Goal: Task Accomplishment & Management: Use online tool/utility

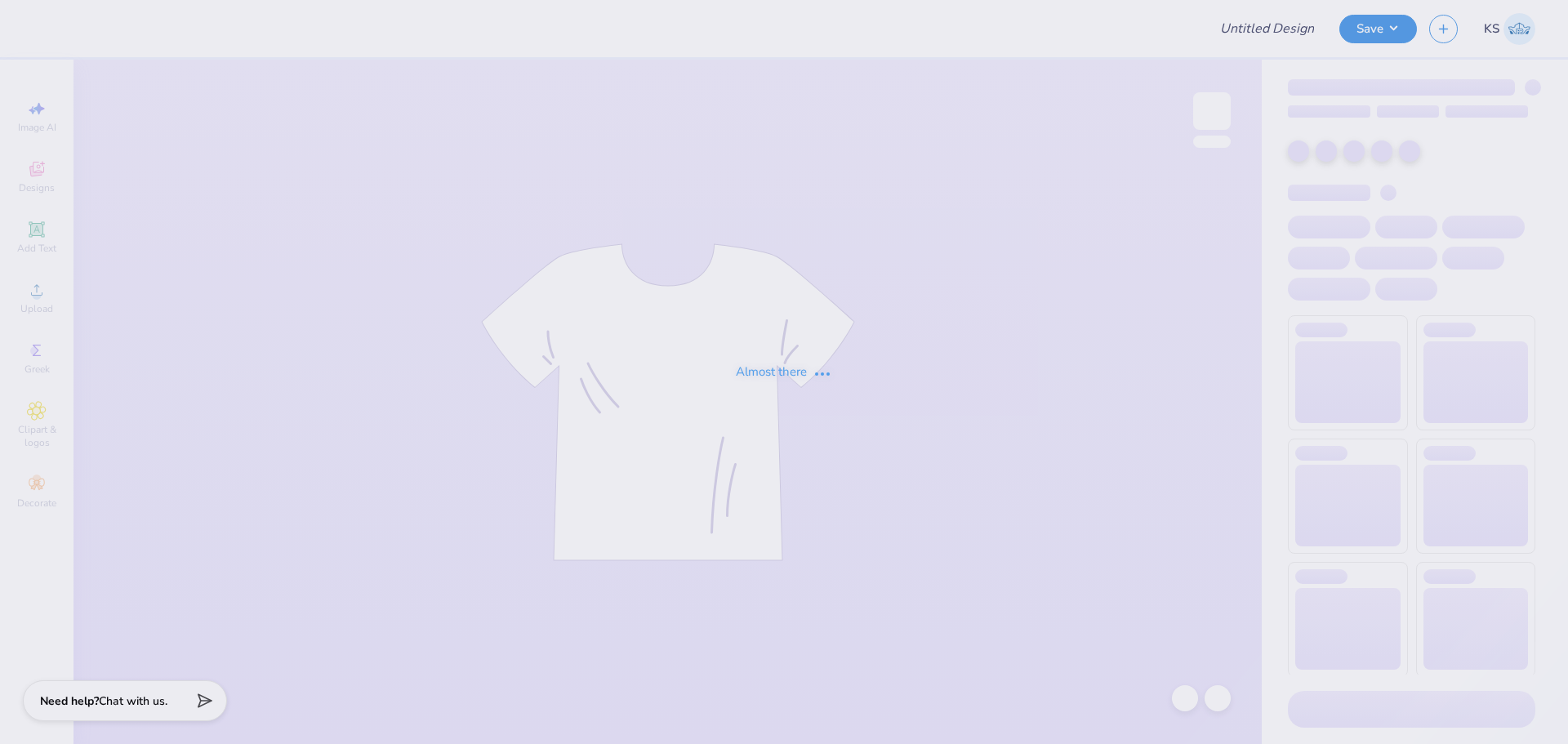
type input "Dads Wknd"
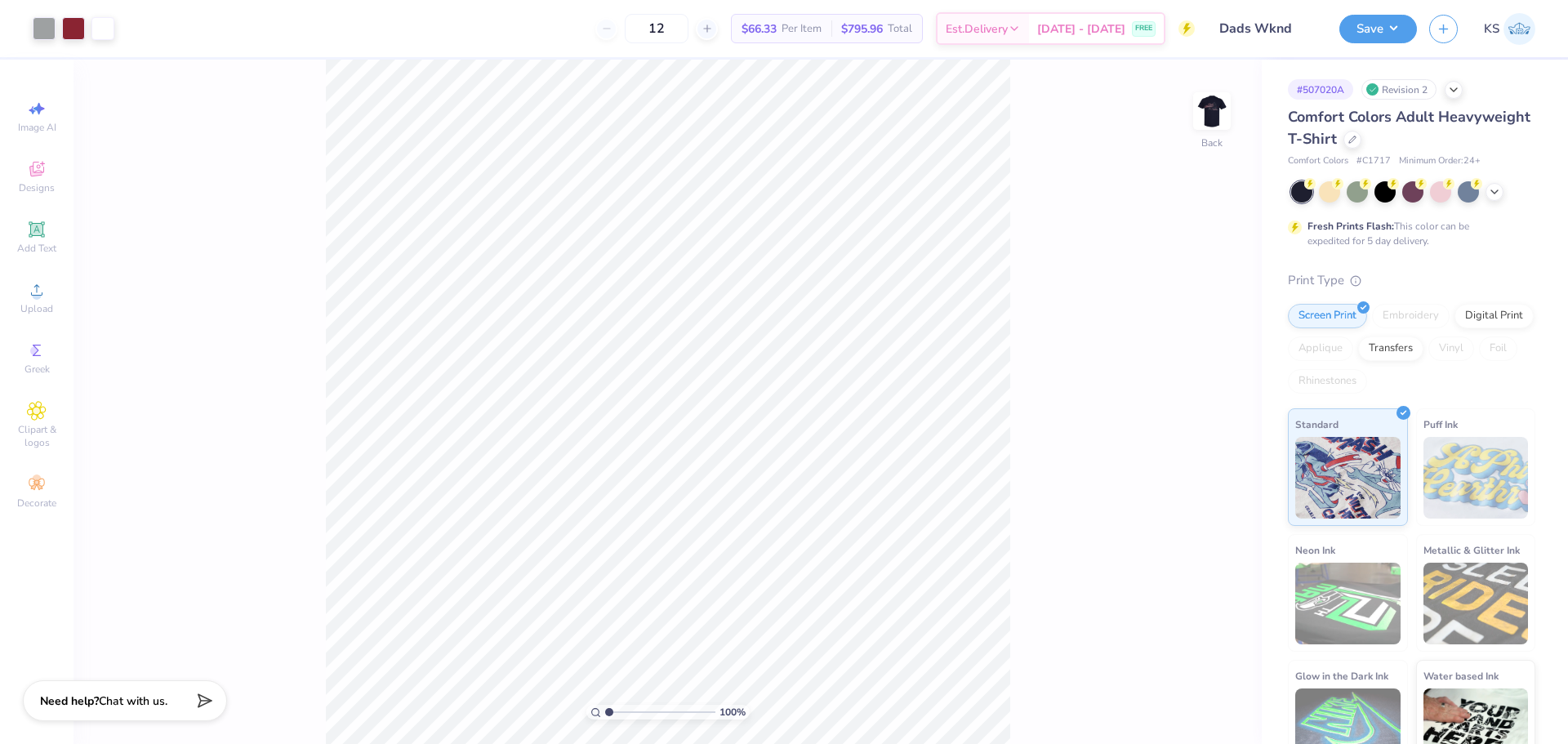
drag, startPoint x: 1207, startPoint y: 113, endPoint x: 820, endPoint y: 1, distance: 402.9
click at [1205, 112] on img at bounding box center [1212, 111] width 33 height 33
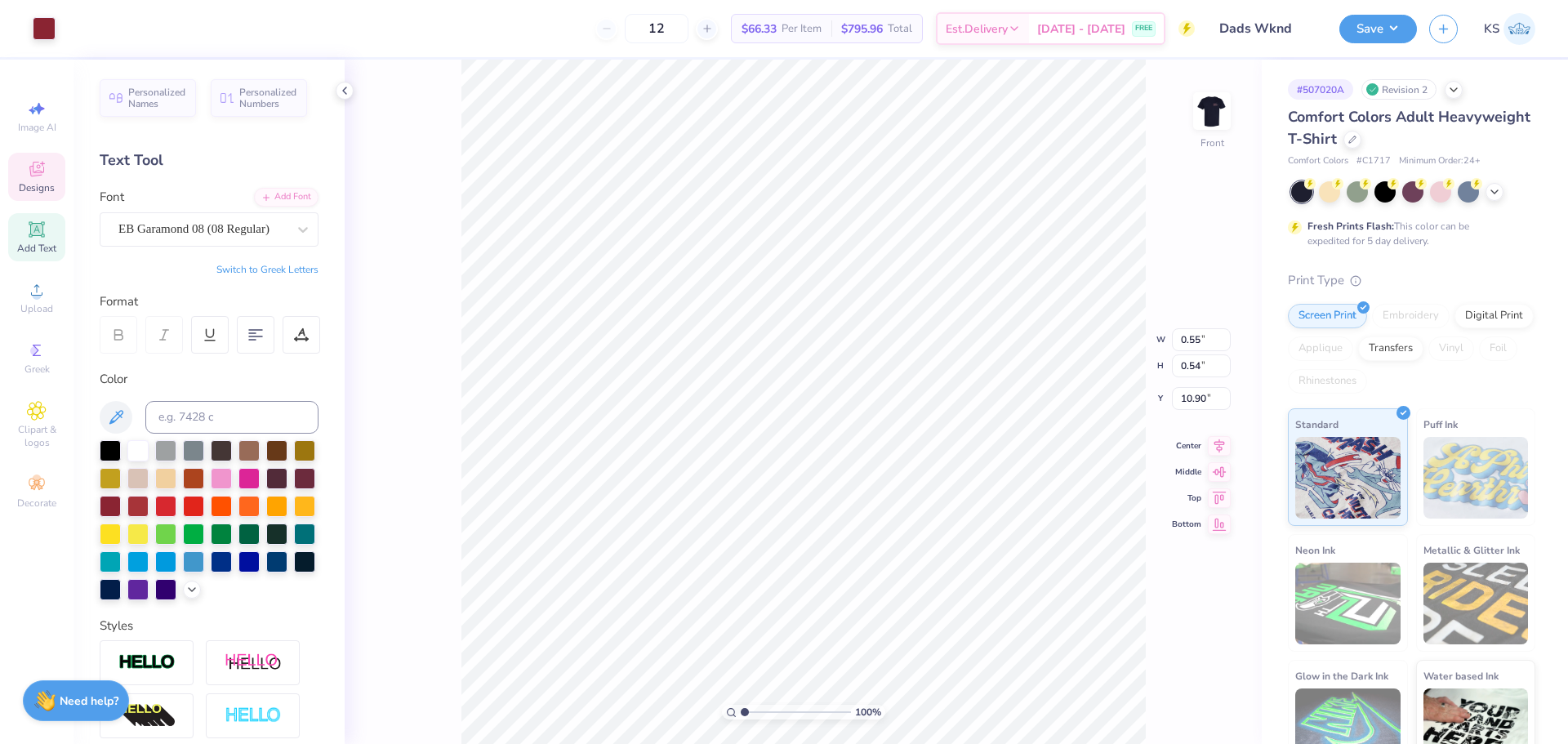
scroll to position [14, 2]
click at [755, 712] on input "range" at bounding box center [795, 711] width 110 height 15
click at [763, 710] on input "range" at bounding box center [795, 711] width 110 height 15
type input "3.57"
click at [773, 709] on input "range" at bounding box center [795, 711] width 110 height 15
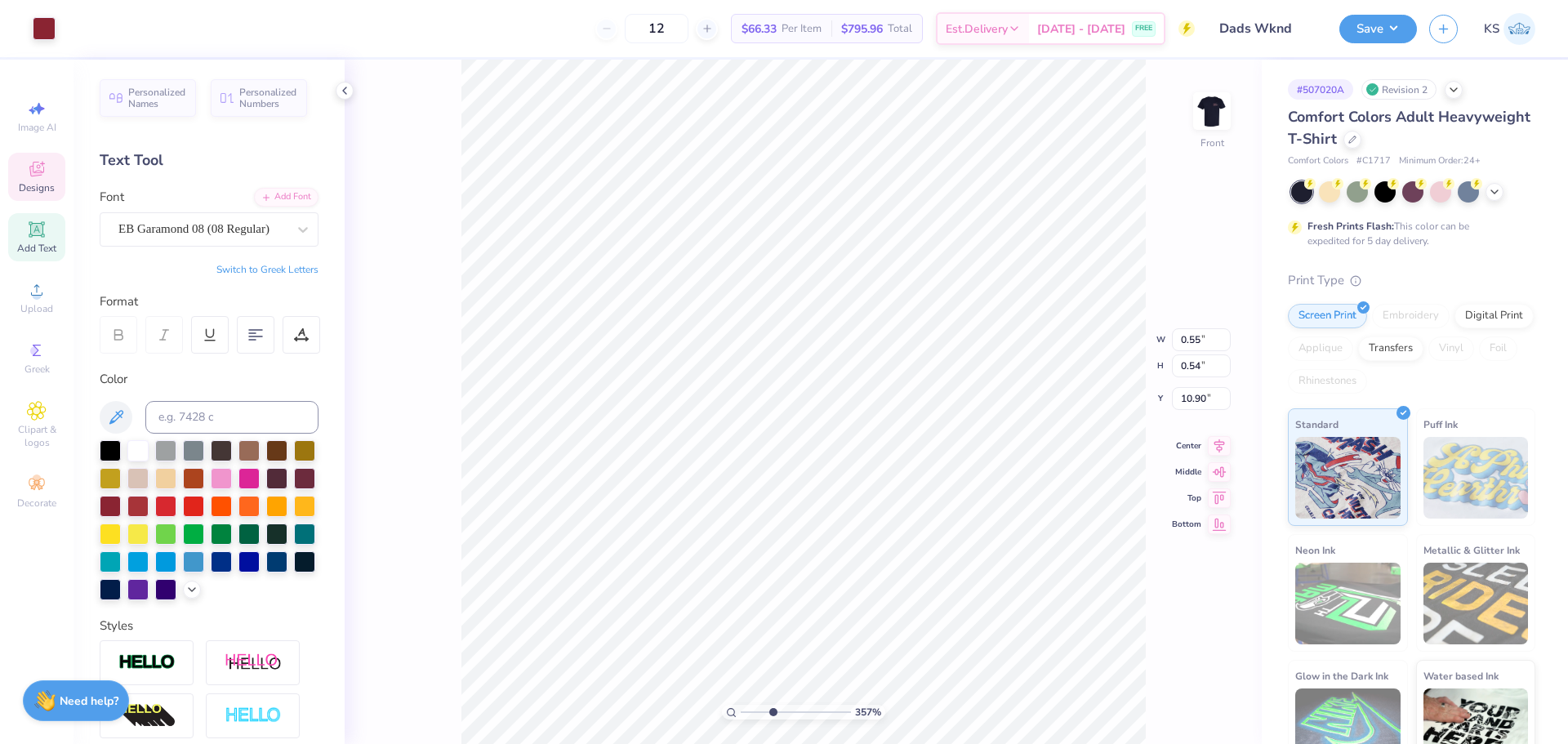
scroll to position [14, 3]
type textarea "GD"
click at [274, 227] on div "EB Garamond 08 (08 Regular)" at bounding box center [202, 228] width 171 height 25
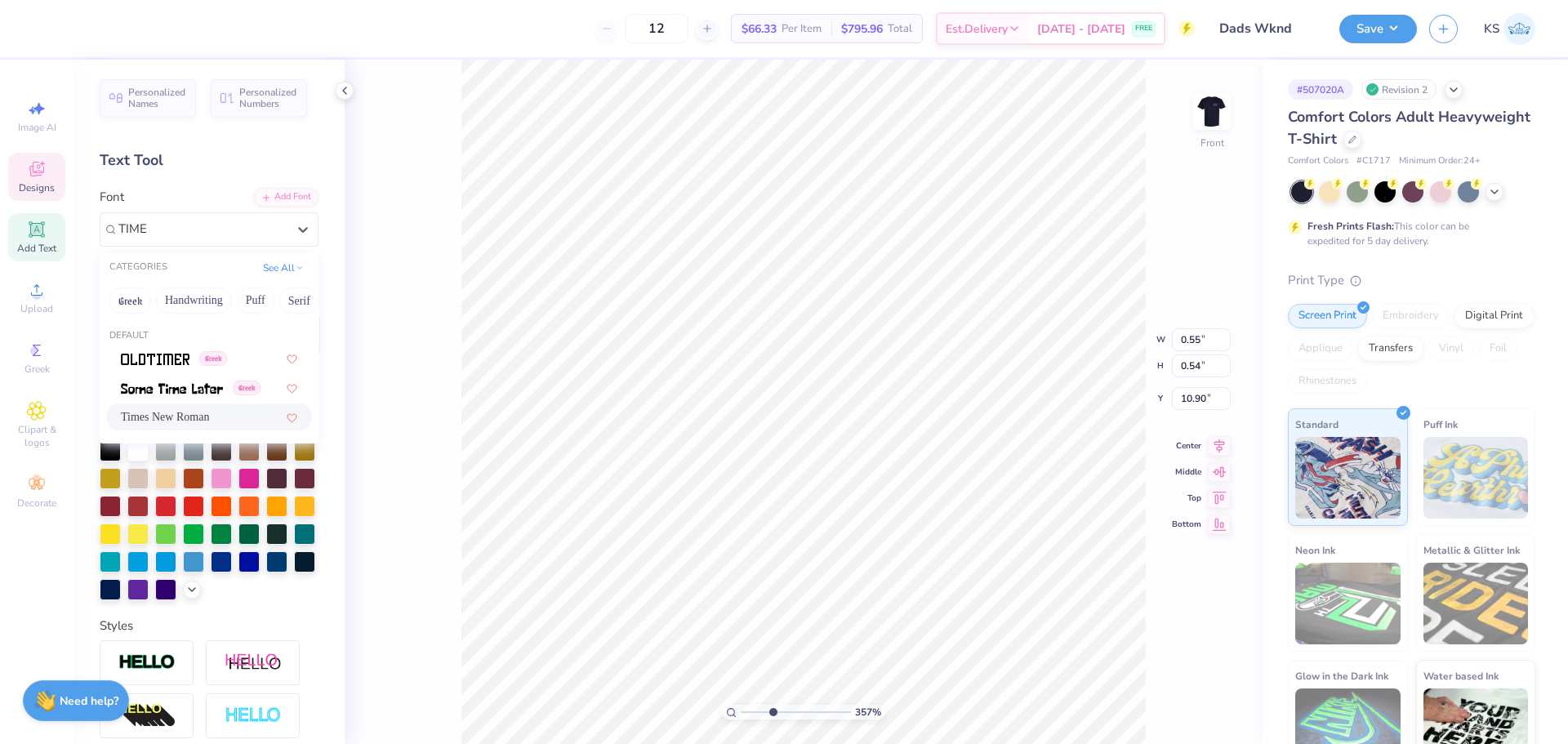
click at [238, 414] on div "Times New Roman" at bounding box center [209, 417] width 177 height 17
type input "TIME"
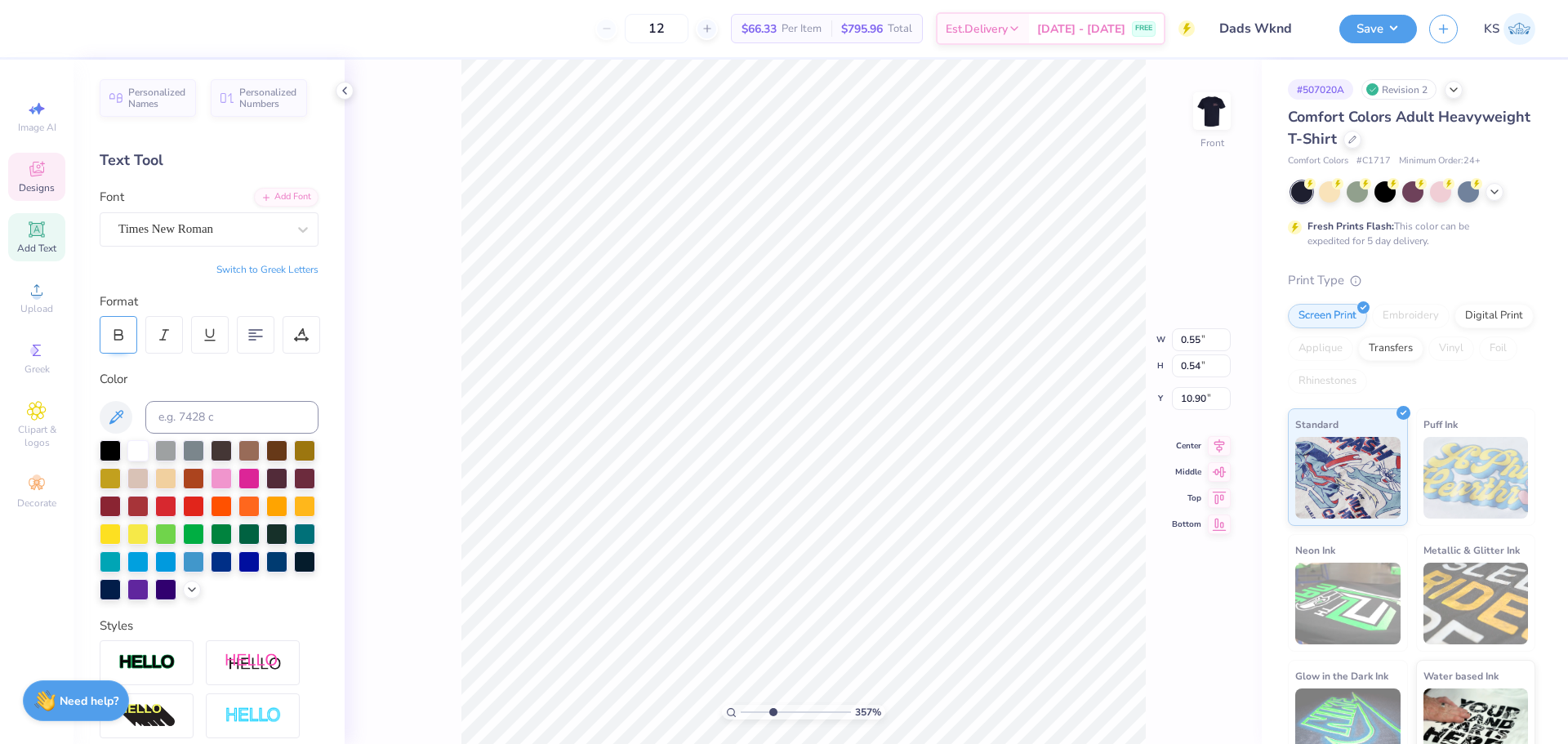
click at [125, 328] on icon at bounding box center [118, 334] width 15 height 15
click at [126, 329] on div at bounding box center [118, 334] width 37 height 37
paste textarea "ΓΔ"
type textarea "Γ"
type input "0.61"
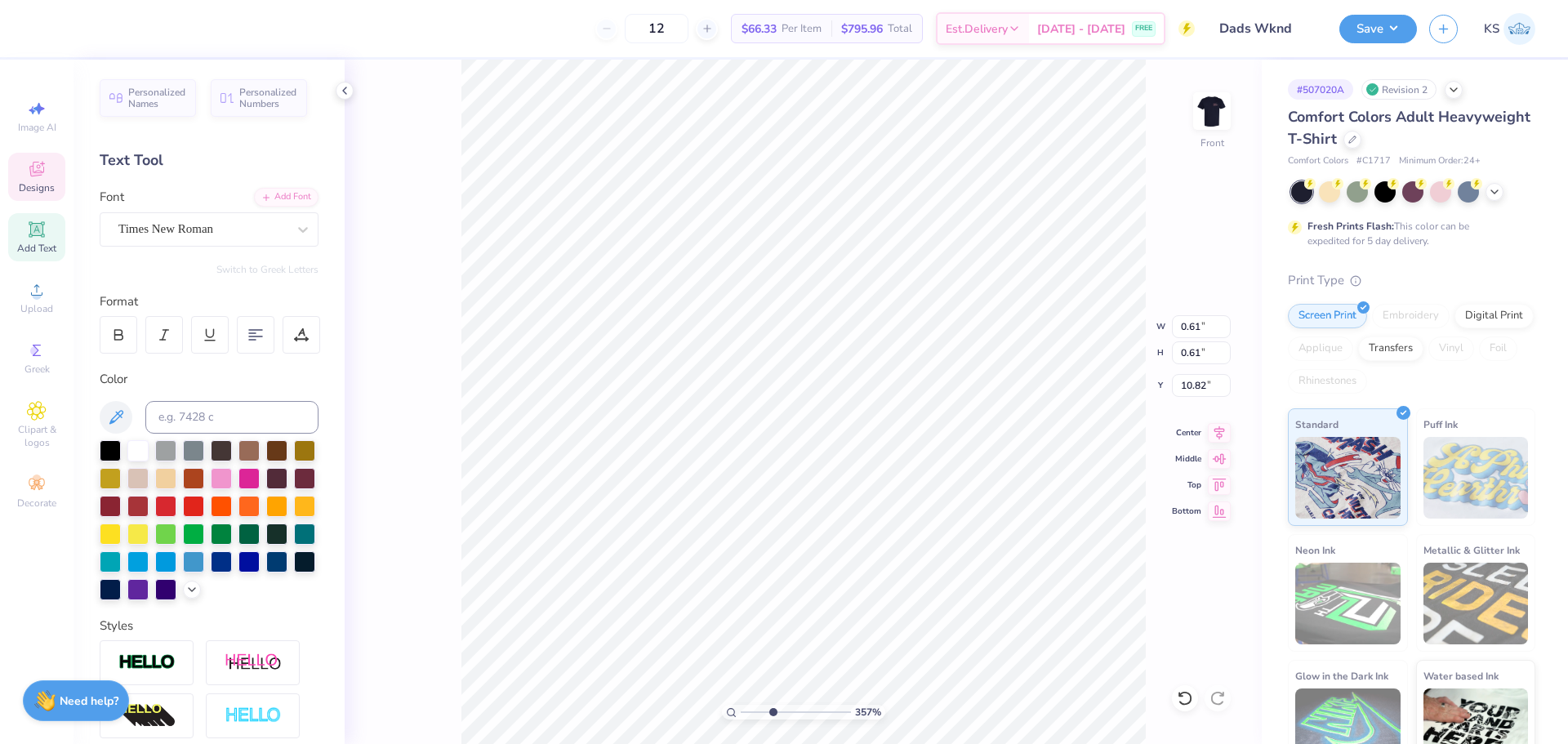
type input "0.61"
type input "10.82"
type input "0.54"
type input "0.50"
type input "11.67"
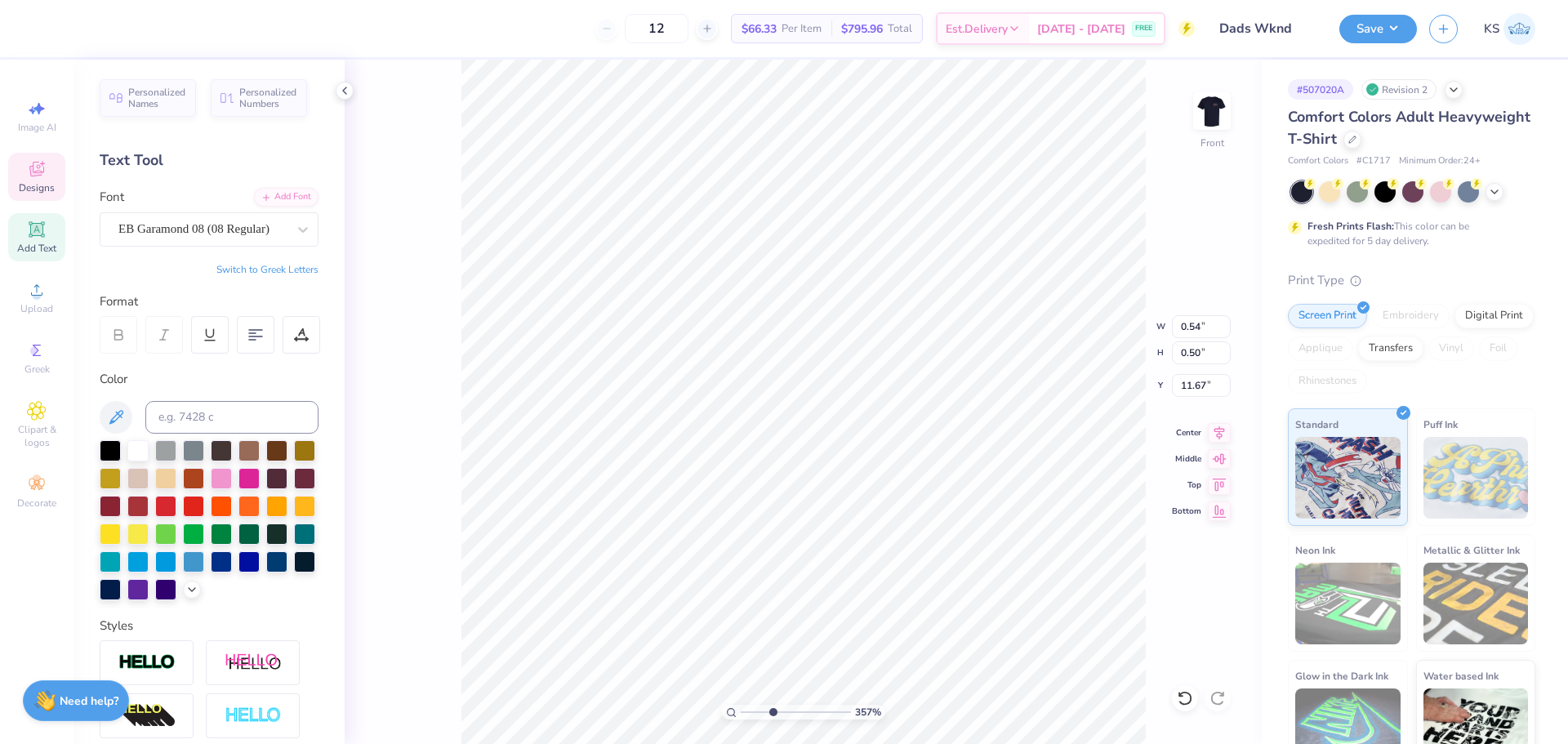
scroll to position [14, 2]
type textarea "GD"
type input "1.11"
type input "0.53"
type input "11.66"
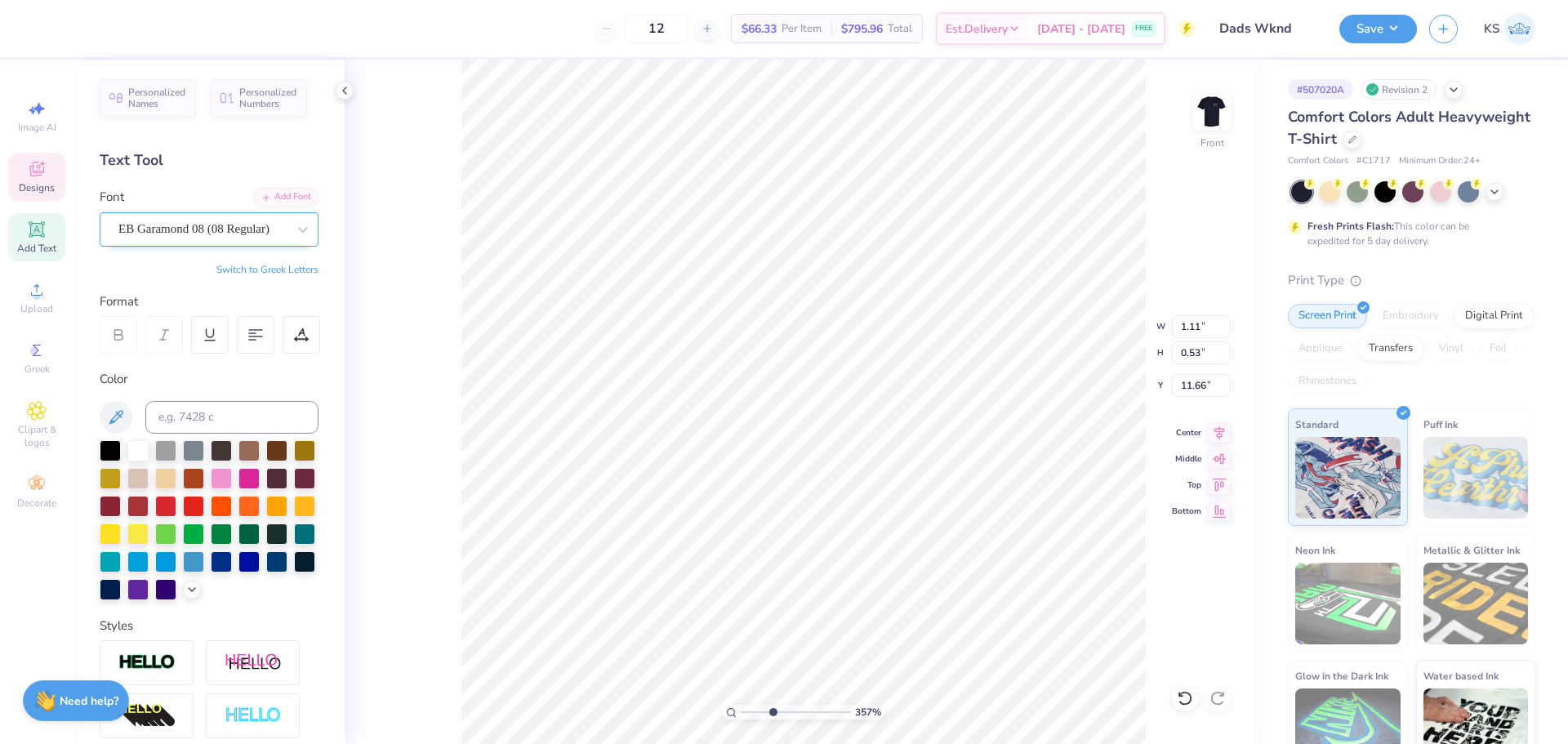
click at [267, 225] on div "EB Garamond 08 (08 Regular)" at bounding box center [202, 228] width 171 height 25
click at [194, 356] on span "Times New Roman" at bounding box center [165, 358] width 88 height 17
type input "TIMES"
type input "1.17"
type input "0.59"
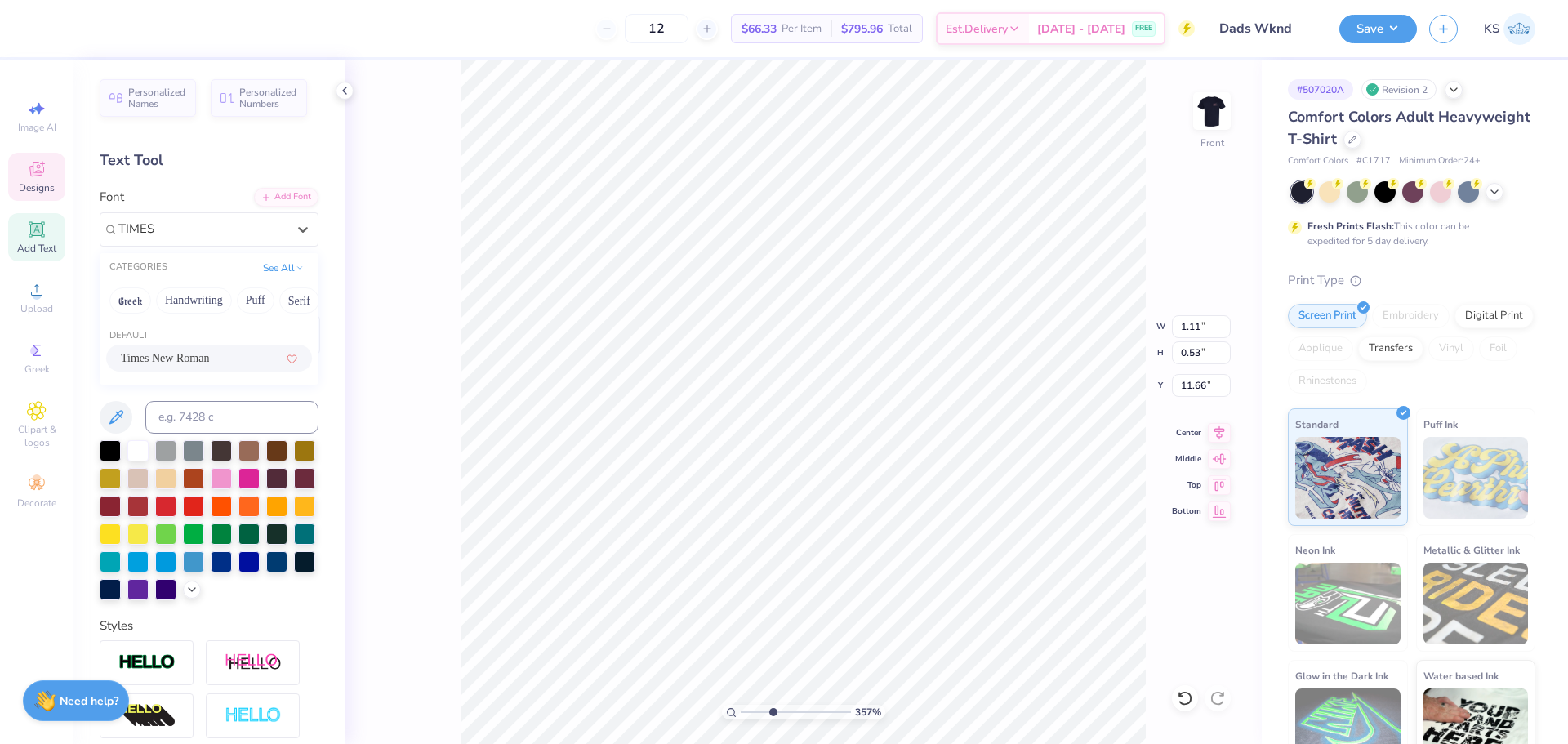
type input "11.58"
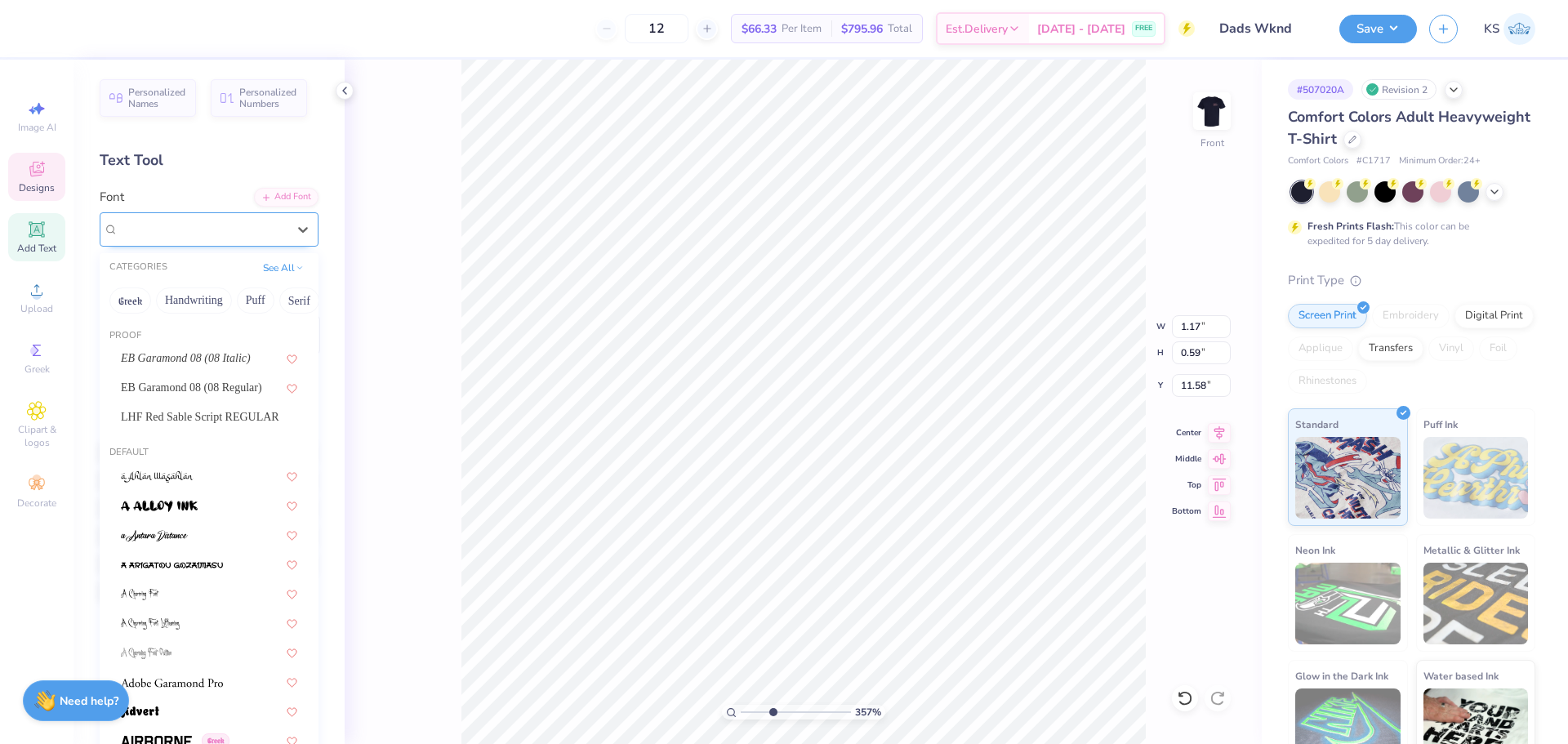
click at [215, 237] on div "Times New Roman" at bounding box center [202, 228] width 171 height 25
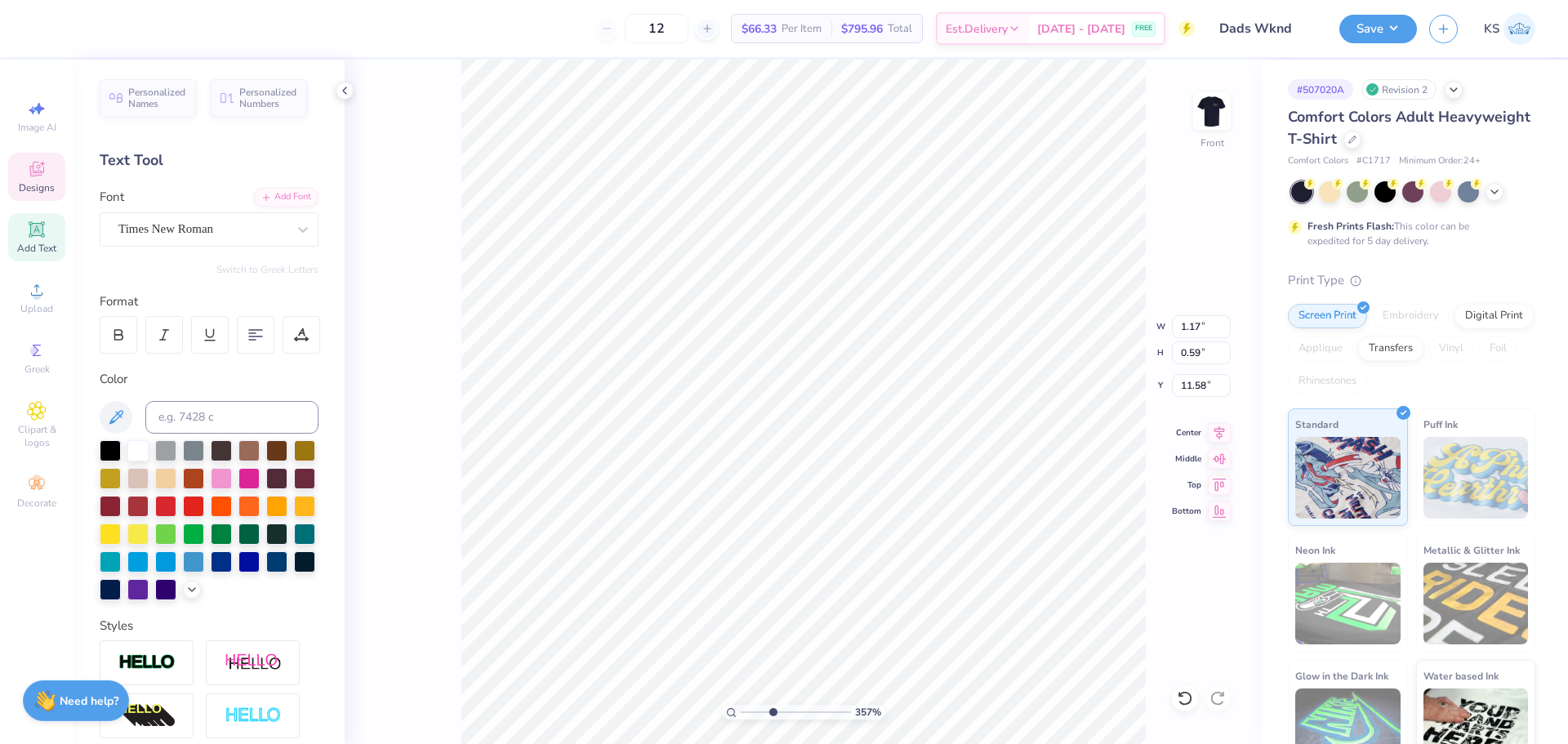
type input "0.61"
type input "10.82"
type input "0.58"
type input "0.59"
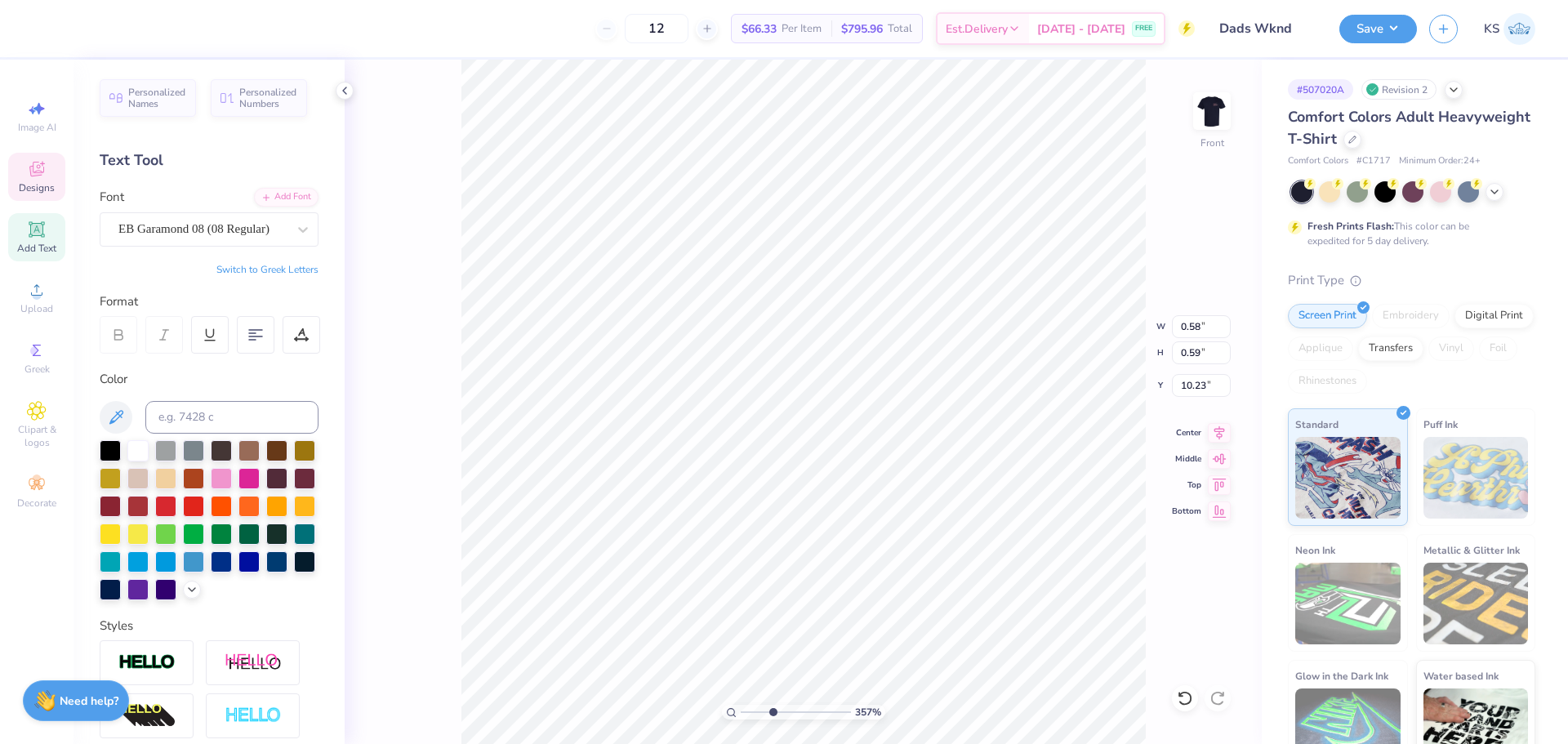
type input "10.22"
click at [183, 225] on div "EB Garamond 08 (08 Regular)" at bounding box center [202, 228] width 171 height 25
click at [196, 354] on span "Times New Roman" at bounding box center [165, 358] width 88 height 17
type input "TIMES"
type input "0.69"
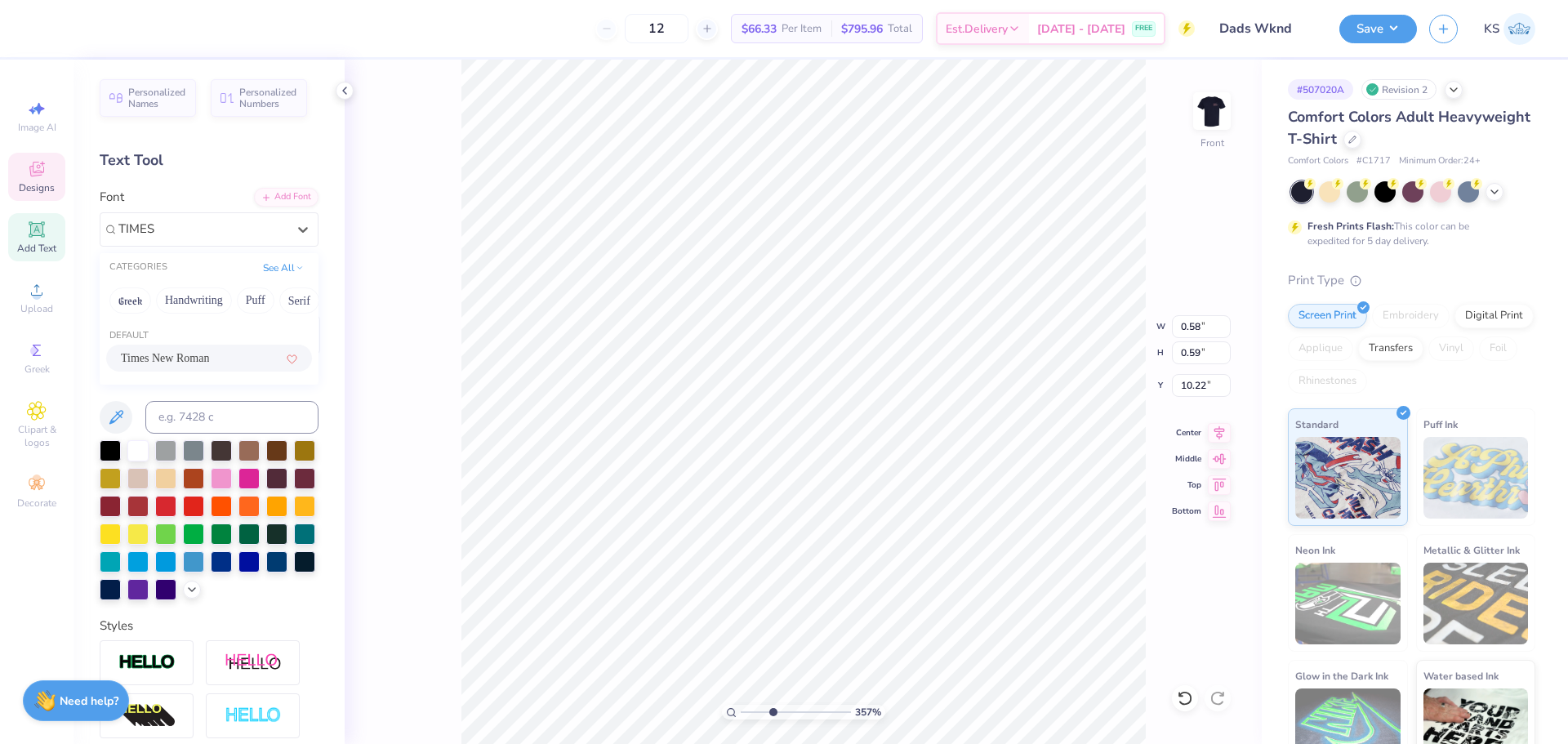
type input "0.68"
type input "10.13"
type textarea "Γ"
type input "1.17"
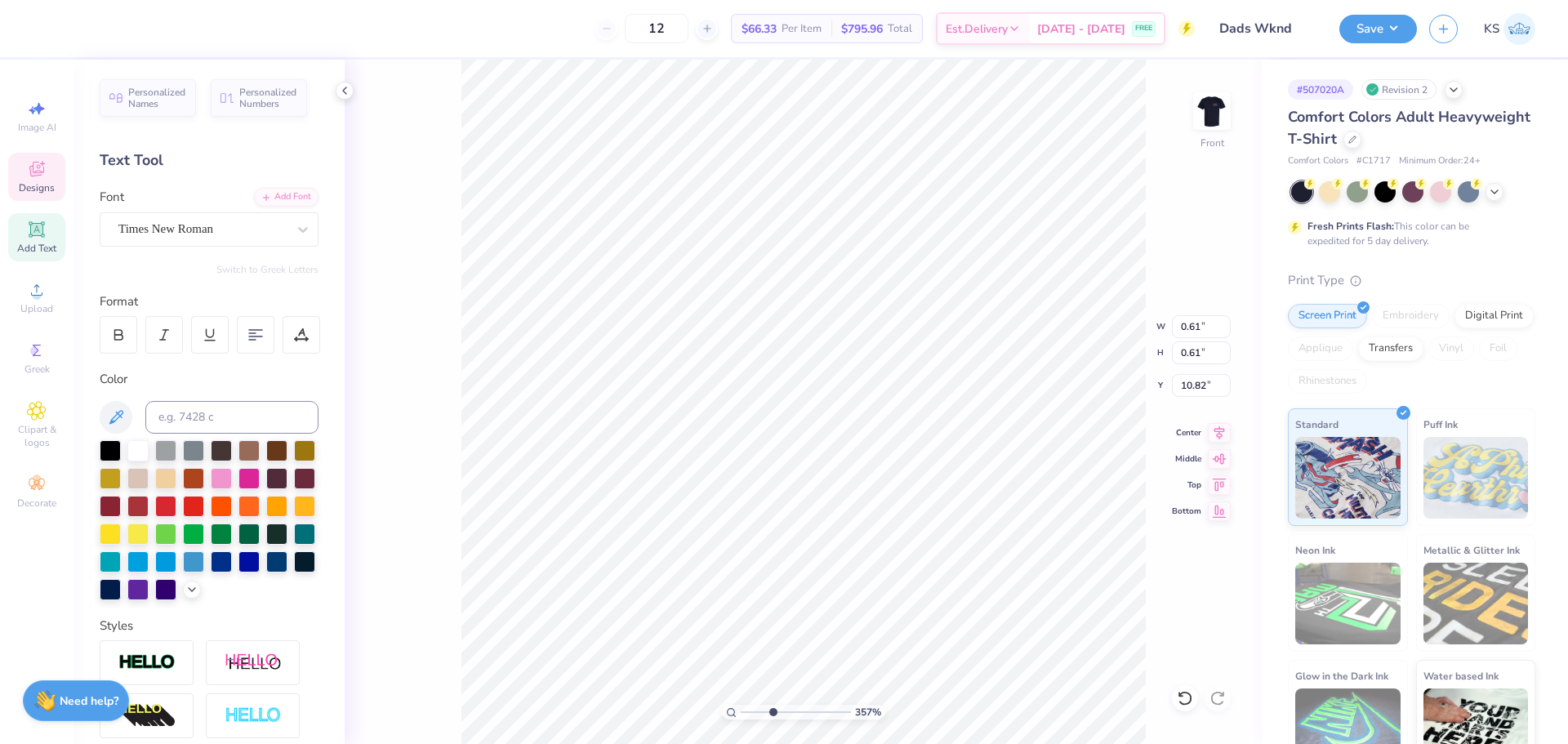
type input "0.59"
type input "11.58"
type input "0.61"
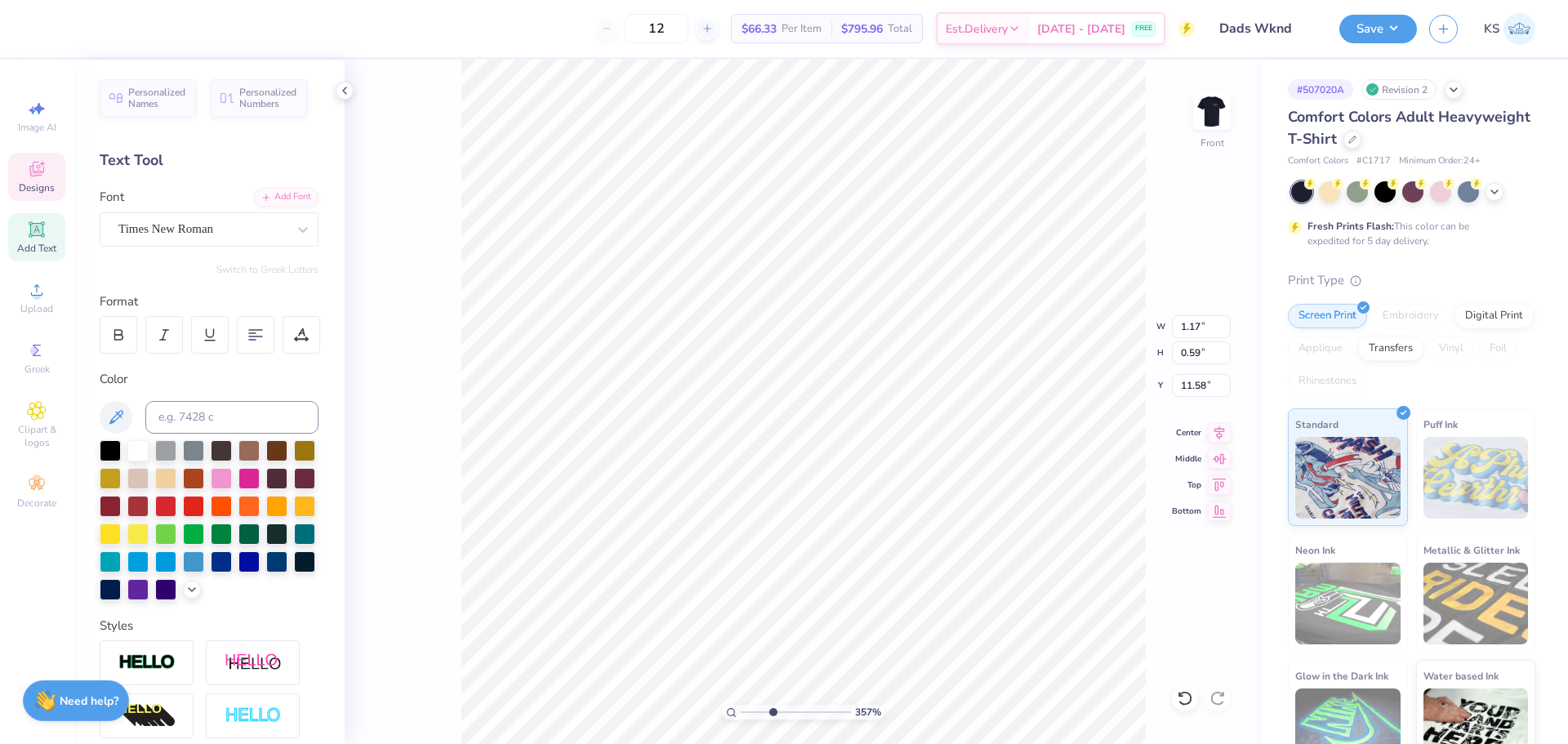
type input "10.82"
type textarea "Γ"
click at [36, 283] on icon at bounding box center [36, 290] width 20 height 20
click at [32, 243] on span "Add Text" at bounding box center [36, 247] width 39 height 13
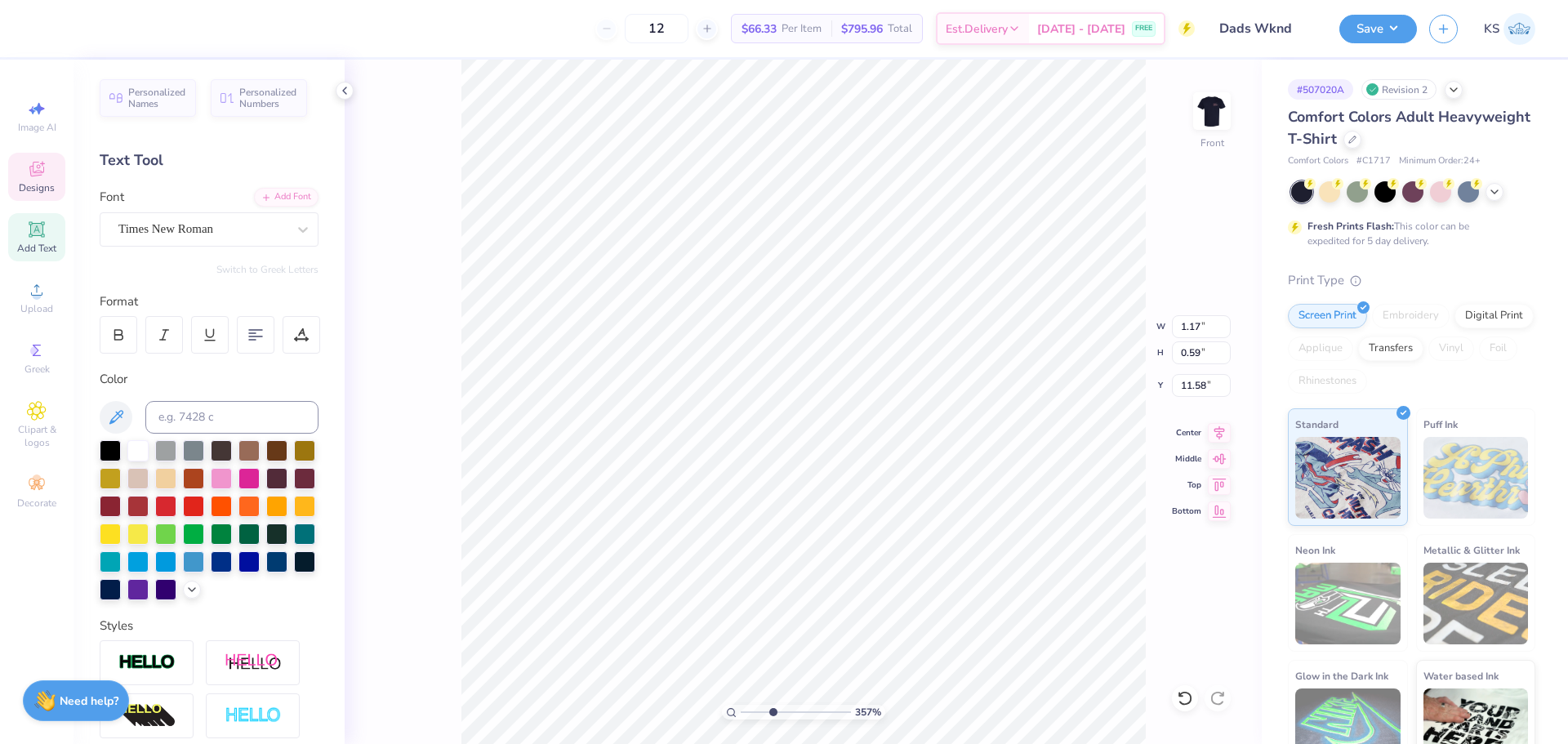
type input "5.69"
type input "1.65"
type input "12.93"
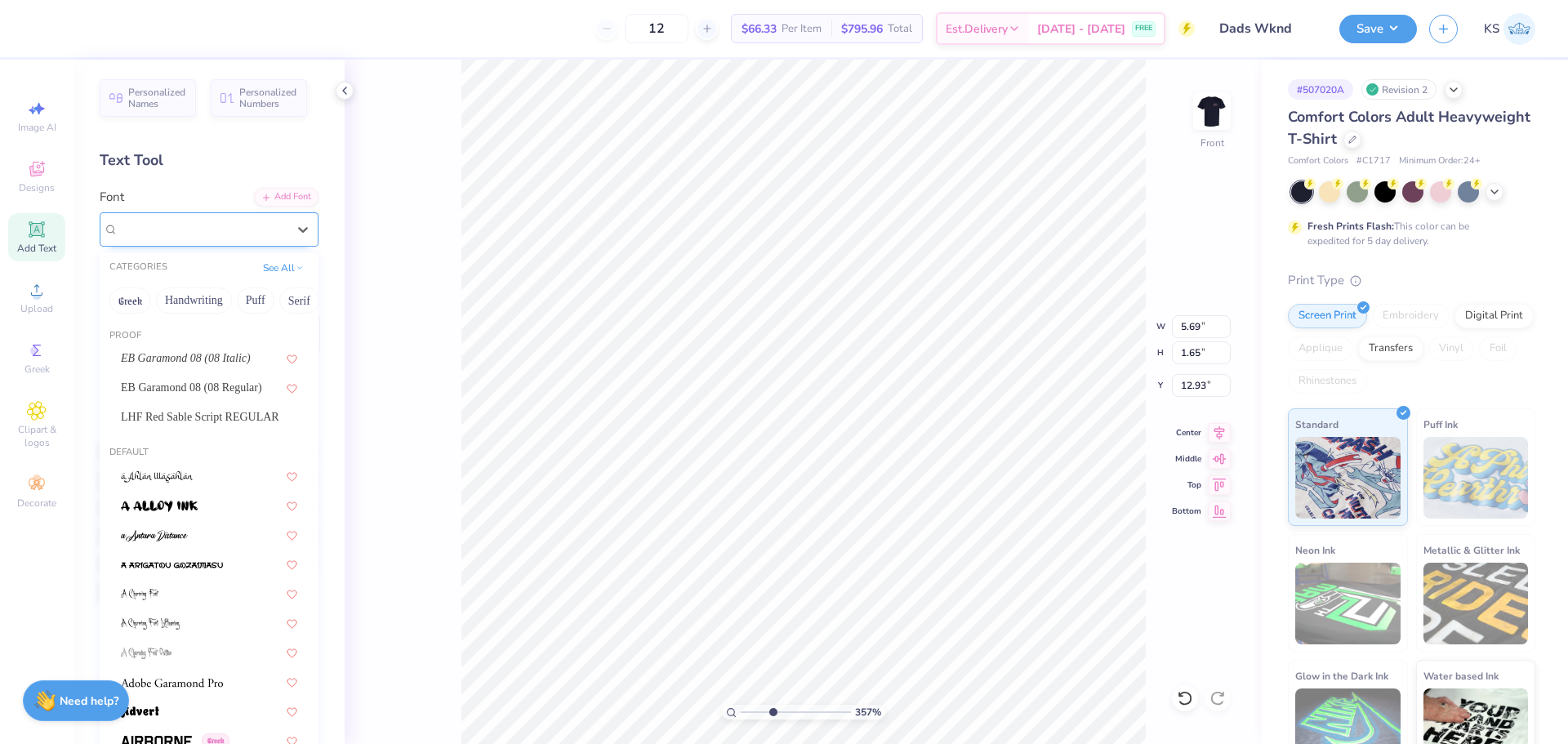
click at [211, 212] on div "Super Dream" at bounding box center [209, 229] width 219 height 35
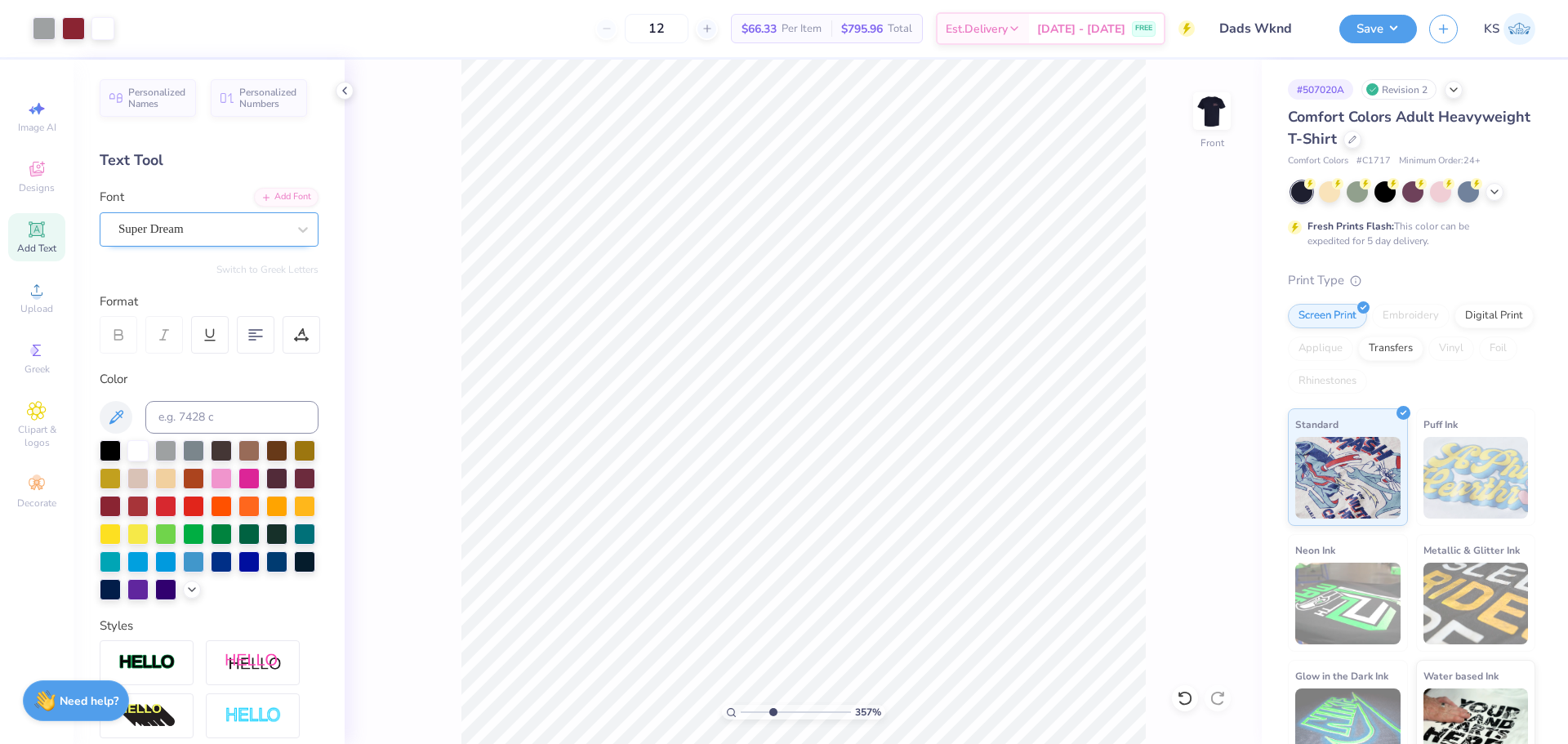
click at [210, 234] on div "Super Dream" at bounding box center [202, 228] width 171 height 25
click at [234, 364] on div "Times New Roman" at bounding box center [209, 358] width 177 height 17
type input "TIMES"
click at [1302, 277] on div "Print Type" at bounding box center [1411, 280] width 247 height 19
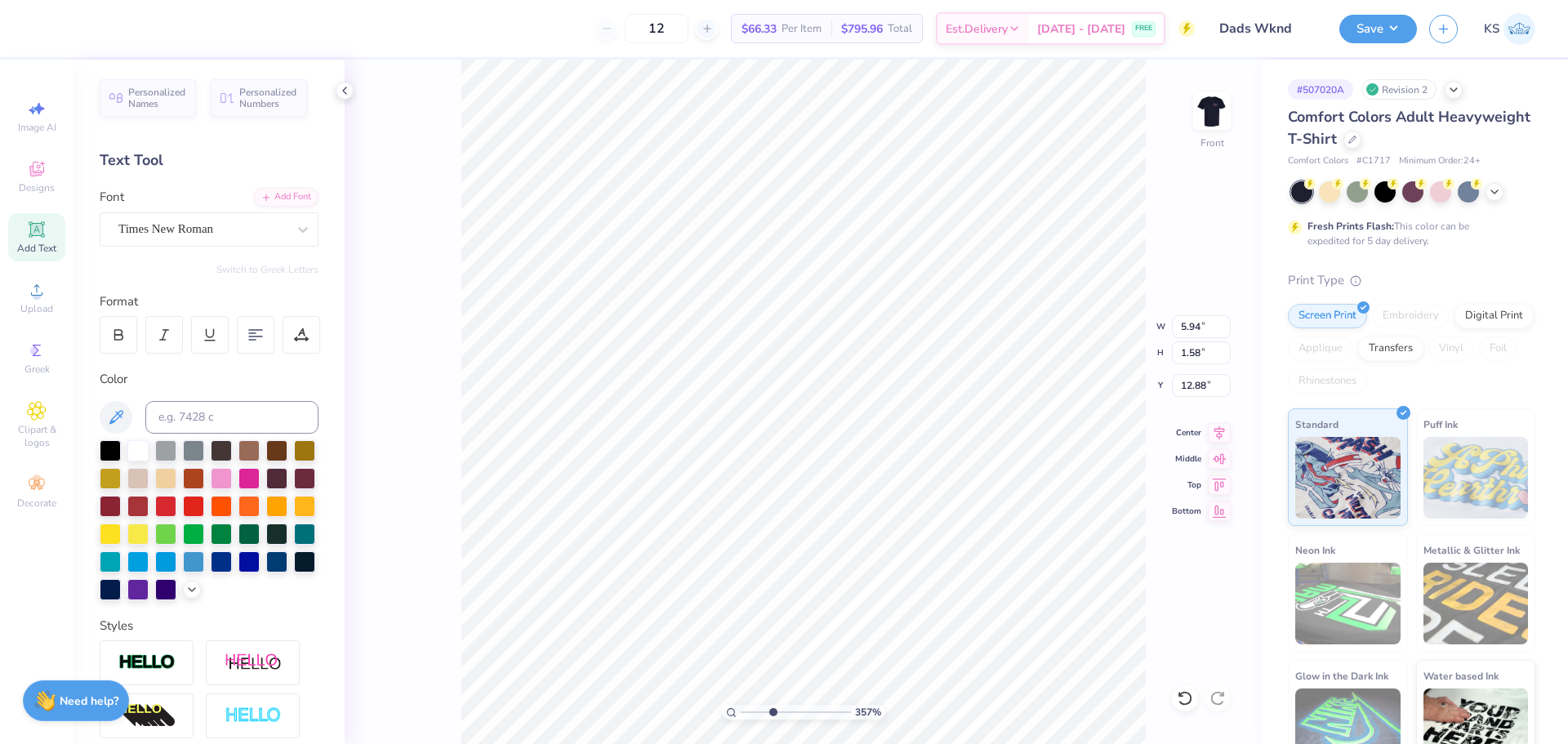
paste textarea "ΓΔ"
type textarea "Γ"
type input "1.64"
type input "1.67"
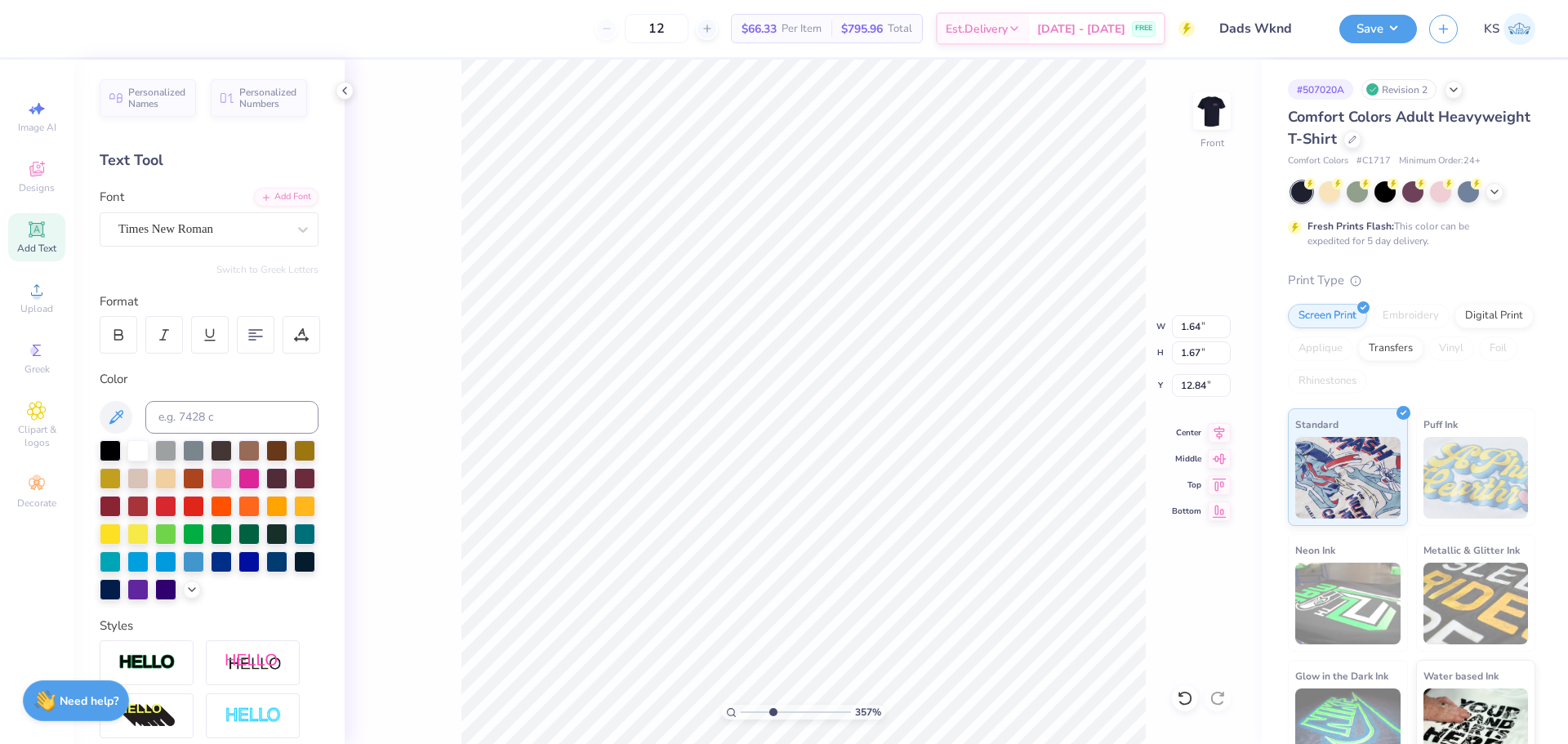
type input "12.84"
click at [285, 185] on div "Personalized Names Personalized Numbers Text Tool Add Font Font Times New Roman…" at bounding box center [209, 401] width 271 height 684
click at [281, 193] on div "Add Font" at bounding box center [286, 196] width 65 height 19
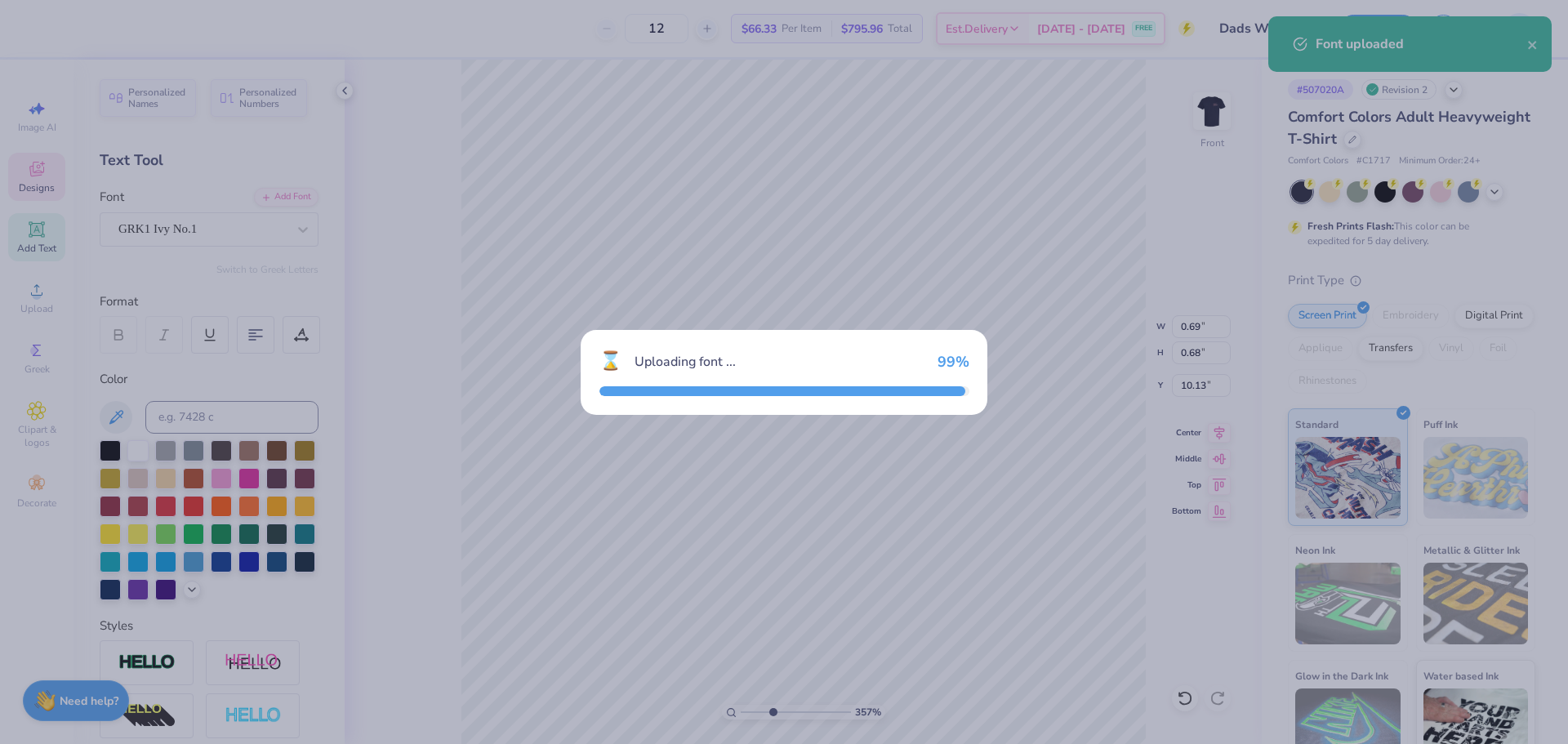
type input "0.64"
type input "0.71"
type input "10.17"
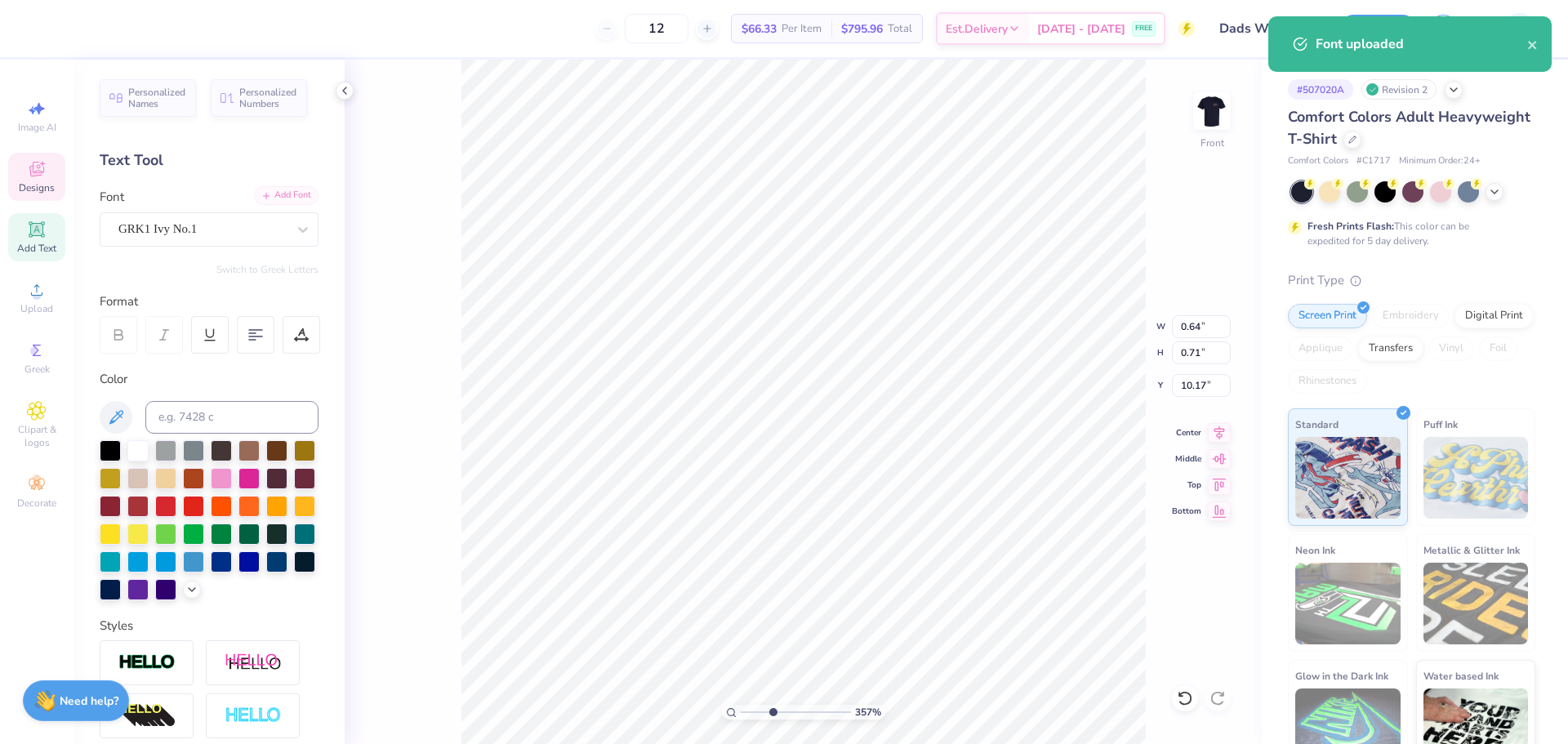
click at [260, 197] on div "Add Font" at bounding box center [286, 196] width 65 height 19
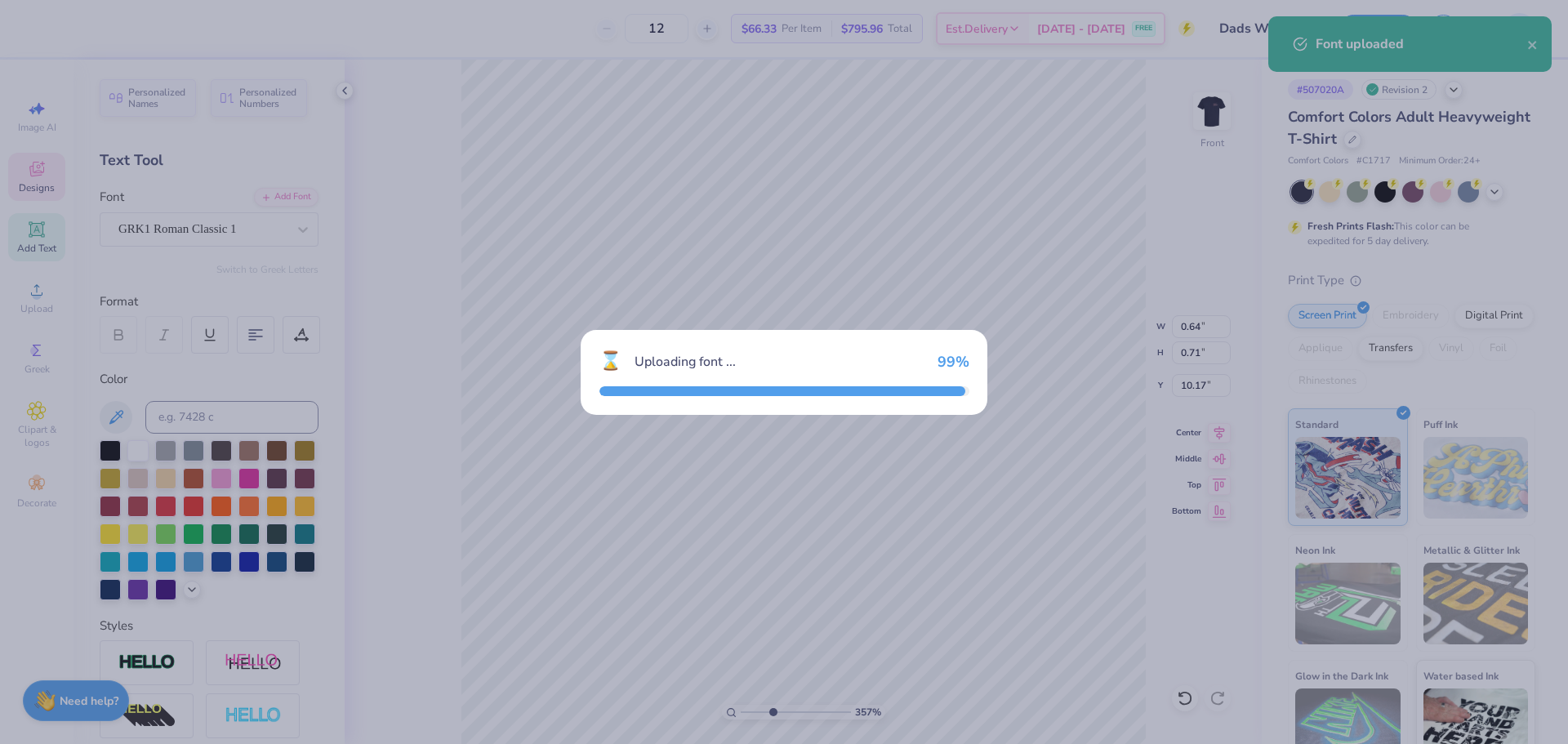
type input "0.67"
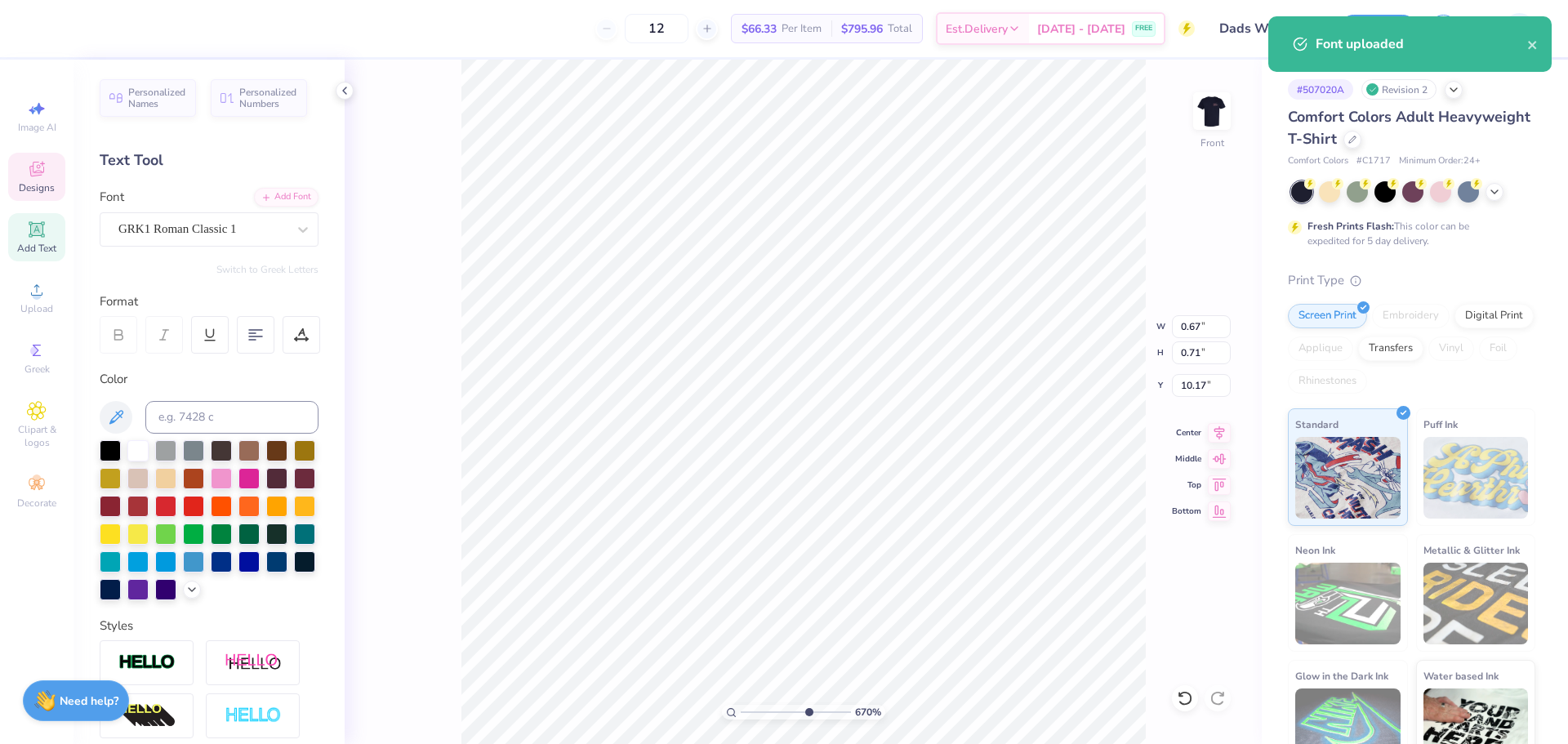
type input "6.7"
click at [806, 707] on input "range" at bounding box center [795, 711] width 110 height 15
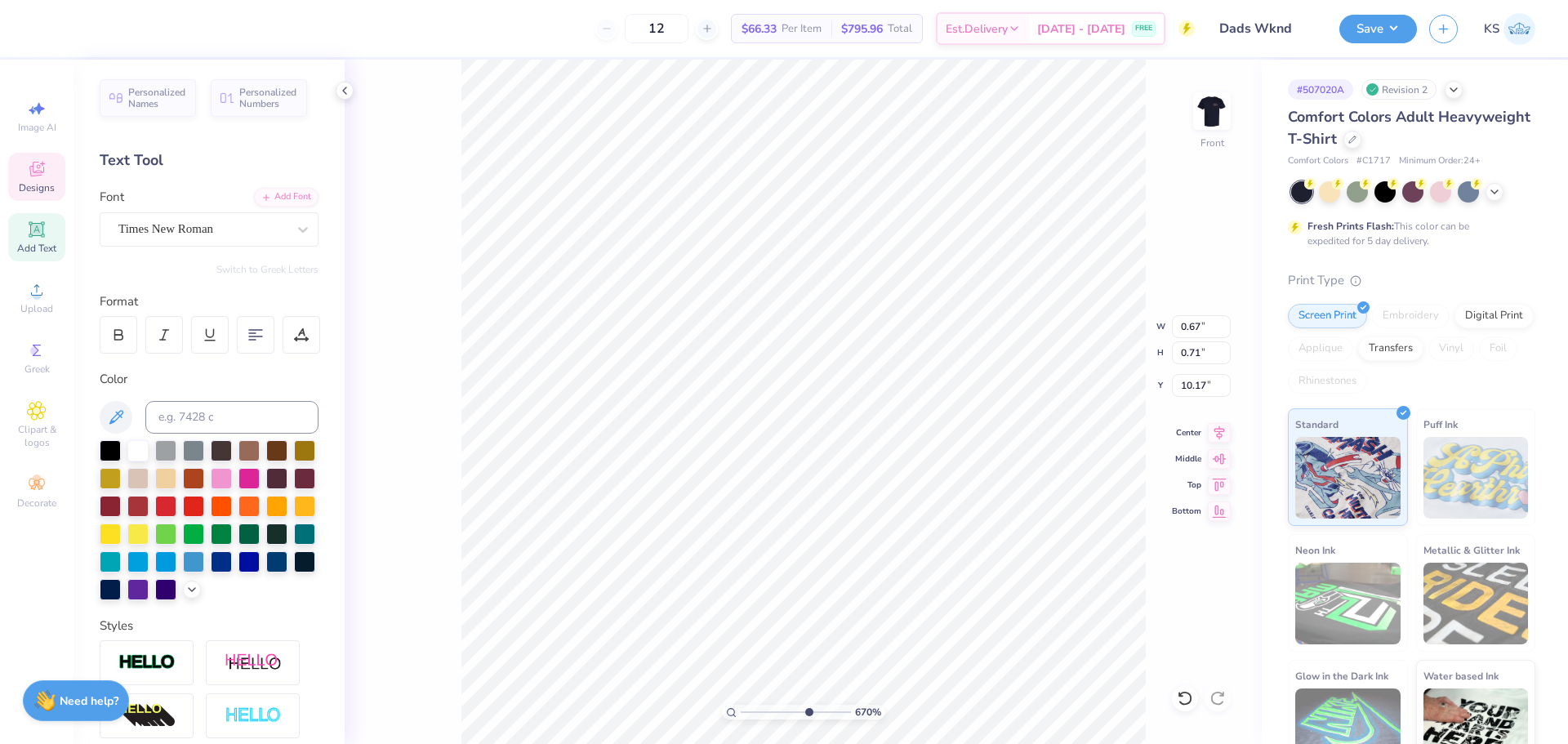
type input "0.61"
type input "10.82"
type input "10.98"
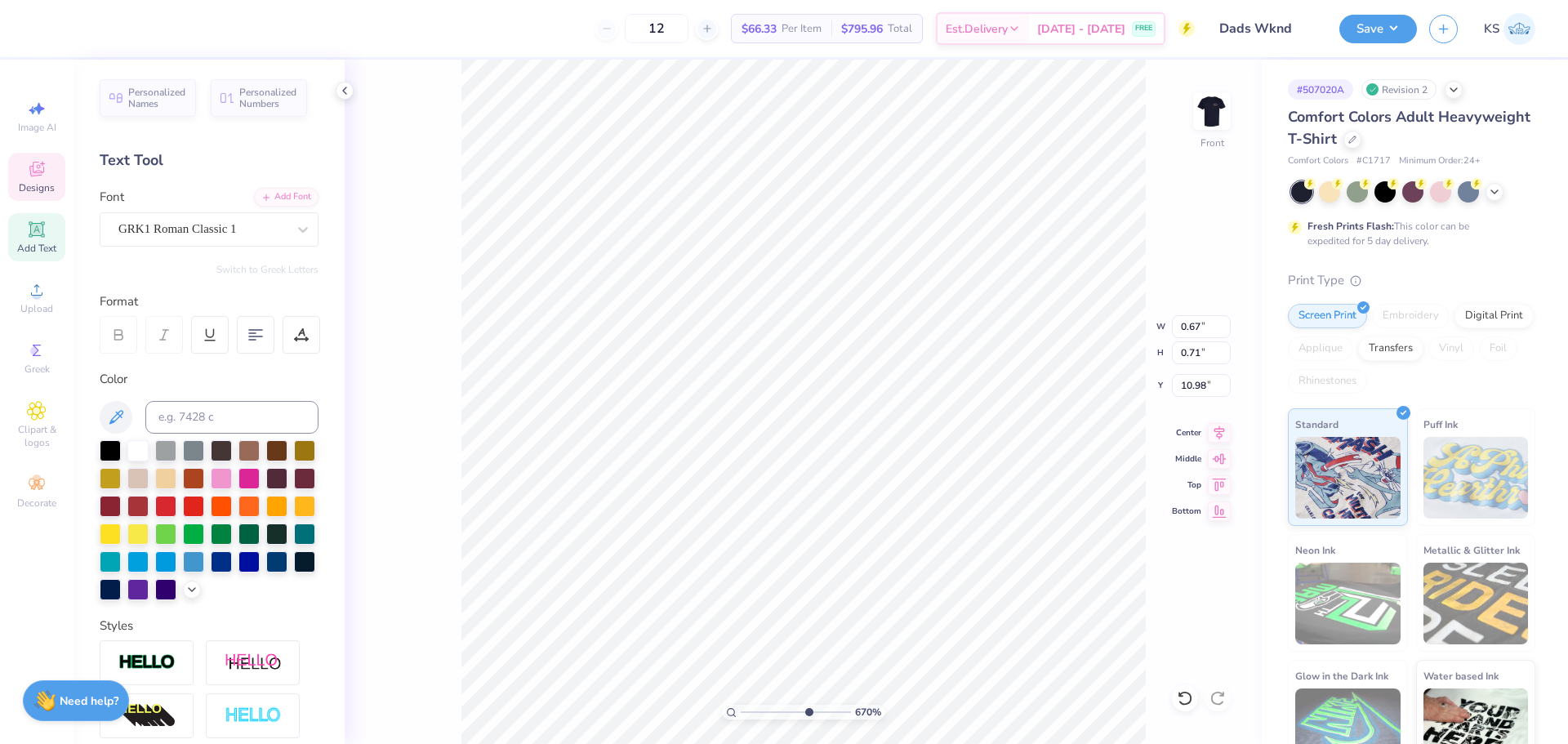
type textarea "G"
type input "0.56"
type input "11.71"
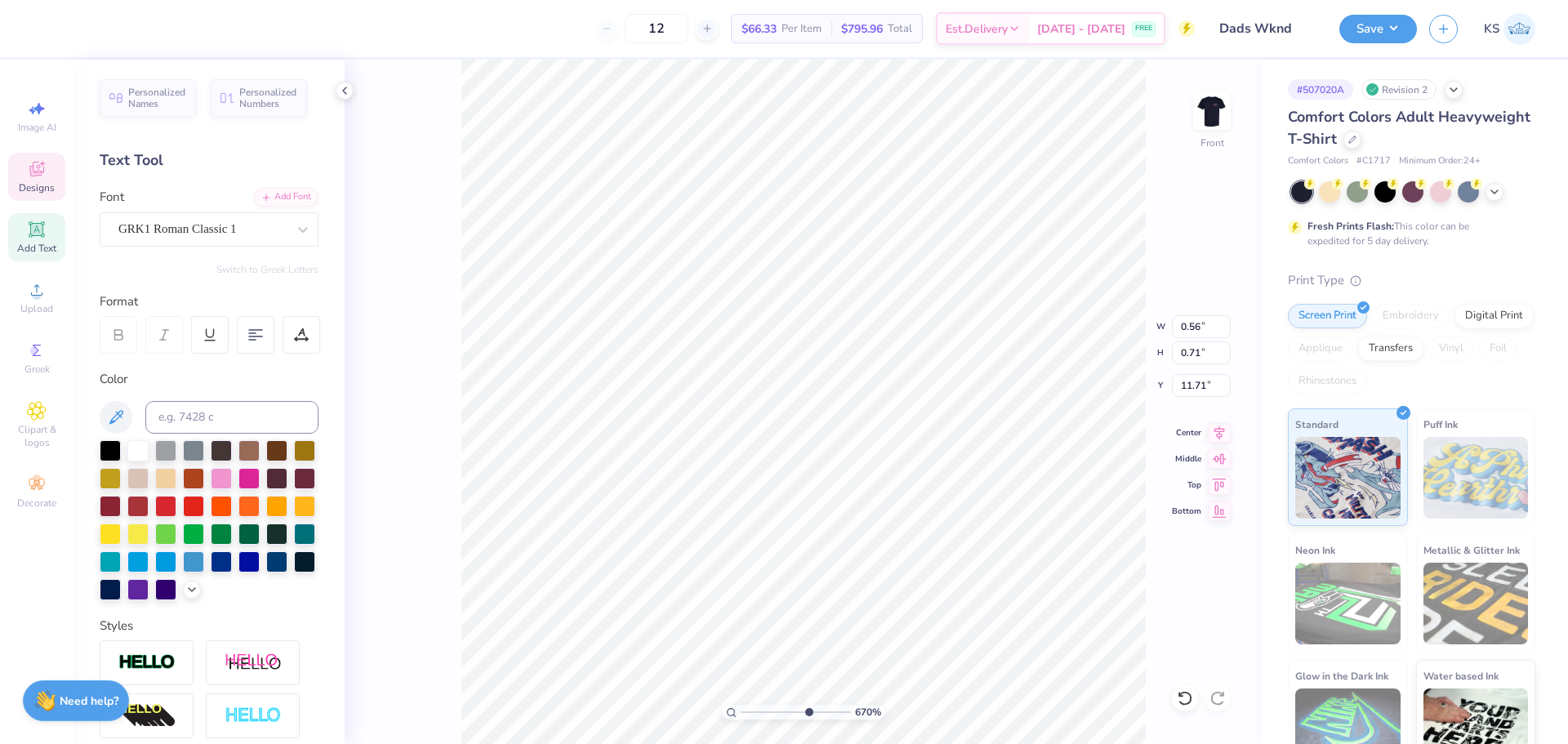
type textarea "D"
type input "0.60"
type input "11.72"
drag, startPoint x: 805, startPoint y: 709, endPoint x: 787, endPoint y: 707, distance: 18.1
type input "4.91"
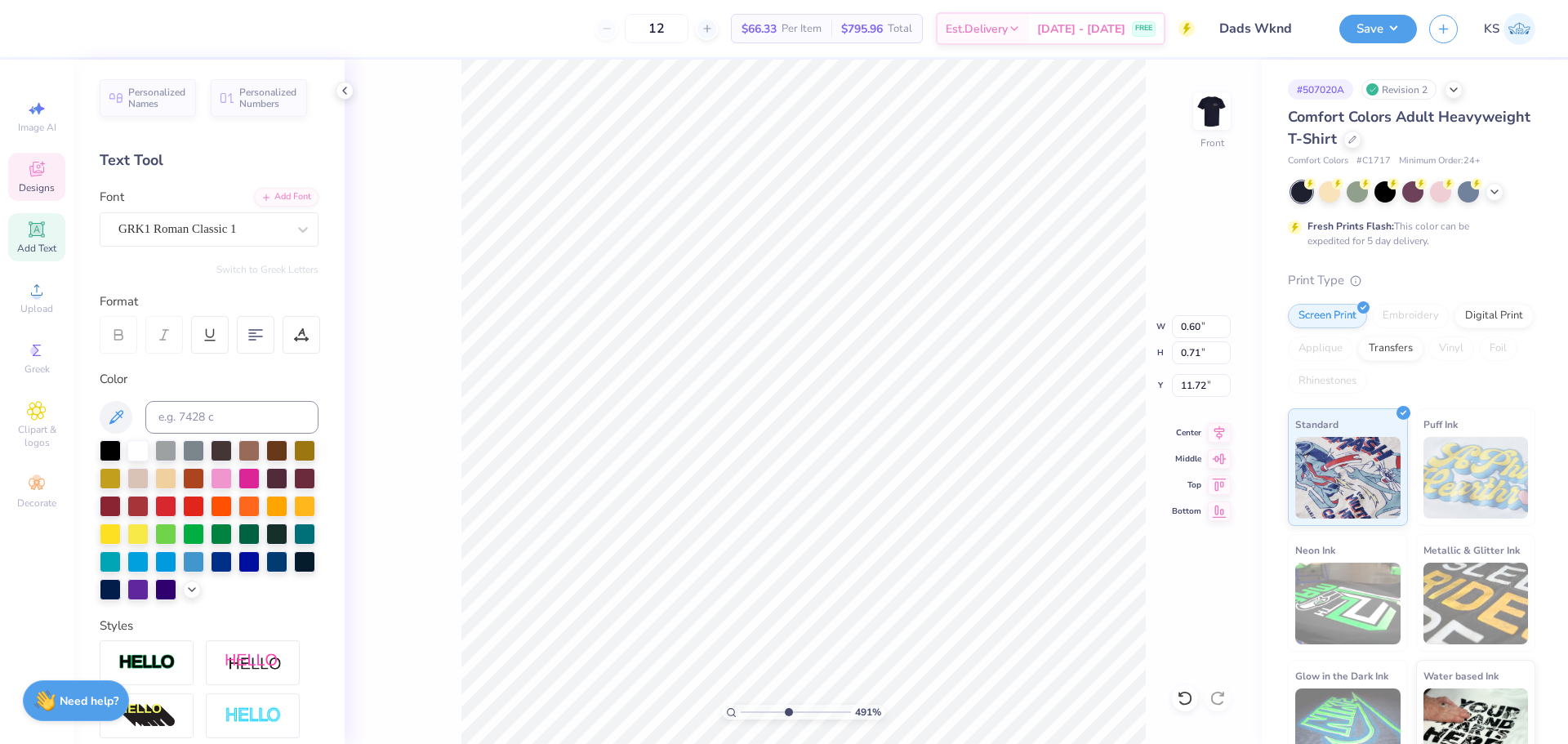
click at [787, 707] on input "range" at bounding box center [795, 711] width 110 height 15
type input "10.03"
type input "1.31"
type input "1.65"
type input "1.93"
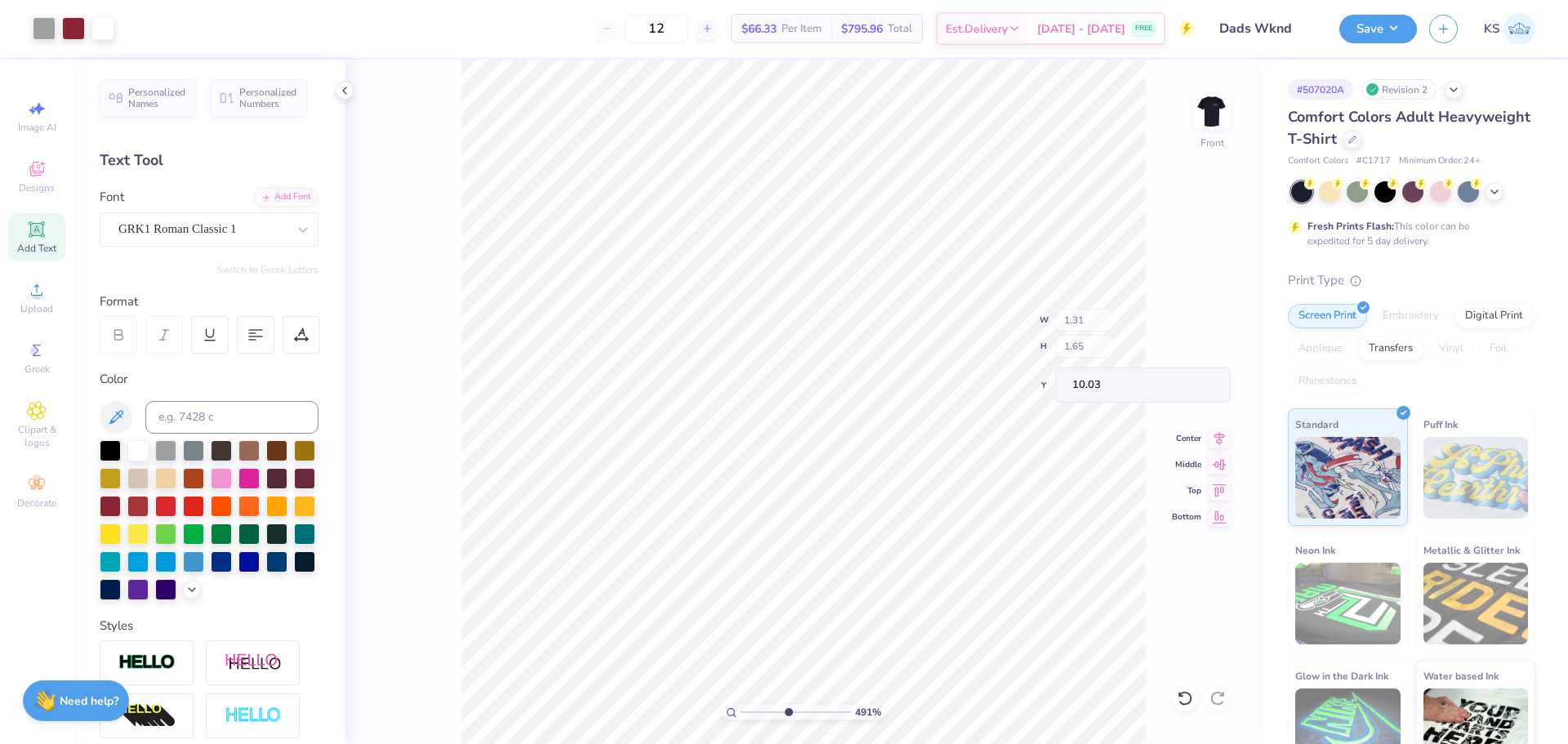
type input "2.24"
type input "1.29"
type input "1.54"
type input "1.72"
type input "1.93"
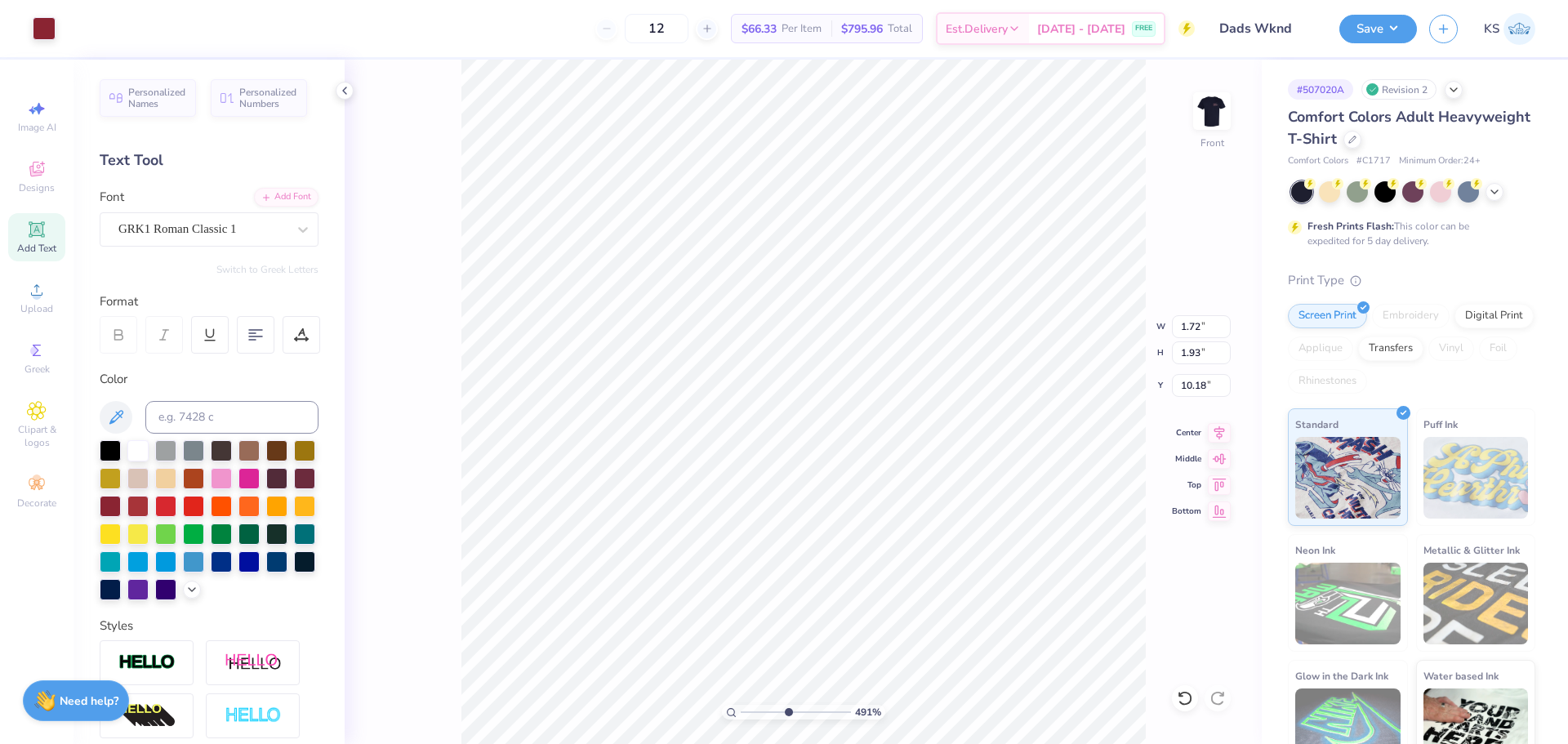
type input "10.18"
type input "10.75"
type input "0.48"
type input "11.54"
type input "0.45"
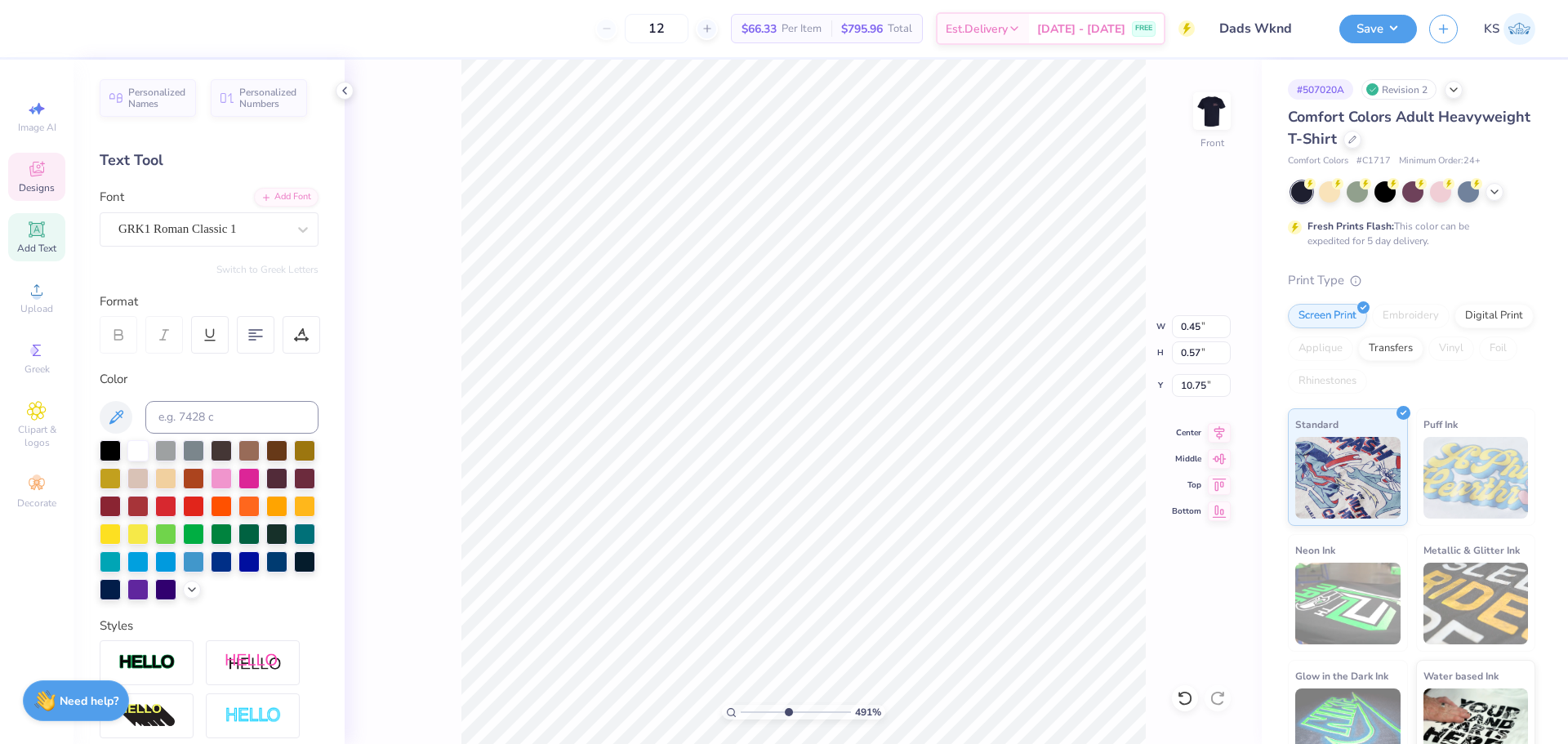
type input "10.65"
type input "0.54"
type input "10.18"
type input "0.45"
type input "10.65"
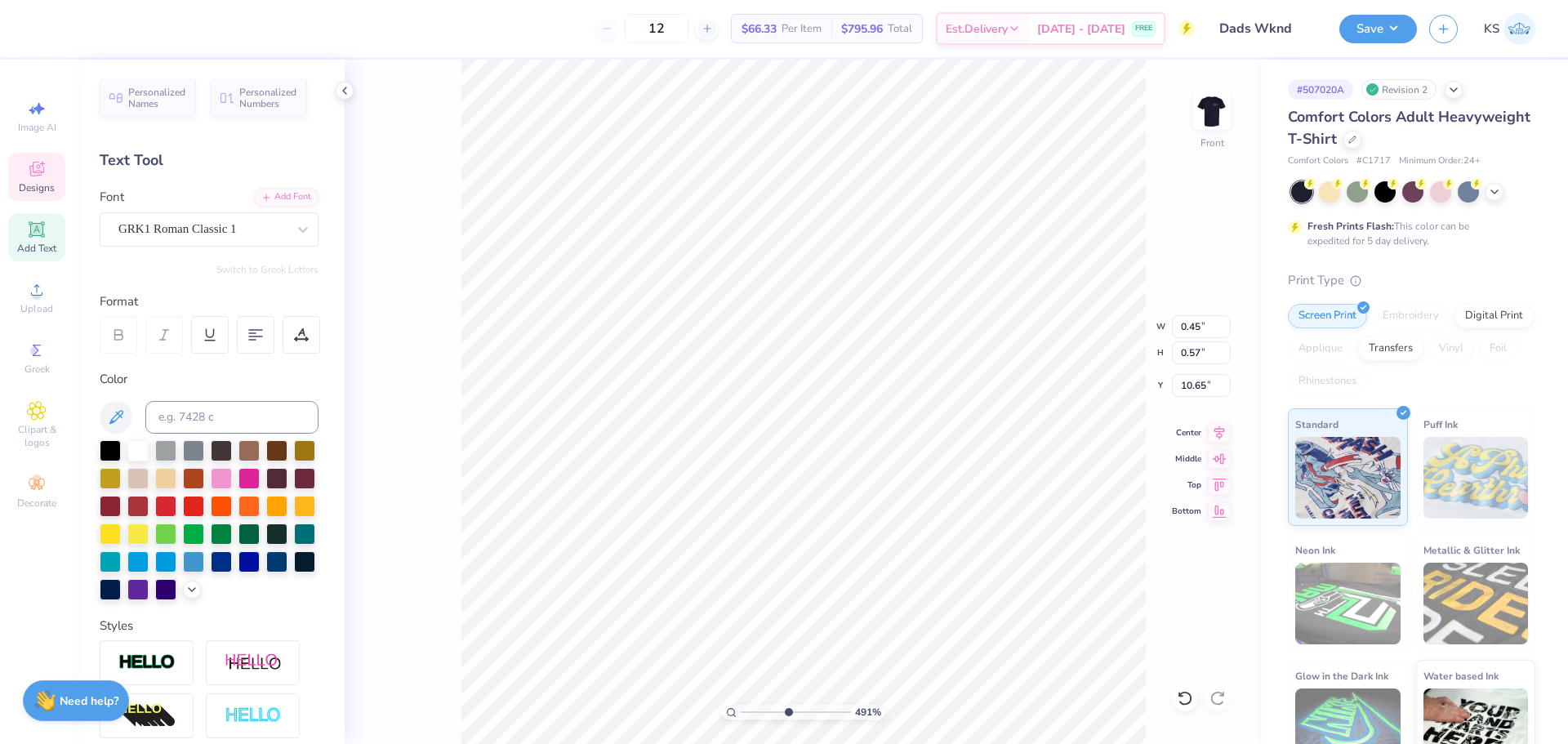
type input "0.48"
type input "11.54"
type input "0.45"
type input "0.61"
type input "11.56"
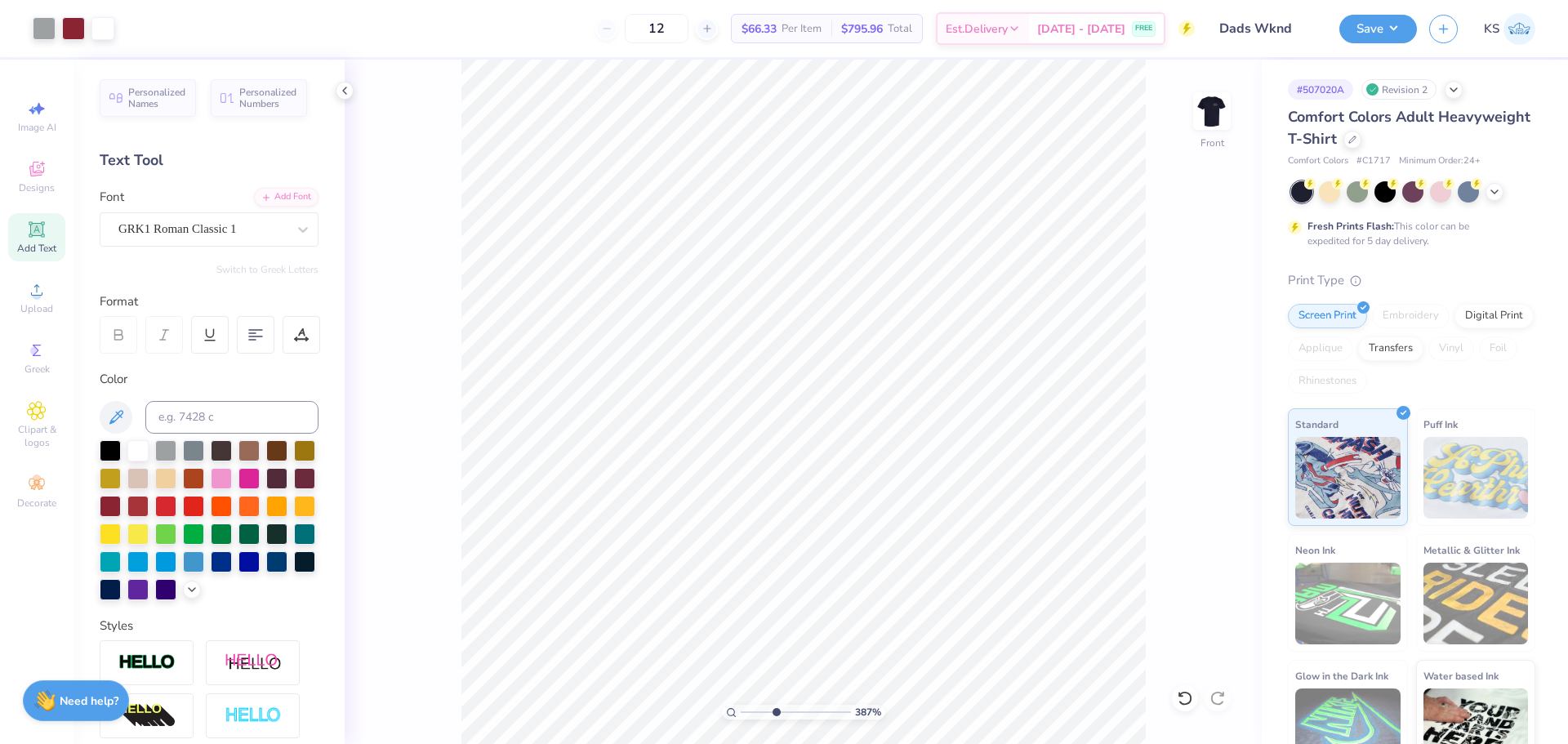
drag, startPoint x: 787, startPoint y: 708, endPoint x: 776, endPoint y: 703, distance: 12.1
click at [776, 704] on input "range" at bounding box center [795, 711] width 110 height 15
type input "3.87"
click at [1181, 696] on icon at bounding box center [1181, 694] width 3 height 3
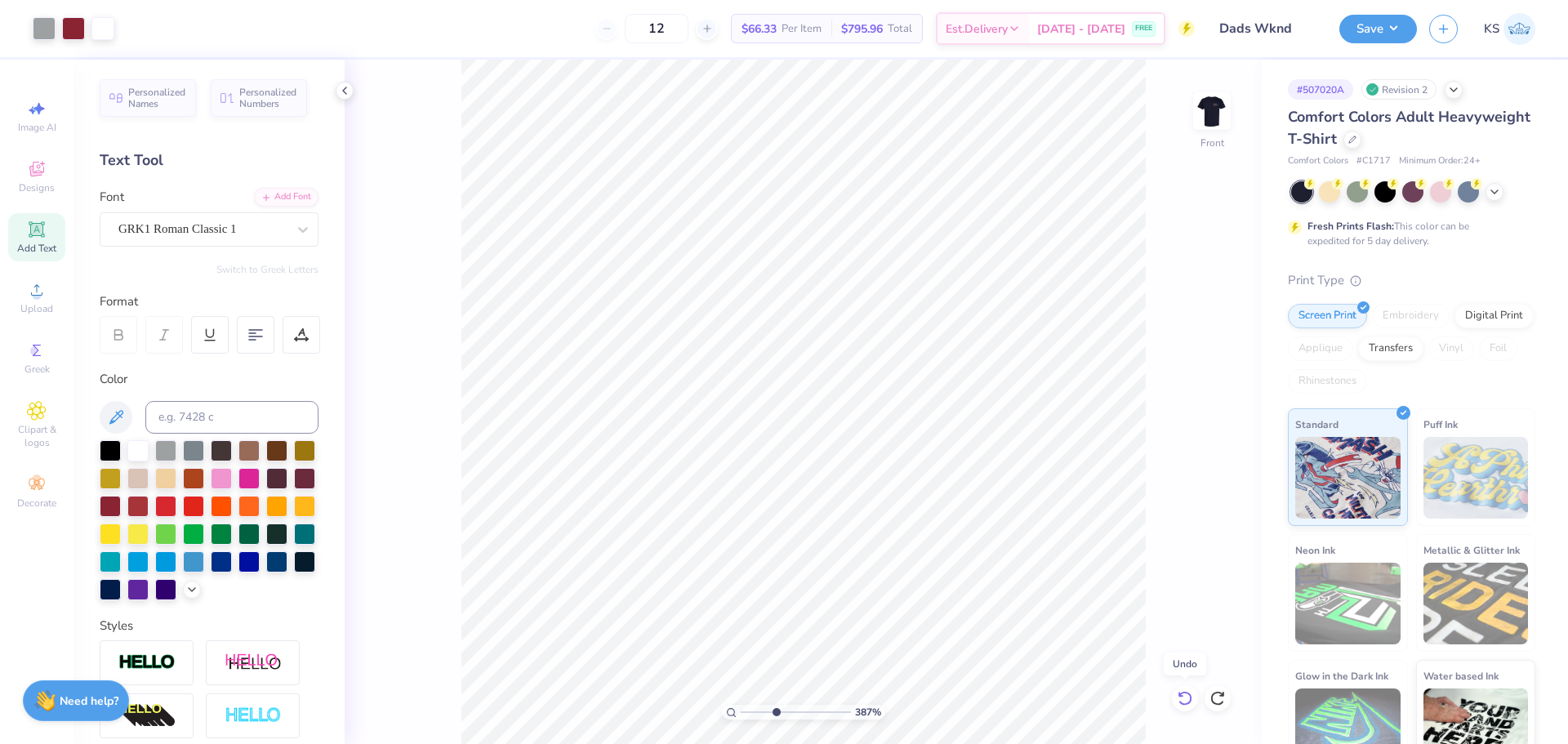
click at [1181, 696] on icon at bounding box center [1181, 694] width 3 height 3
type input "10.20"
type input "0.45"
type input "10.65"
type input "0.48"
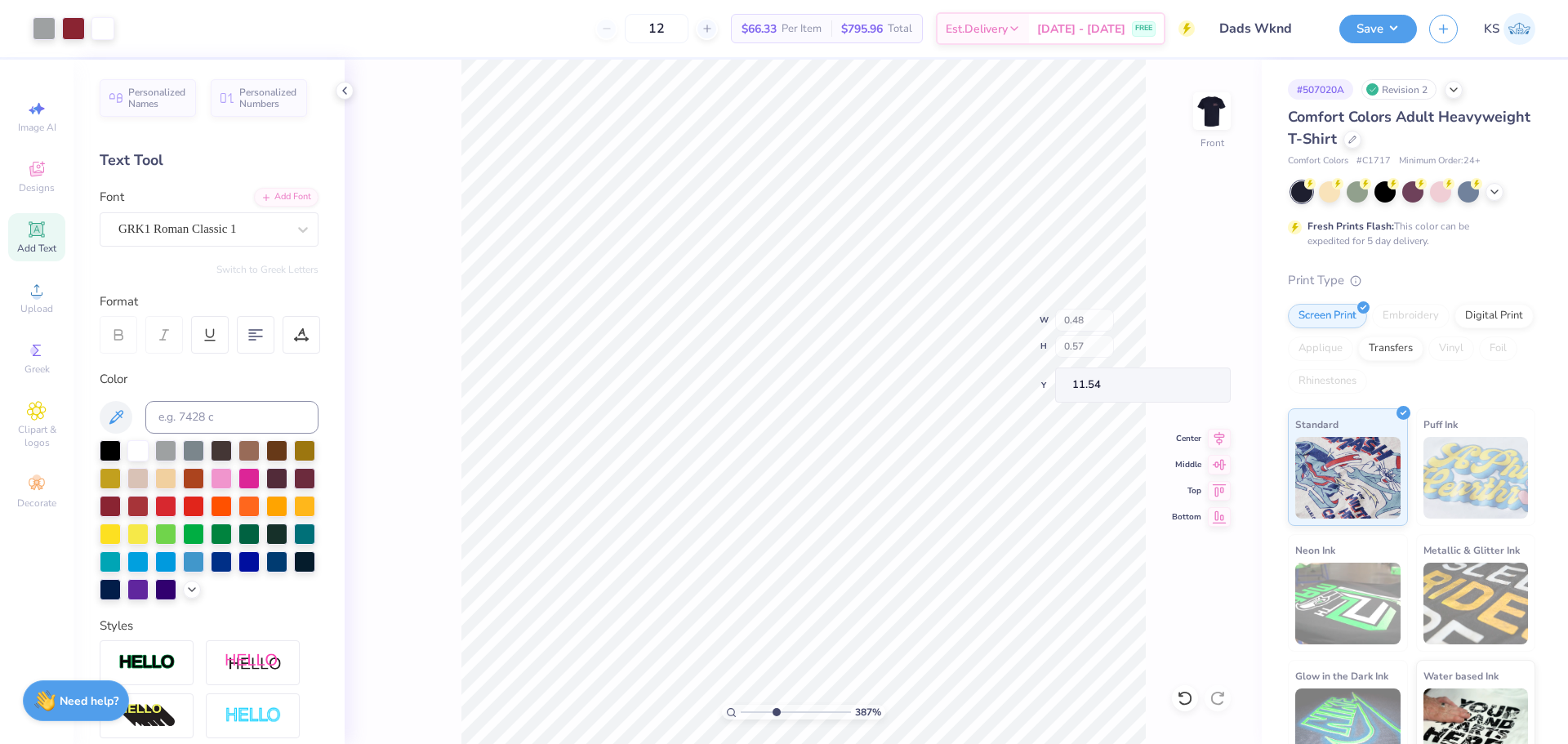
type input "11.06"
type input "0.54"
type input "0.57"
type input "10.20"
type input "1.14"
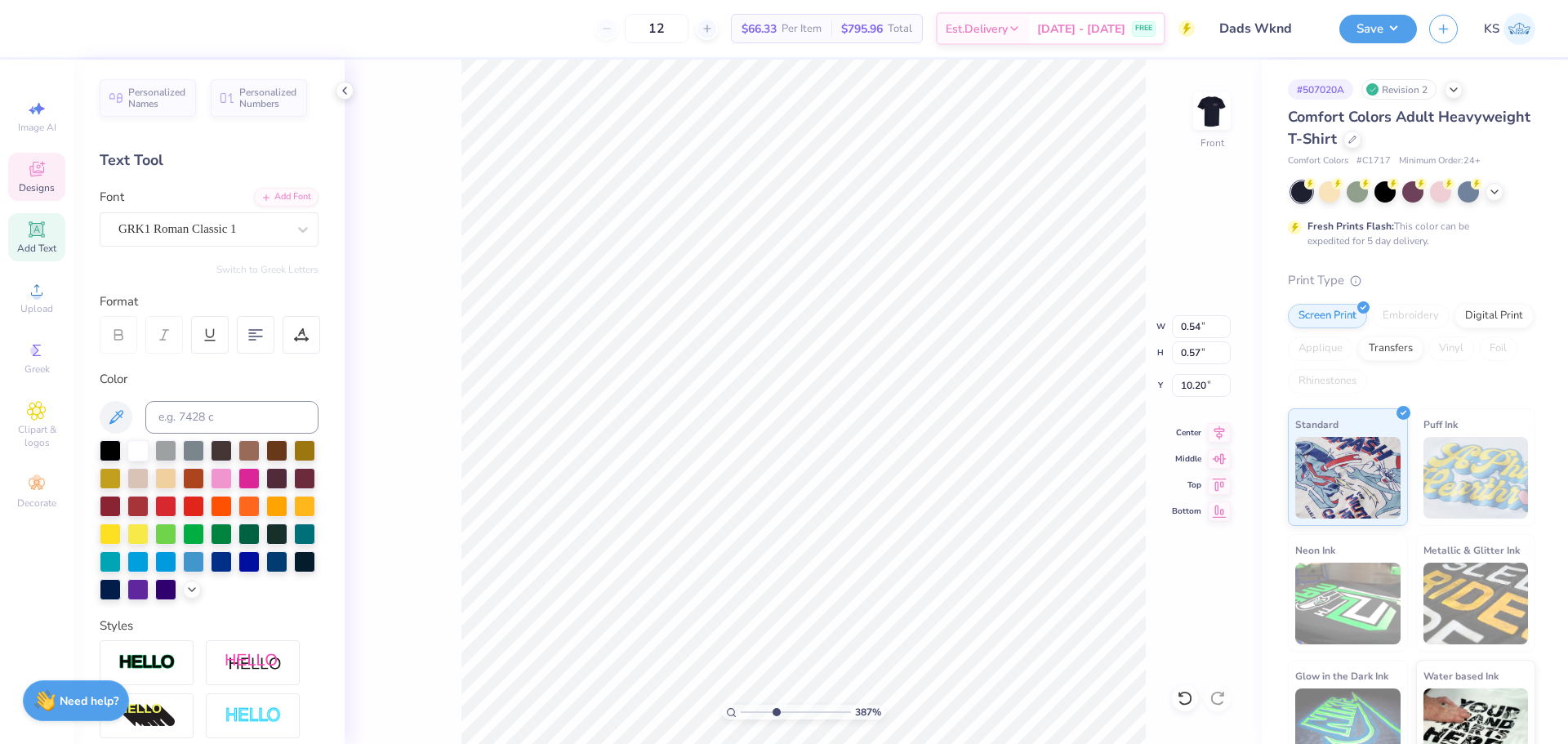
type input "1.01"
type input "1.77"
type input "1.43"
type input "10.28"
drag, startPoint x: 776, startPoint y: 710, endPoint x: 758, endPoint y: 710, distance: 18.0
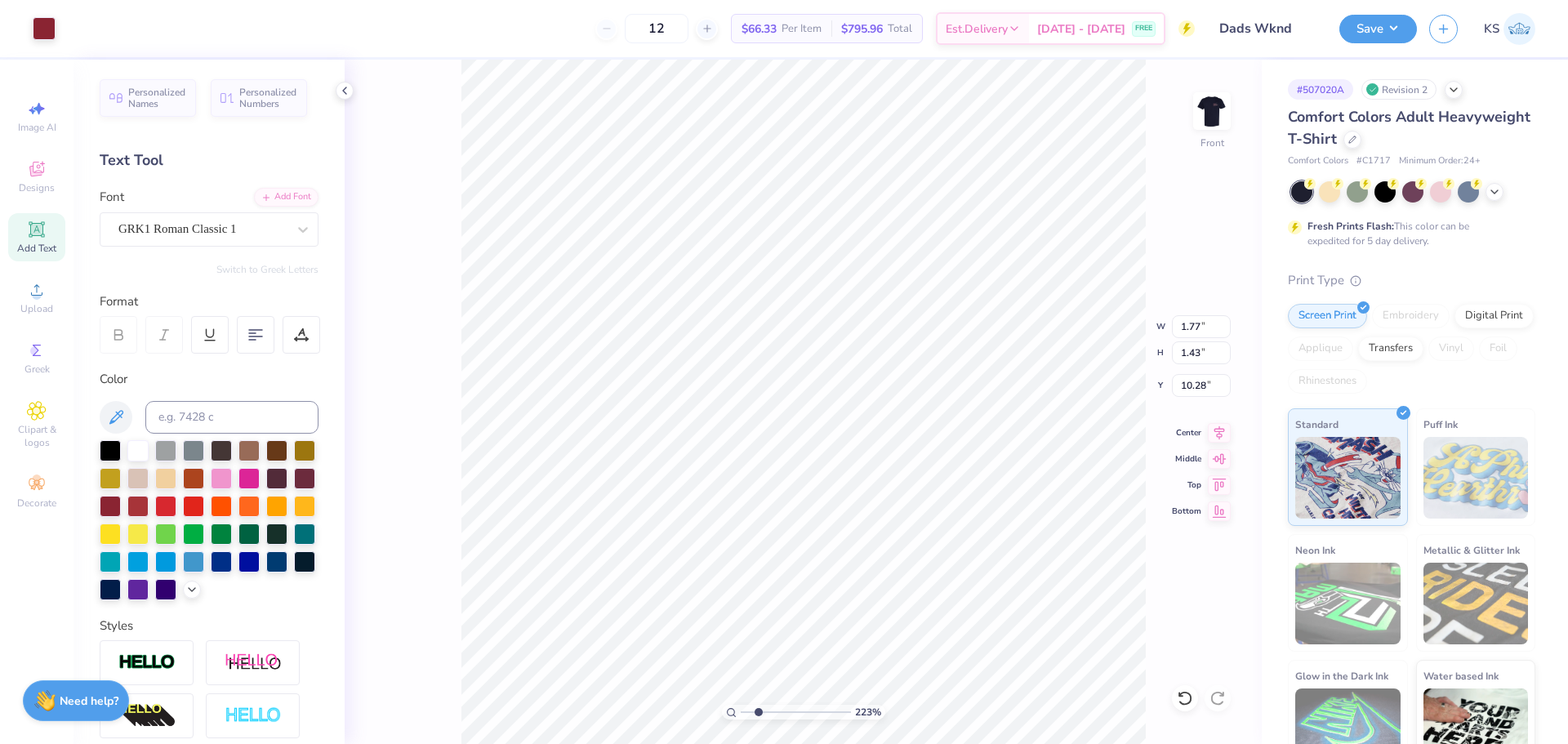
type input "2.23"
click at [758, 710] on input "range" at bounding box center [795, 711] width 110 height 15
type input "4.49"
type input "6.72"
type input "5.39"
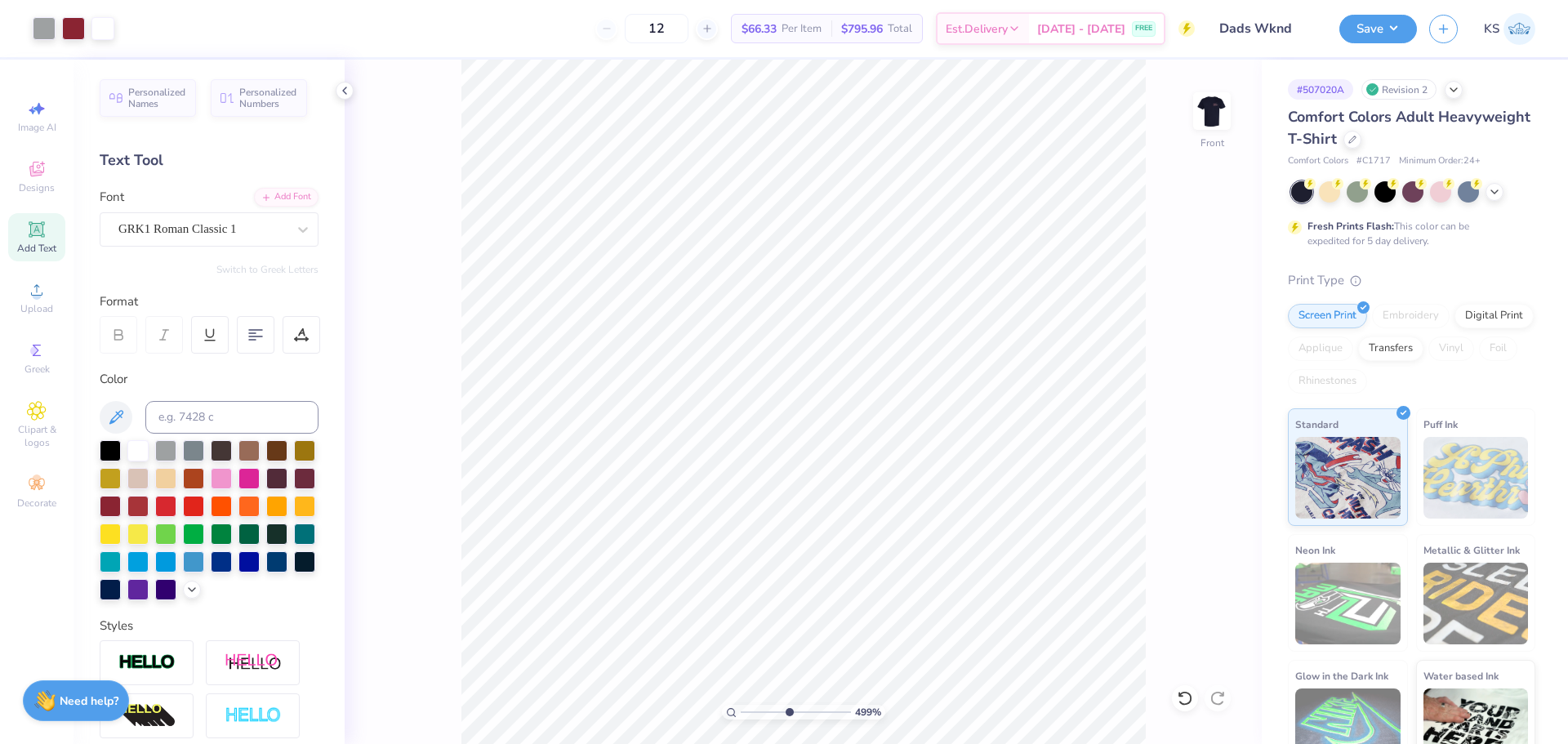
drag, startPoint x: 760, startPoint y: 709, endPoint x: 788, endPoint y: 710, distance: 28.0
type input "4.99"
click at [788, 710] on input "range" at bounding box center [795, 711] width 110 height 15
type input "11.54"
type input "0.45"
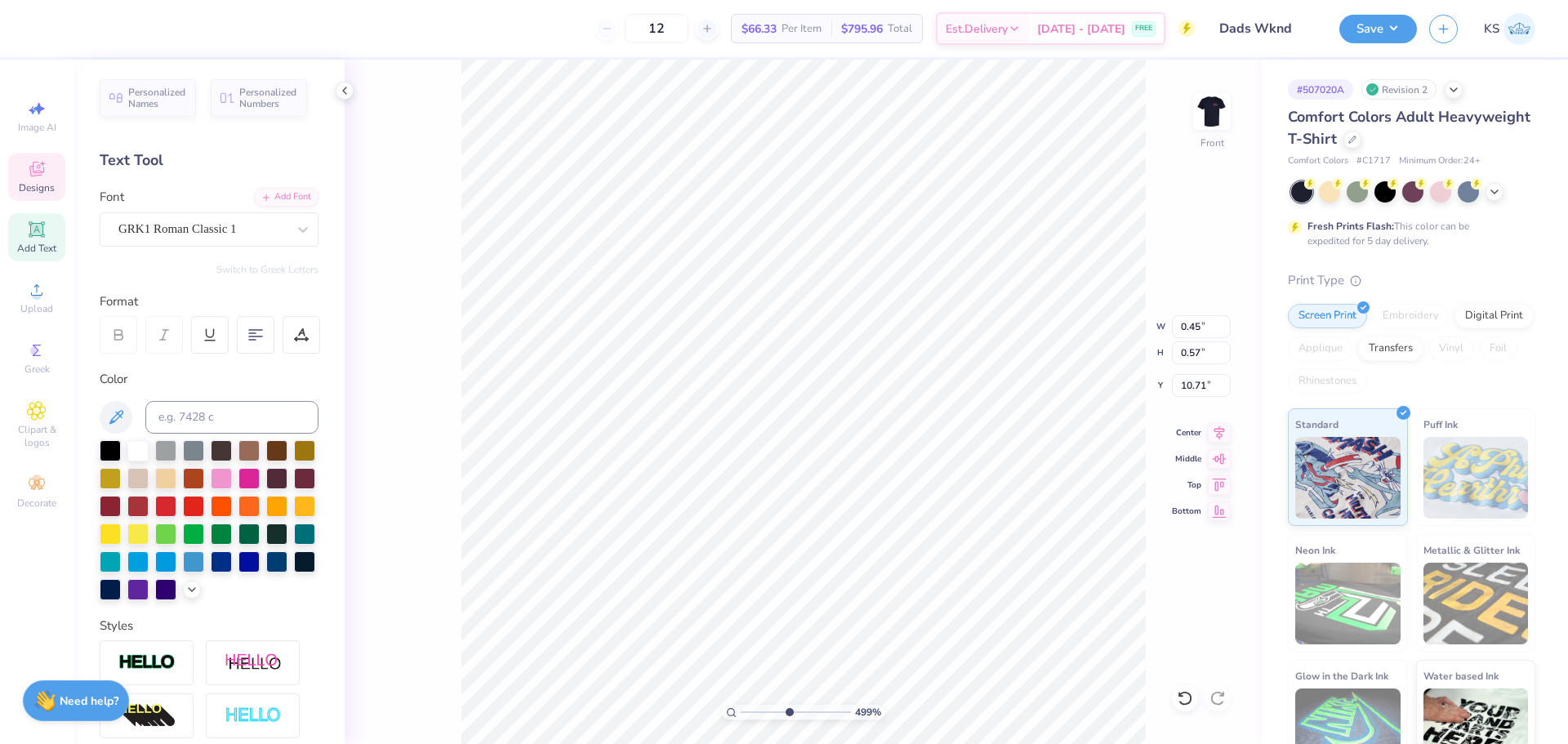
type input "10.91"
drag, startPoint x: 789, startPoint y: 711, endPoint x: 722, endPoint y: 709, distance: 67.0
type input "1"
click at [741, 709] on input "range" at bounding box center [795, 711] width 110 height 15
click at [1202, 328] on input "12.92" at bounding box center [1201, 326] width 59 height 22
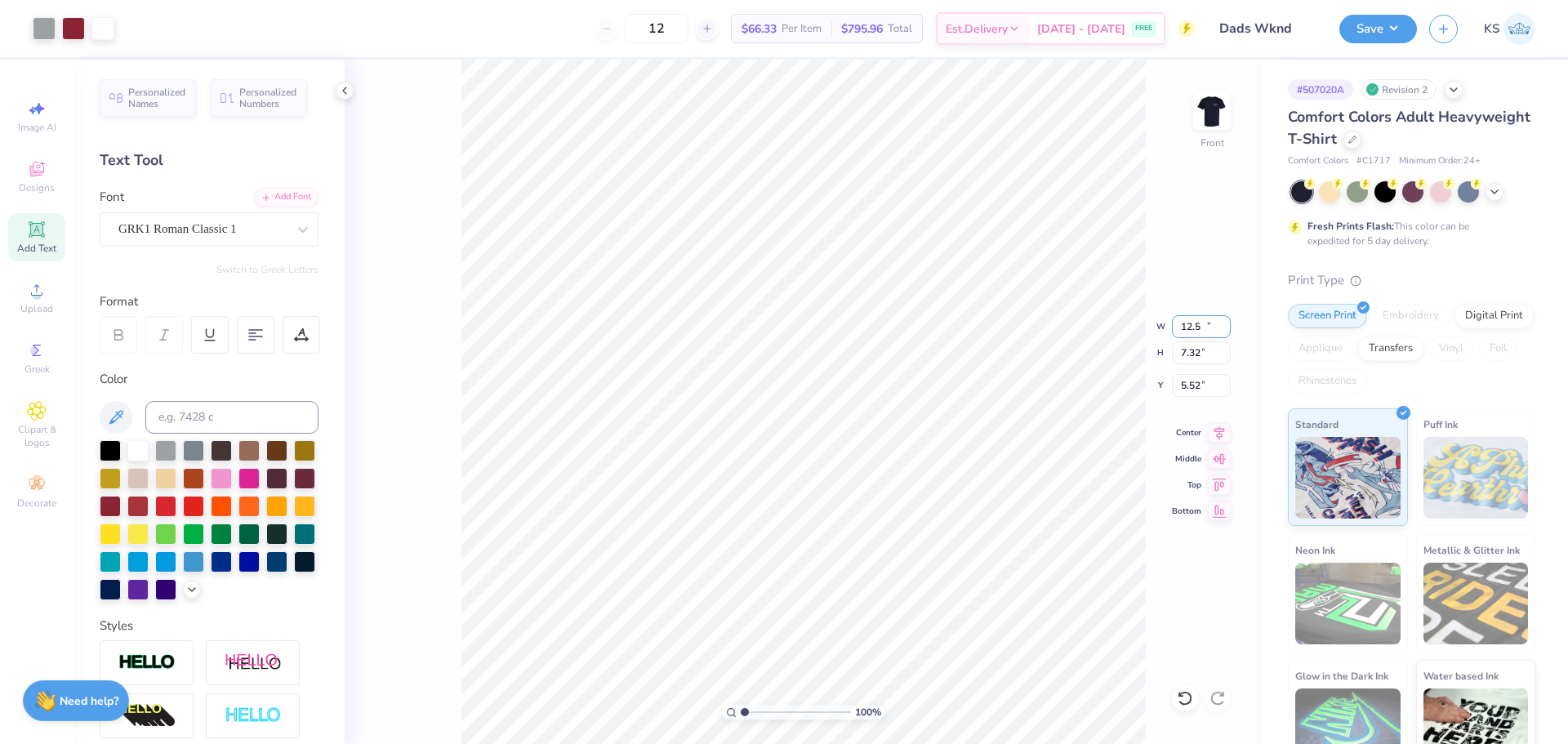
type input "12.50"
type input "7.32"
click at [1190, 382] on input "5.52" at bounding box center [1201, 385] width 59 height 22
type input "3.00"
click at [1217, 118] on img at bounding box center [1211, 111] width 65 height 65
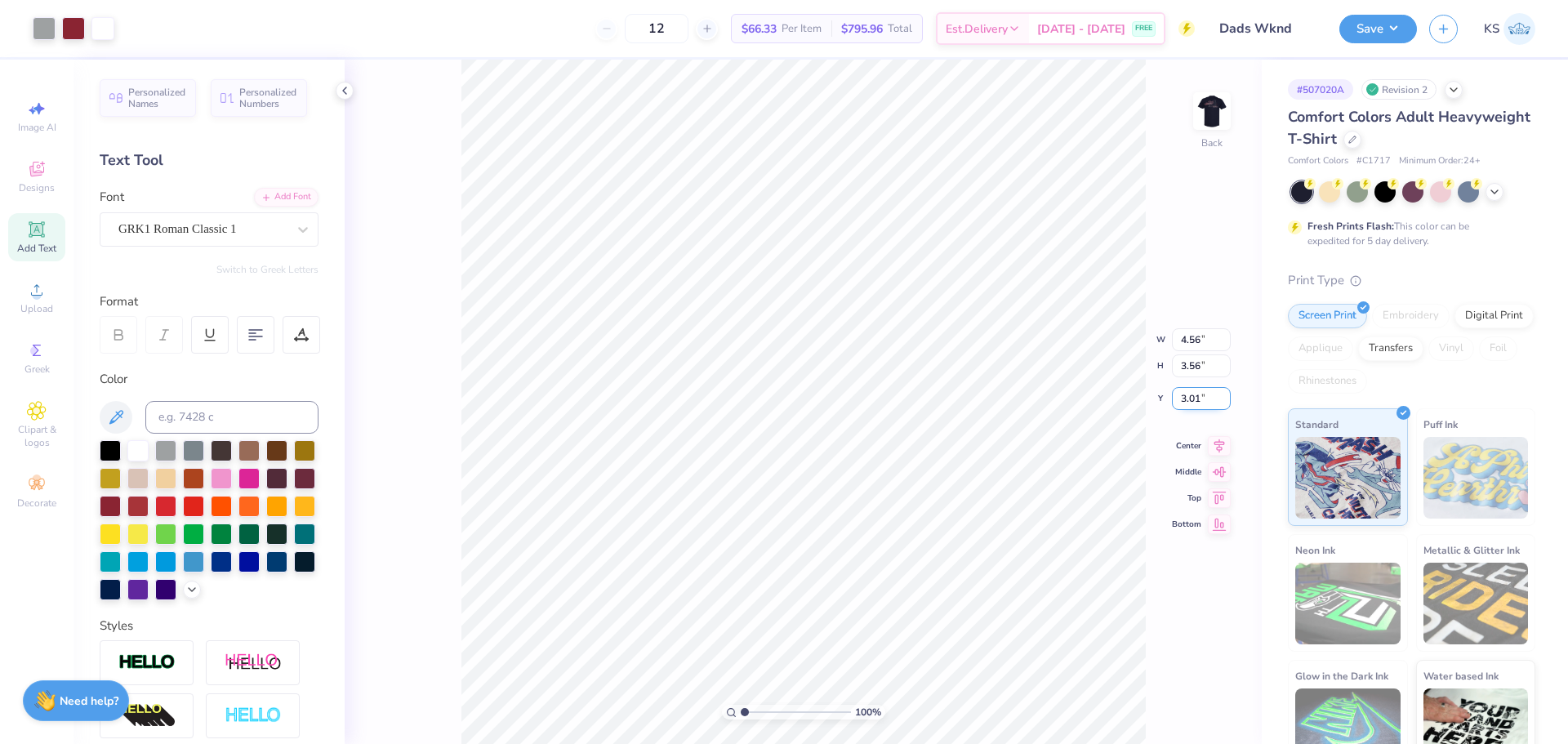
click at [1196, 388] on input "3.01" at bounding box center [1201, 398] width 59 height 22
click at [1198, 385] on input "20.94" at bounding box center [1201, 385] width 59 height 22
type input "3.00"
drag, startPoint x: 1362, startPoint y: 30, endPoint x: 1382, endPoint y: 45, distance: 25.0
click at [1364, 30] on button "Save" at bounding box center [1378, 29] width 78 height 29
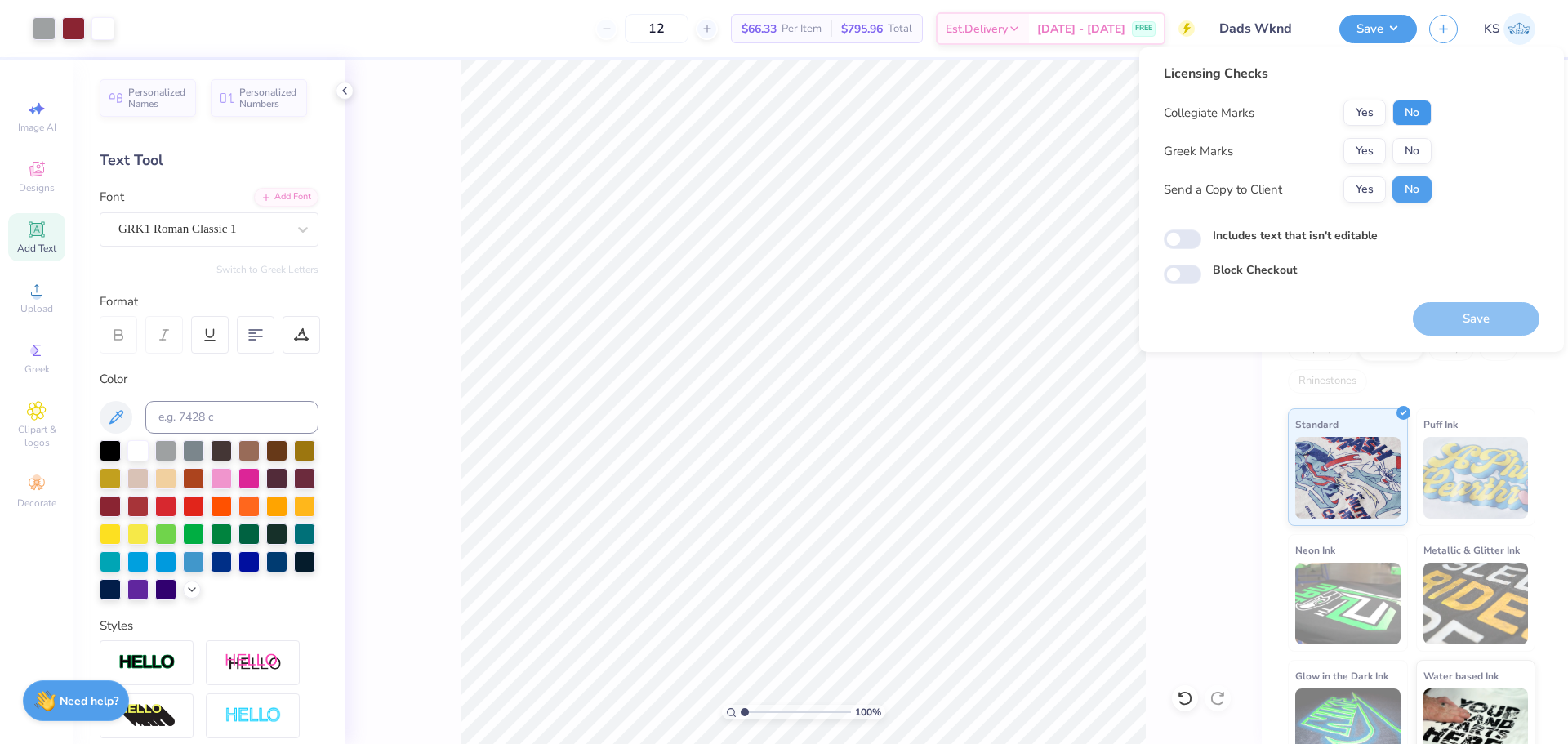
click at [1411, 120] on button "No" at bounding box center [1411, 112] width 39 height 26
drag, startPoint x: 1393, startPoint y: 137, endPoint x: 1381, endPoint y: 167, distance: 32.3
click at [1379, 150] on button "Yes" at bounding box center [1364, 151] width 42 height 26
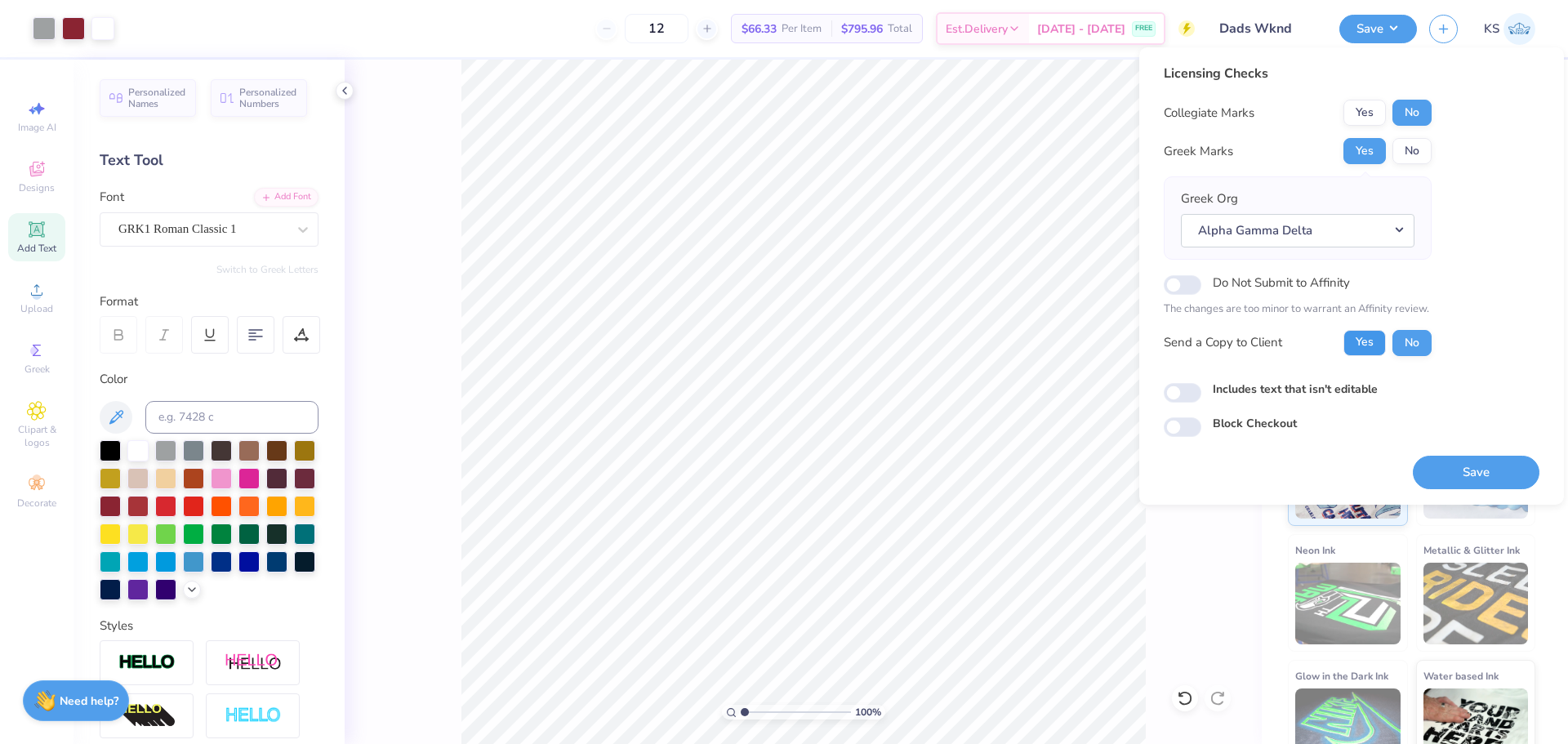
click at [1366, 345] on button "Yes" at bounding box center [1364, 343] width 42 height 26
click at [1462, 479] on button "Save" at bounding box center [1476, 472] width 126 height 34
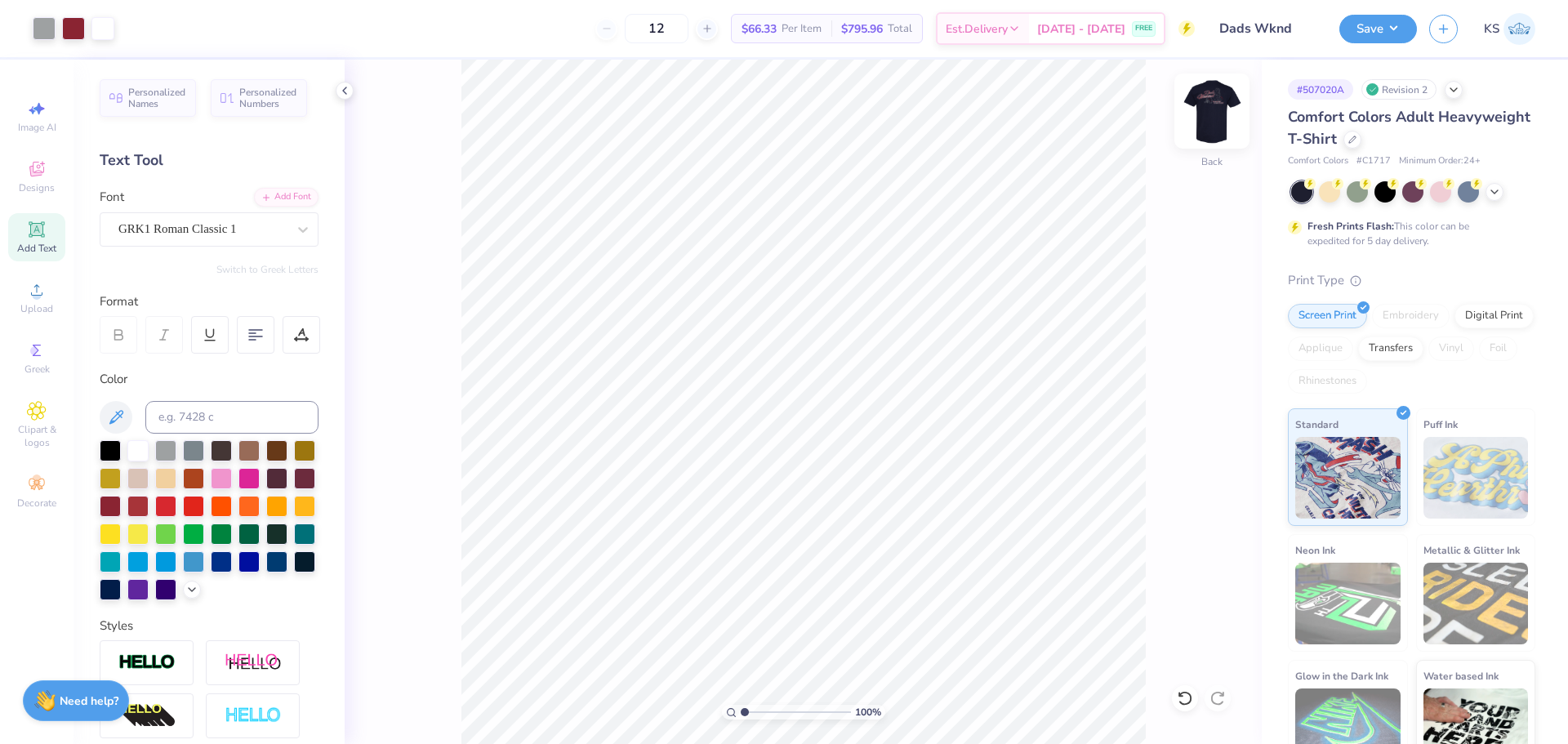
click at [1217, 109] on img at bounding box center [1211, 111] width 65 height 65
type input "4.84"
click at [787, 706] on input "range" at bounding box center [795, 711] width 110 height 15
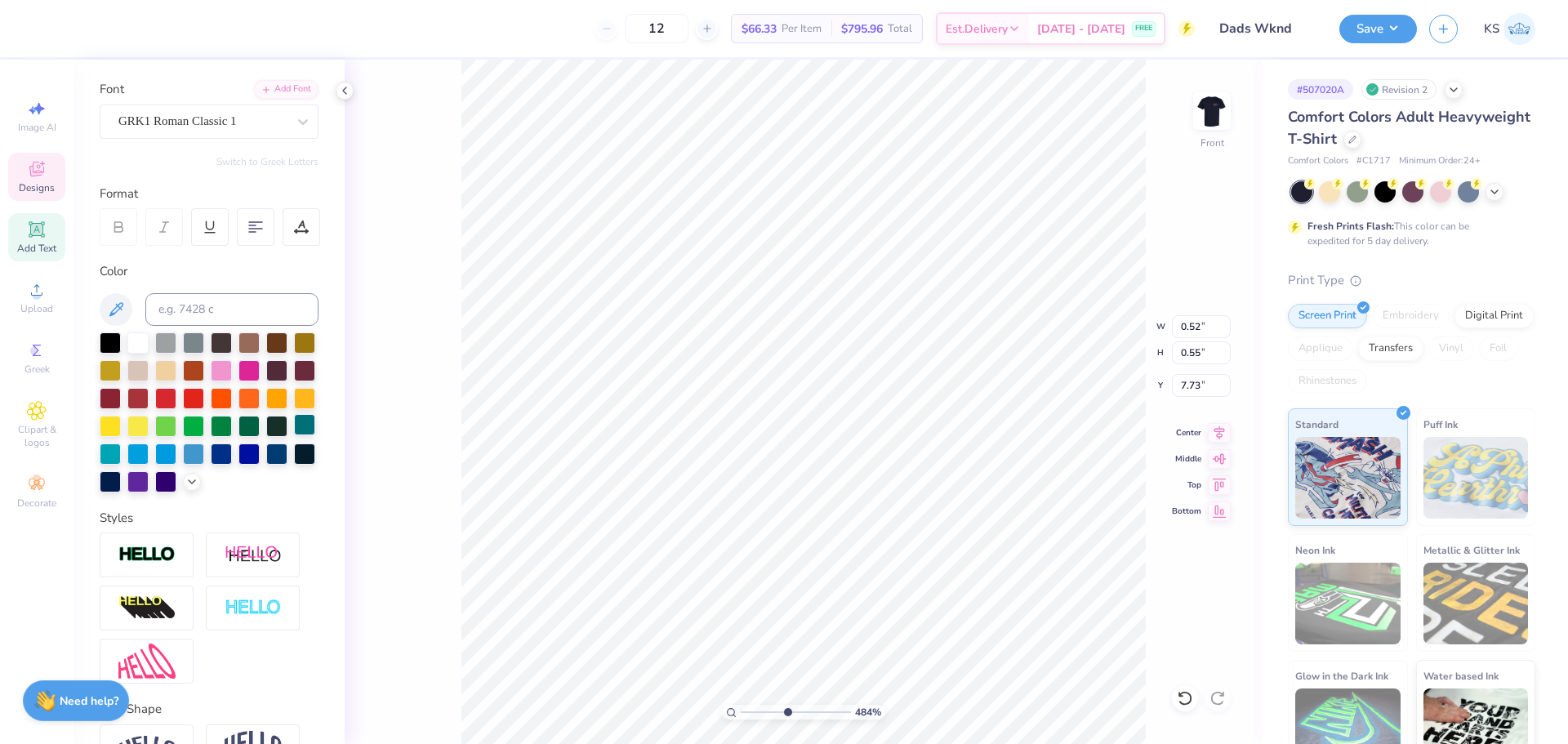
scroll to position [164, 0]
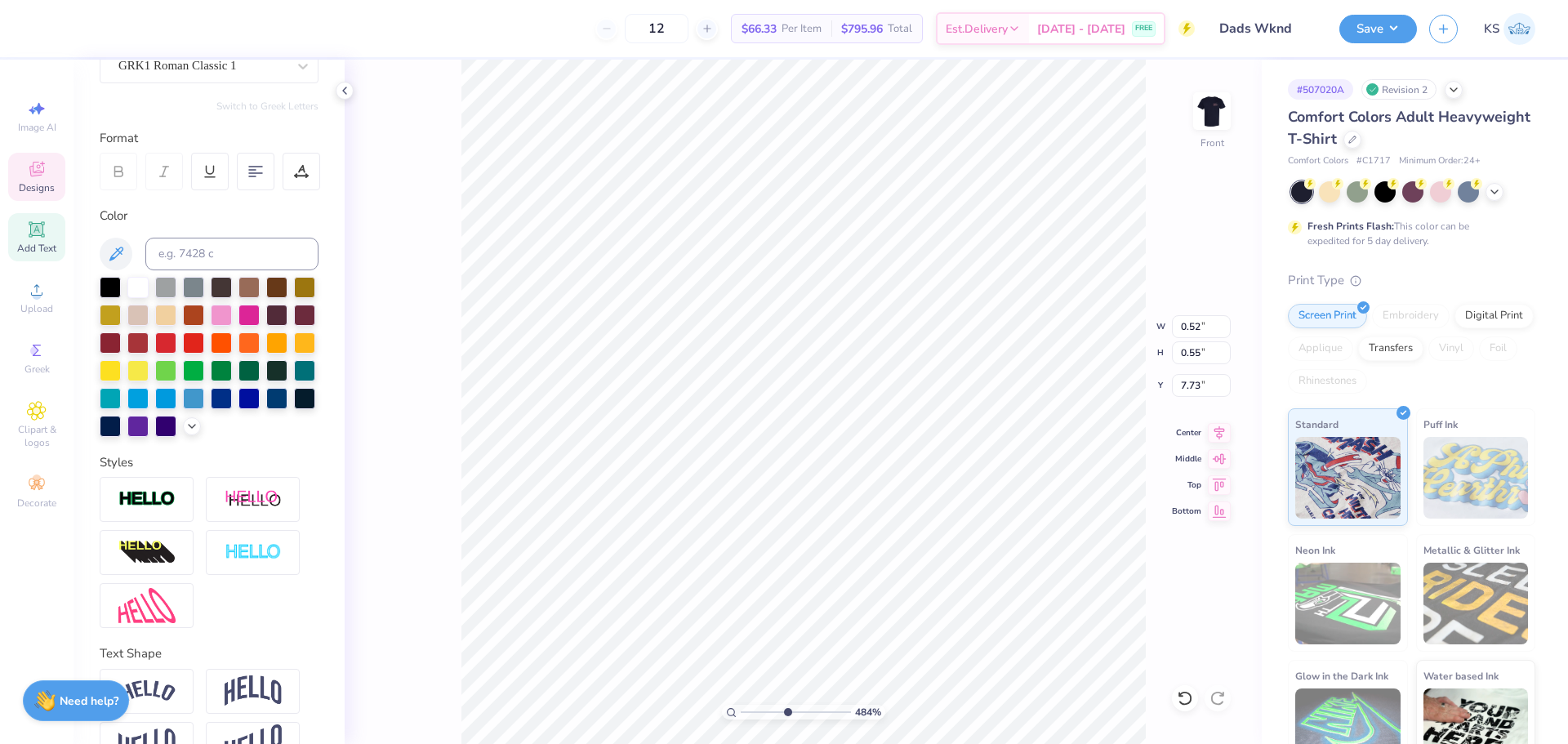
click at [167, 509] on img at bounding box center [147, 499] width 57 height 19
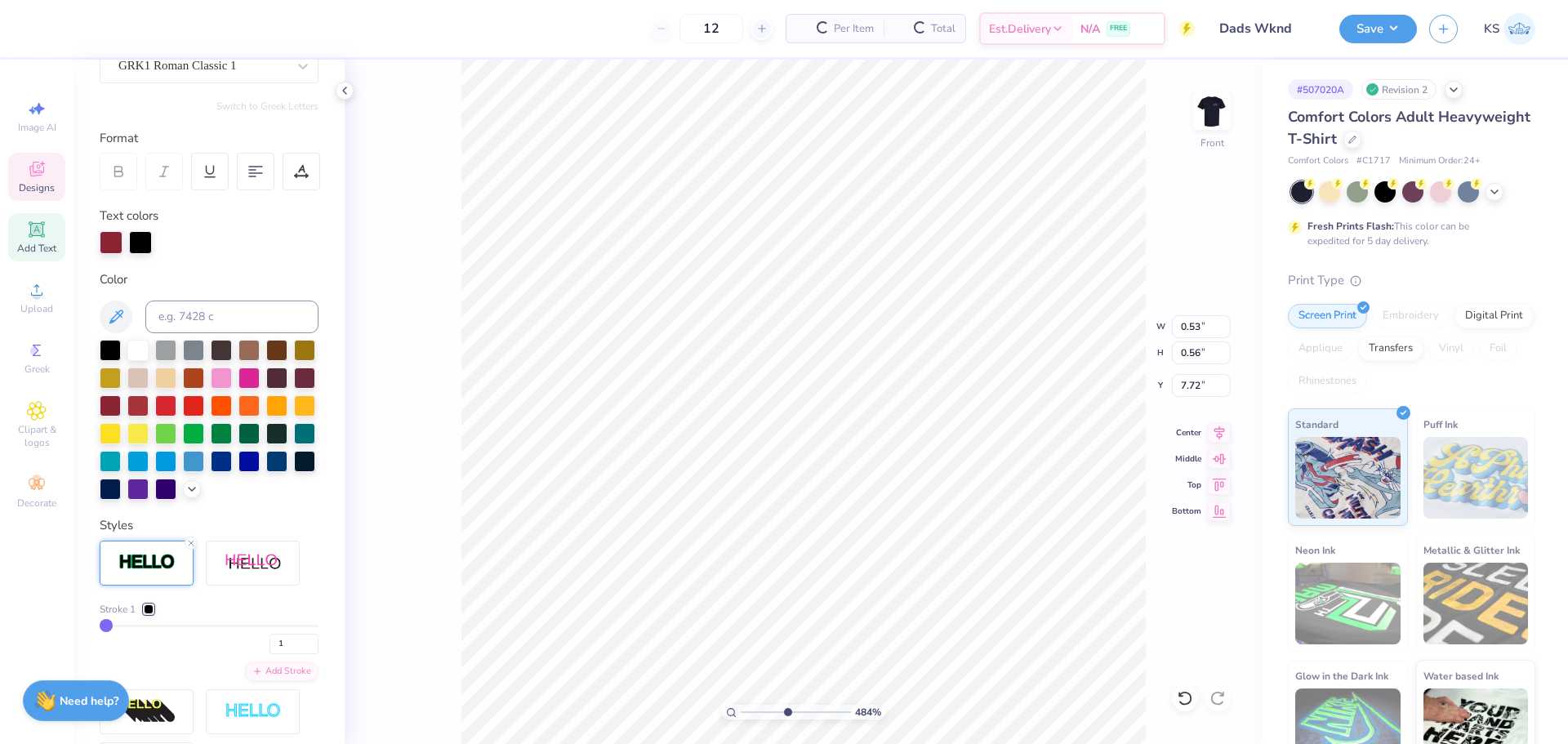
type input "0.53"
type input "0.56"
type input "7.72"
click at [146, 243] on div at bounding box center [140, 241] width 22 height 22
click at [169, 348] on div at bounding box center [165, 349] width 22 height 22
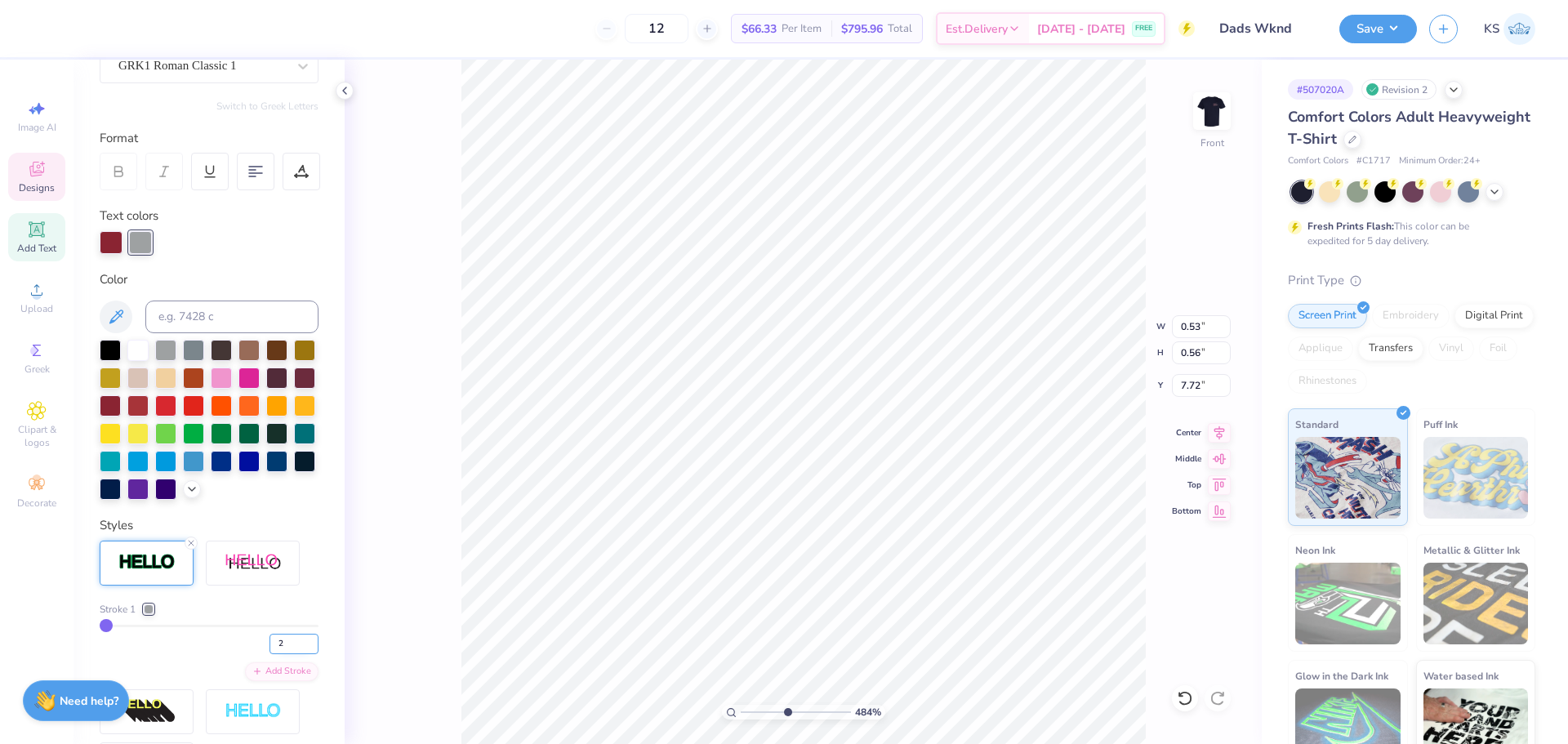
type input "2"
click at [301, 654] on input "2" at bounding box center [293, 644] width 49 height 21
type input "2"
click at [300, 617] on div "Stroke 1" at bounding box center [209, 609] width 219 height 15
type input "0.54"
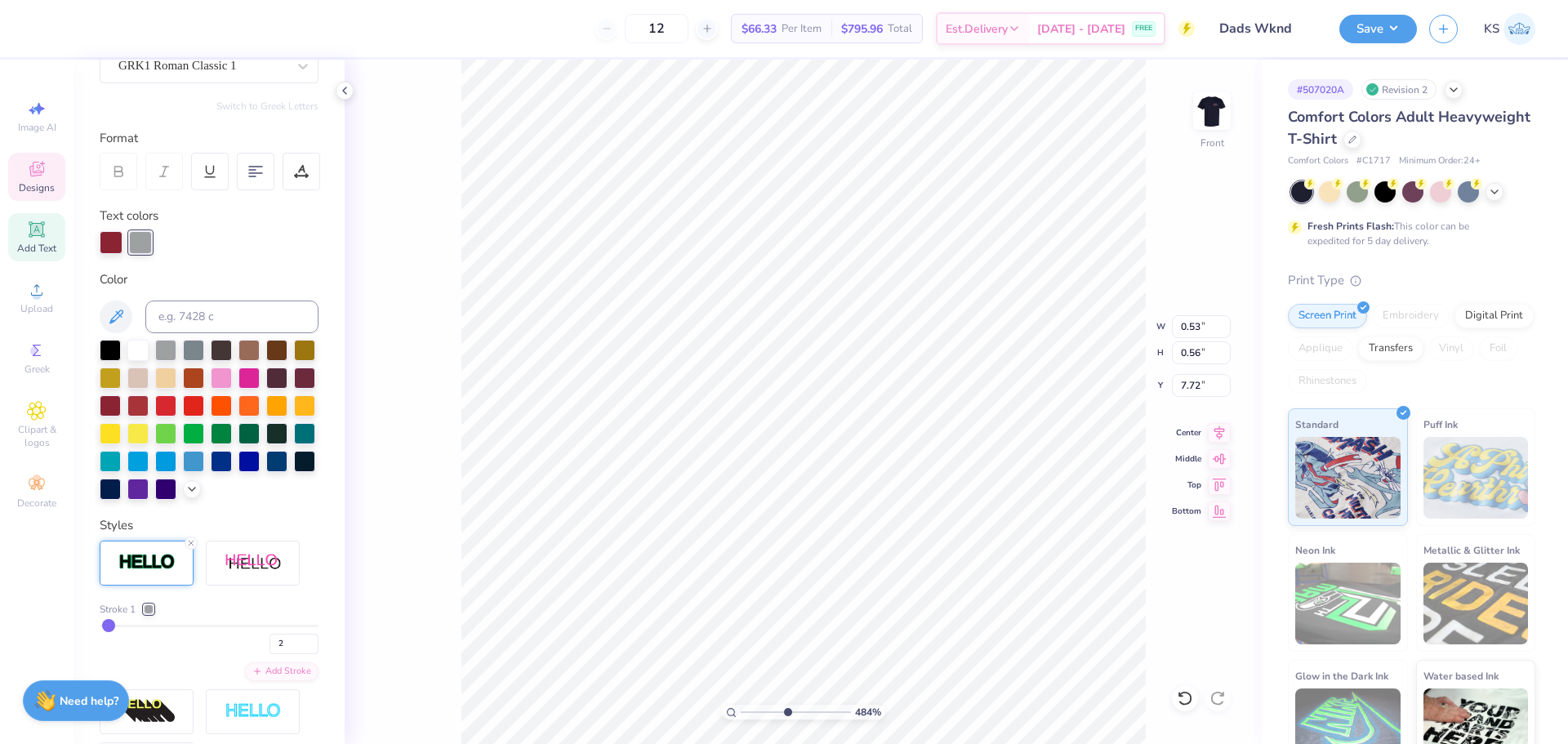
type input "0.57"
type input "0.43"
type input "0.56"
type input "8.33"
type input "0.44"
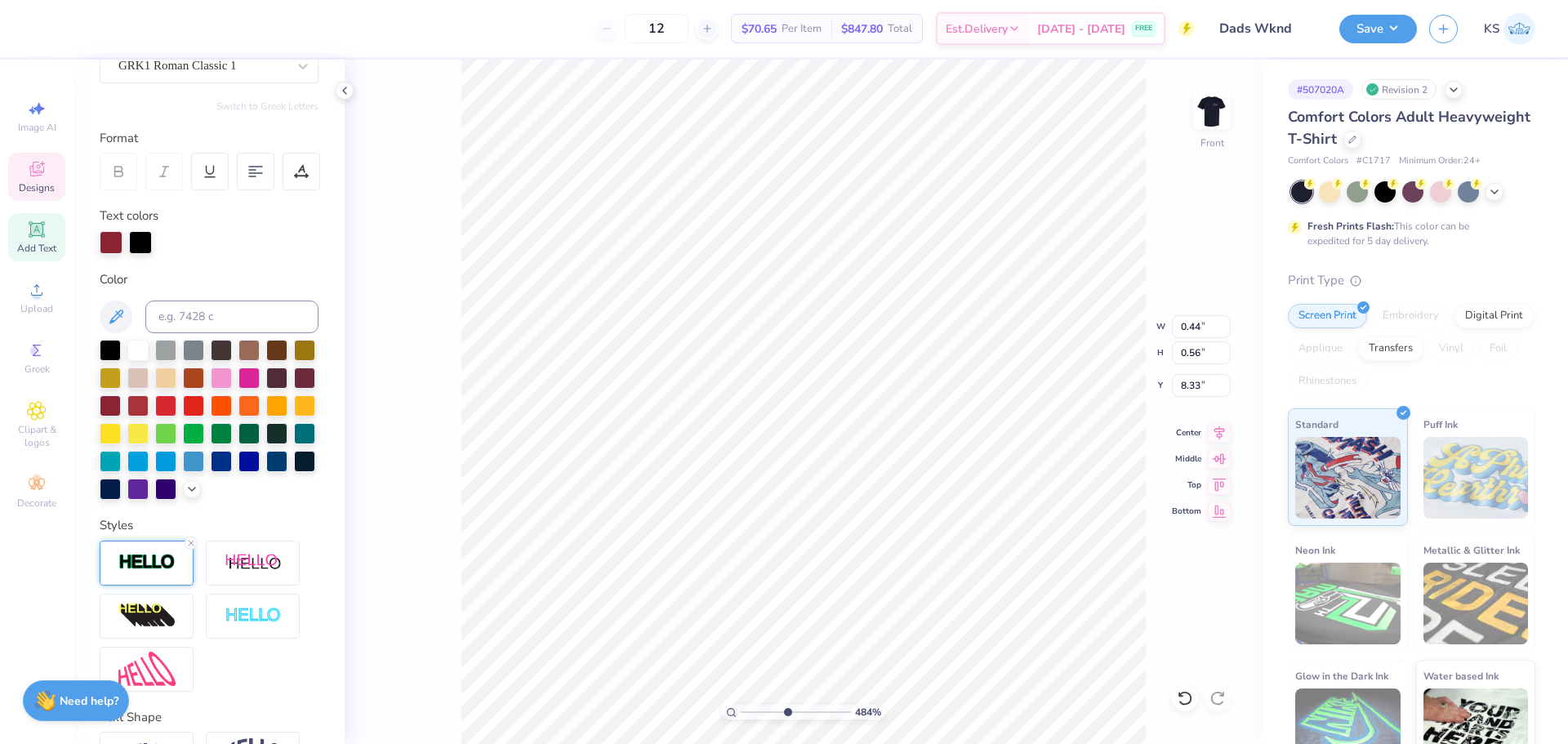
click at [167, 586] on div at bounding box center [146, 563] width 94 height 45
type input "2"
click at [299, 654] on input "2" at bounding box center [293, 644] width 49 height 21
type input "2"
click at [286, 617] on div "Stroke 1" at bounding box center [209, 609] width 219 height 15
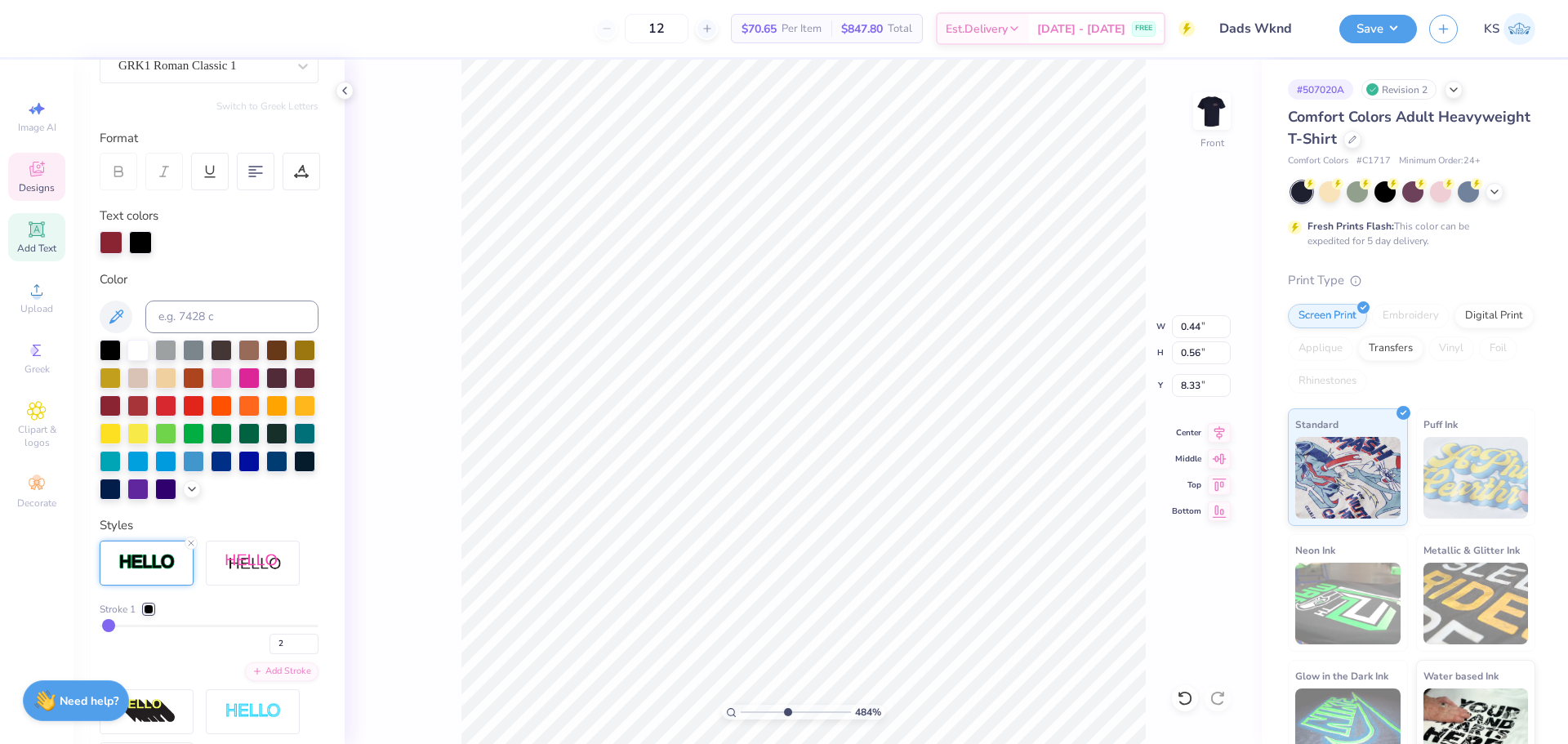
type input "0.45"
type input "0.57"
type input "8.32"
type input "0.46"
type input "0.55"
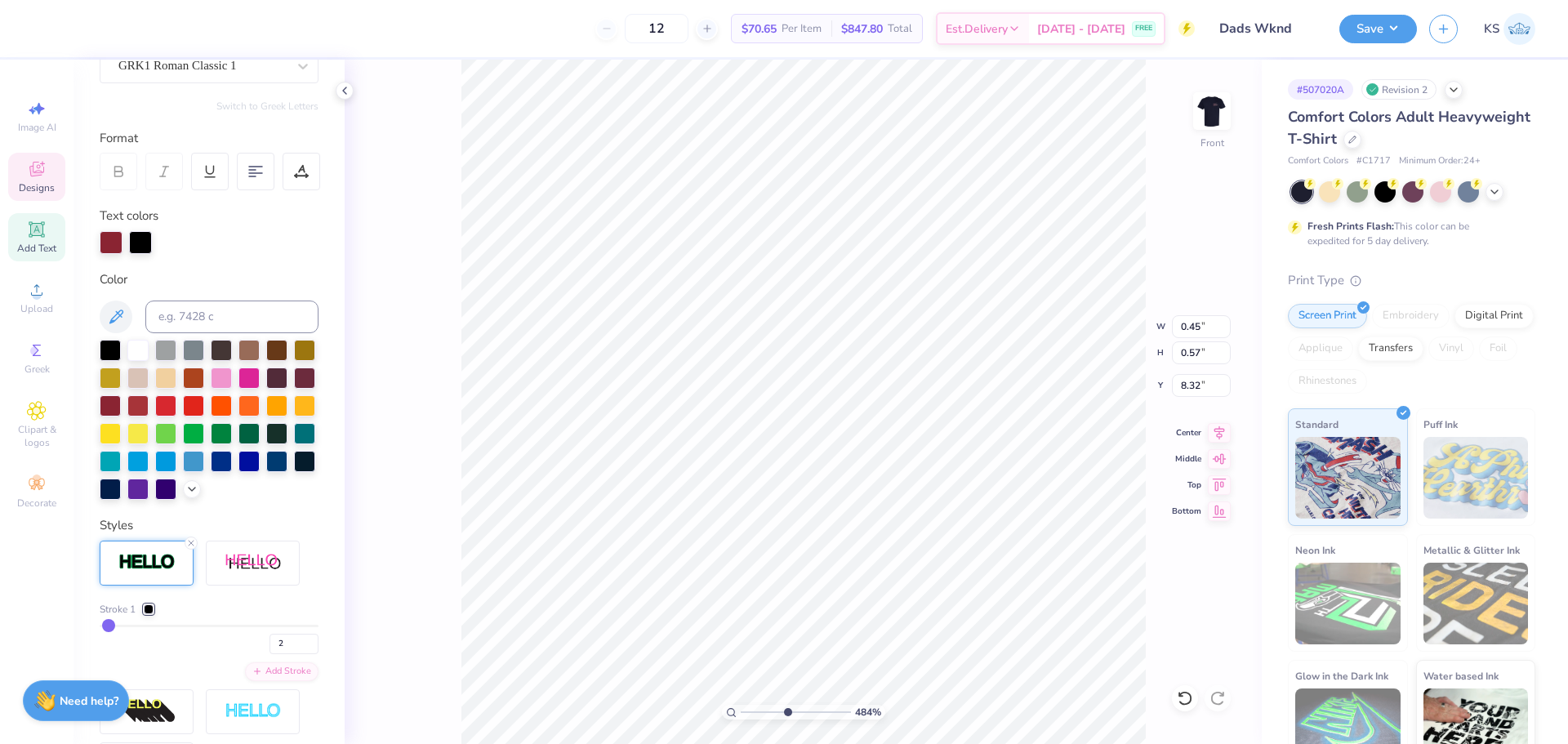
type input "8.95"
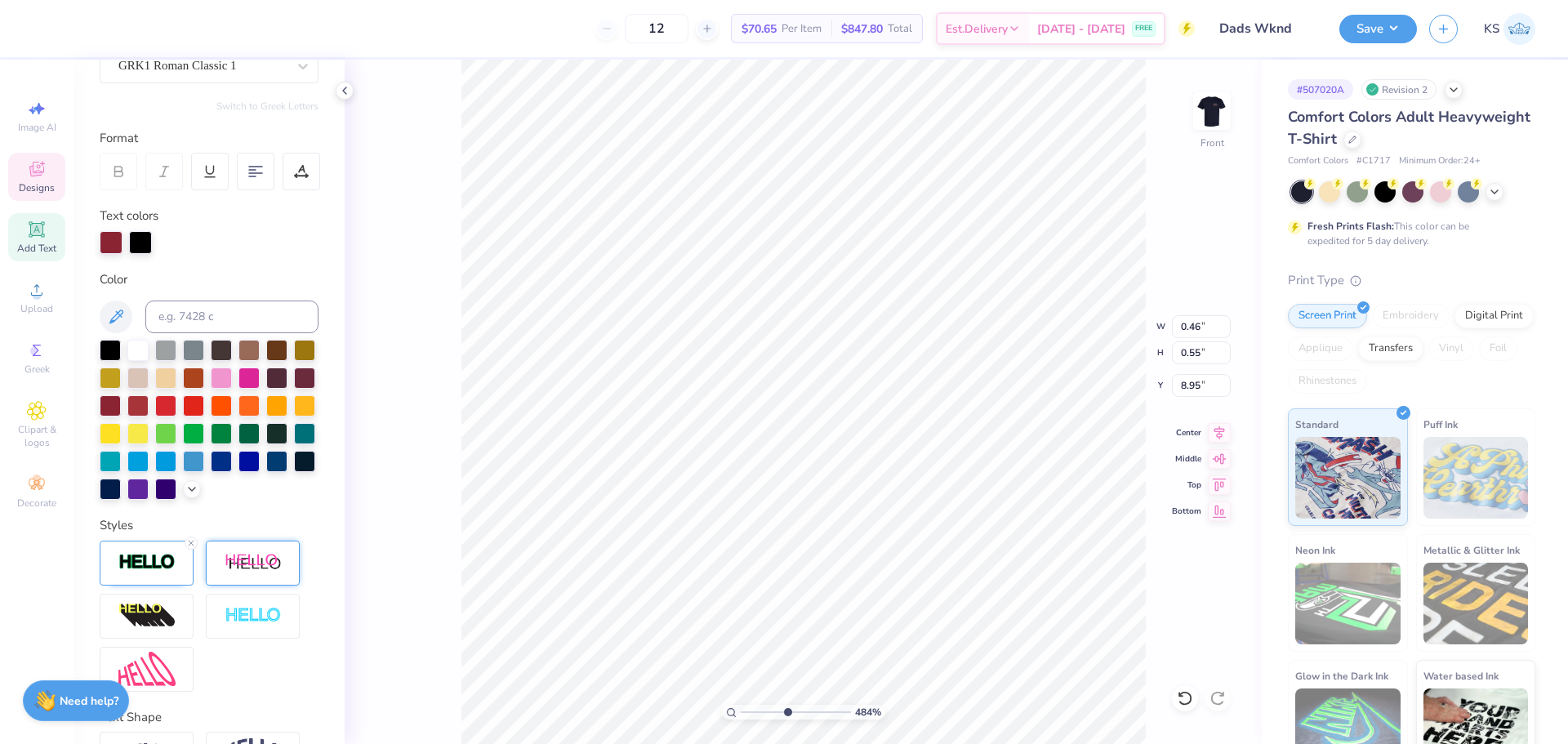
type input "0.47"
type input "0.56"
click at [178, 586] on div at bounding box center [146, 563] width 94 height 45
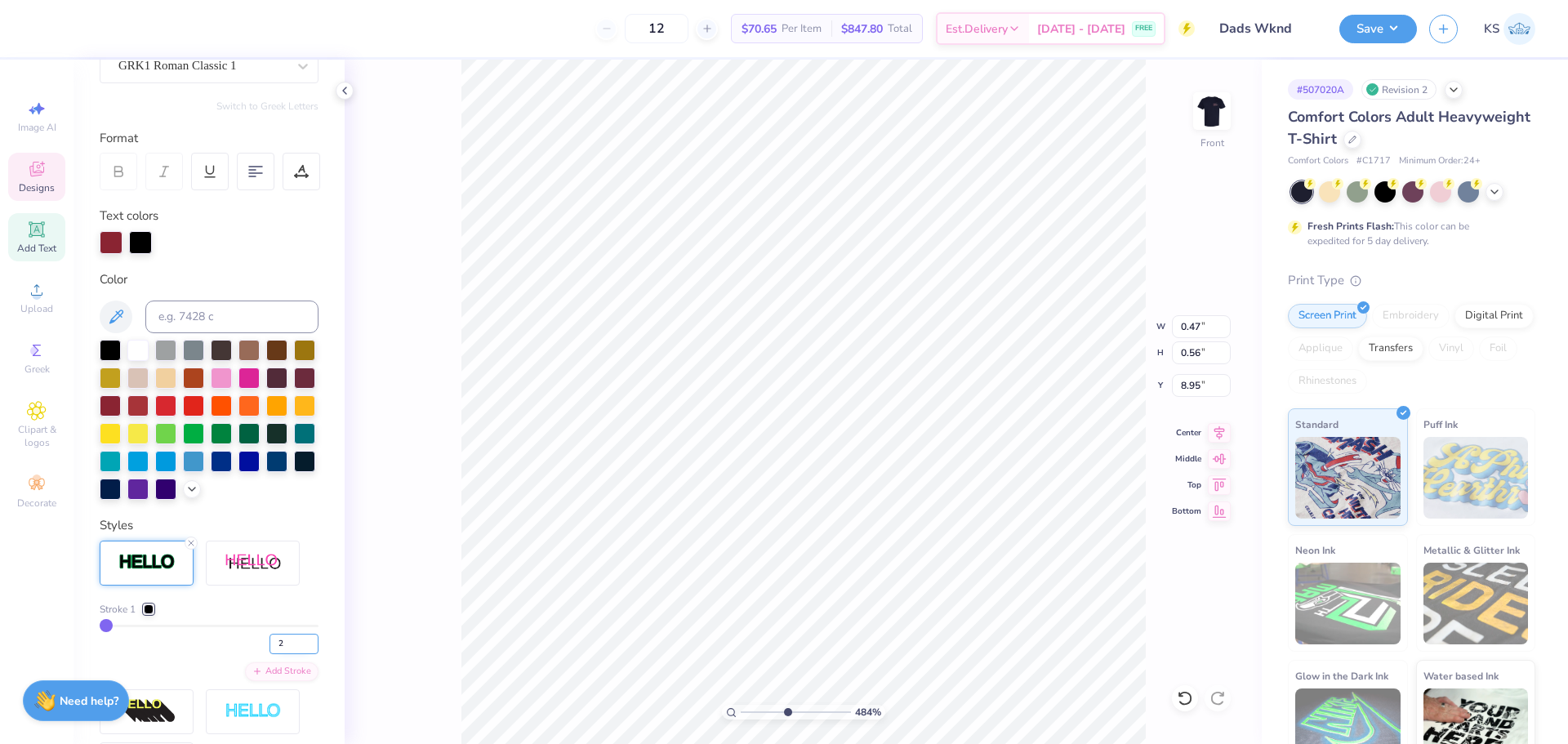
type input "2"
click at [299, 654] on input "2" at bounding box center [293, 644] width 49 height 21
type input "2"
click at [300, 617] on div "Stroke 1" at bounding box center [209, 609] width 219 height 15
type input "0.48"
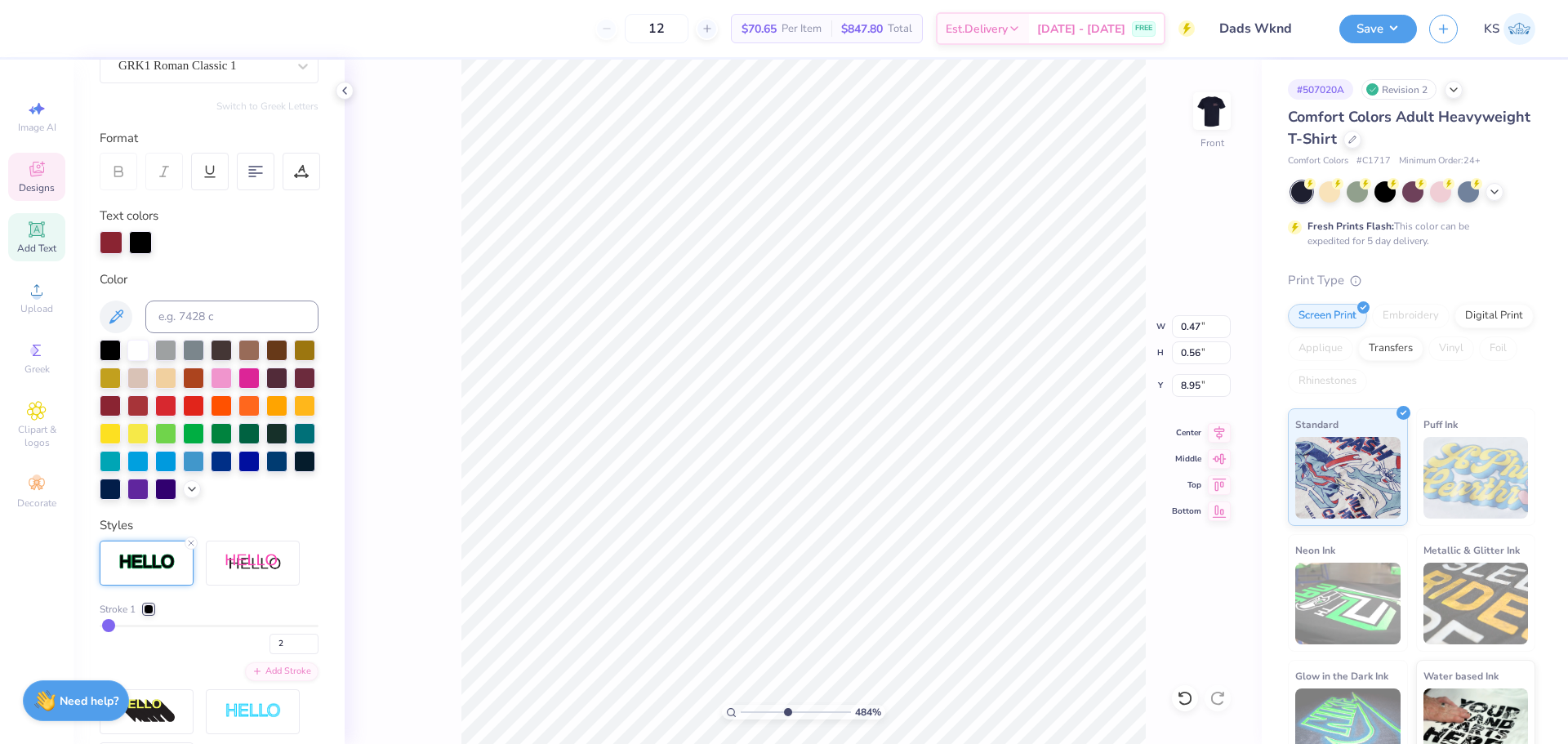
type input "0.57"
type input "8.94"
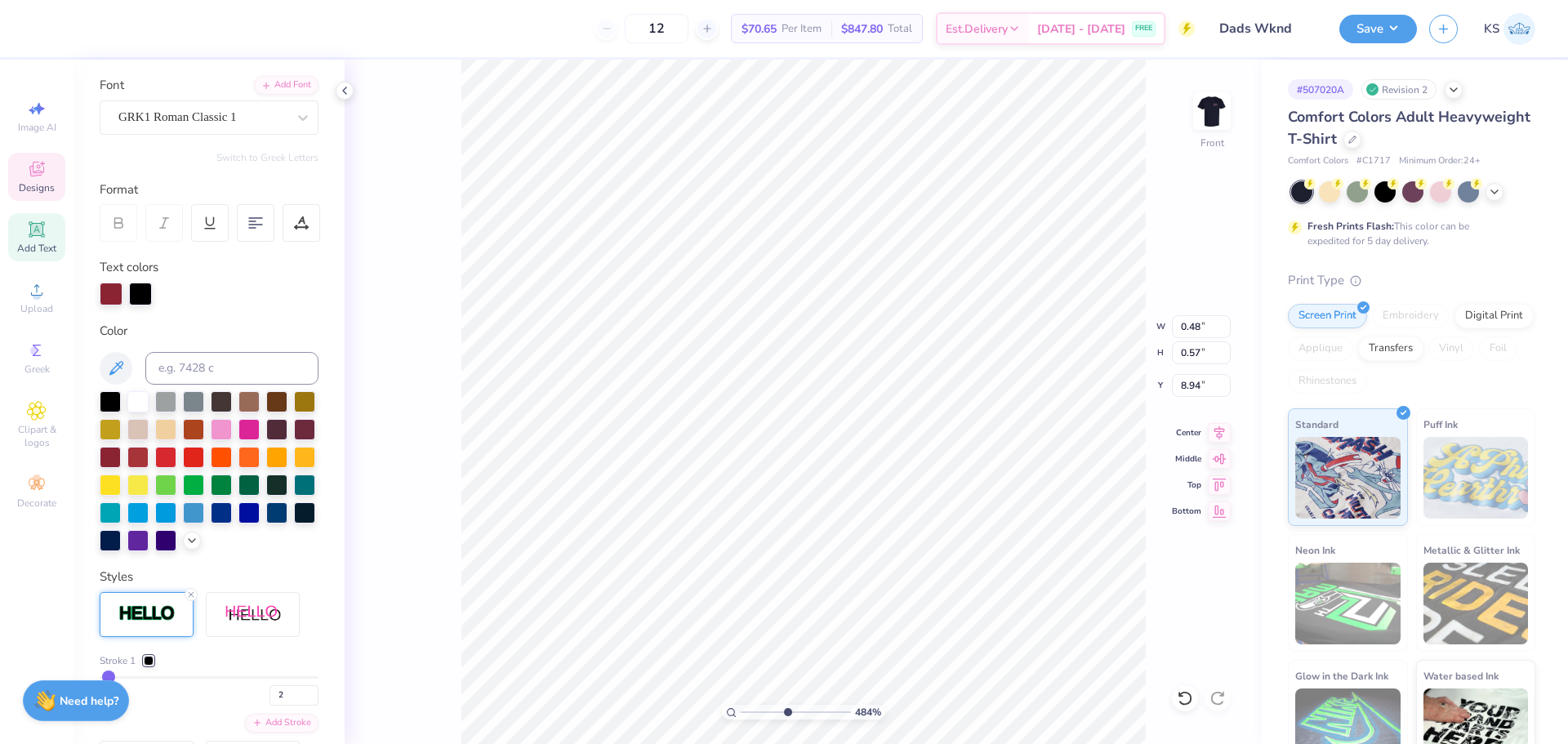
scroll to position [0, 0]
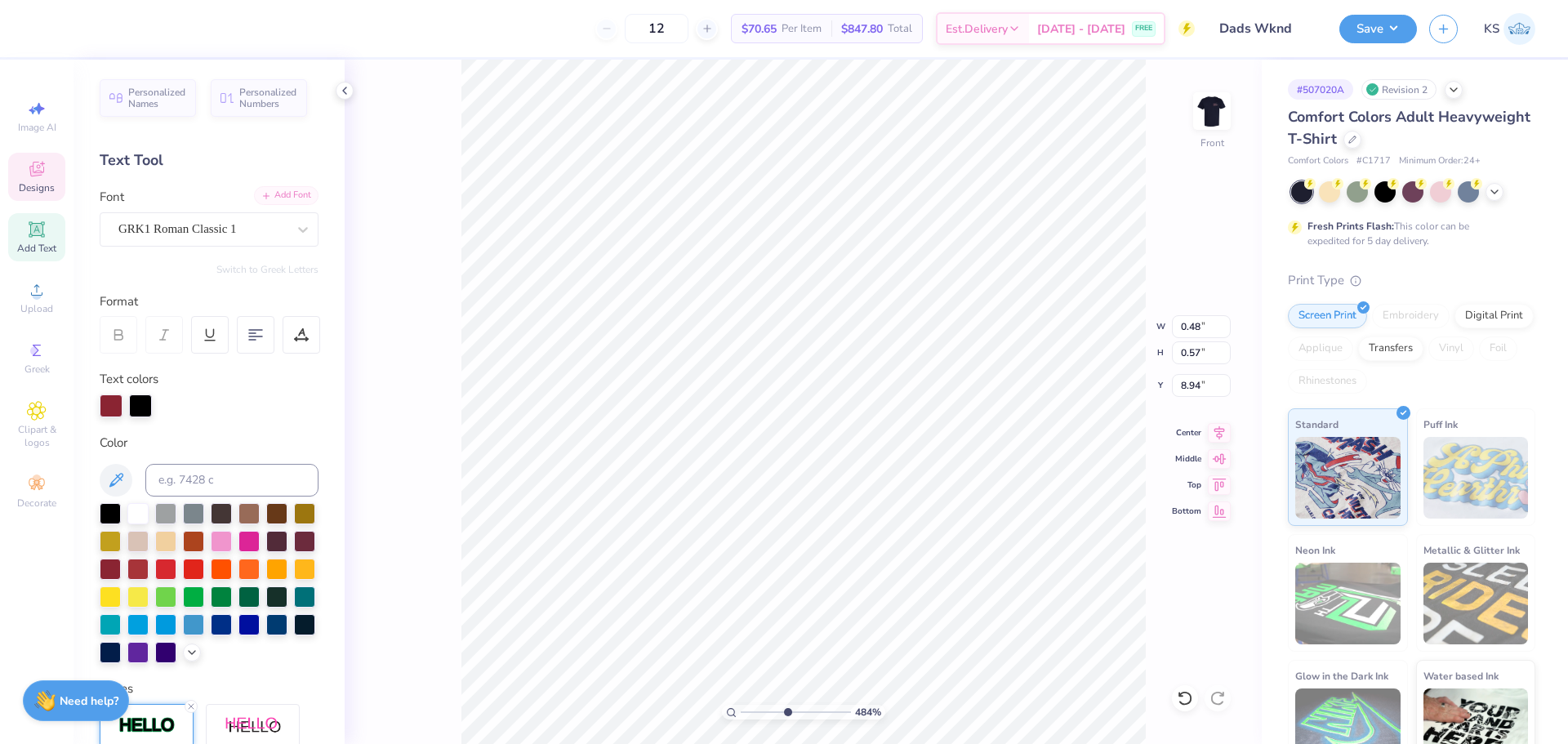
click at [293, 196] on div "Add Font" at bounding box center [286, 196] width 65 height 19
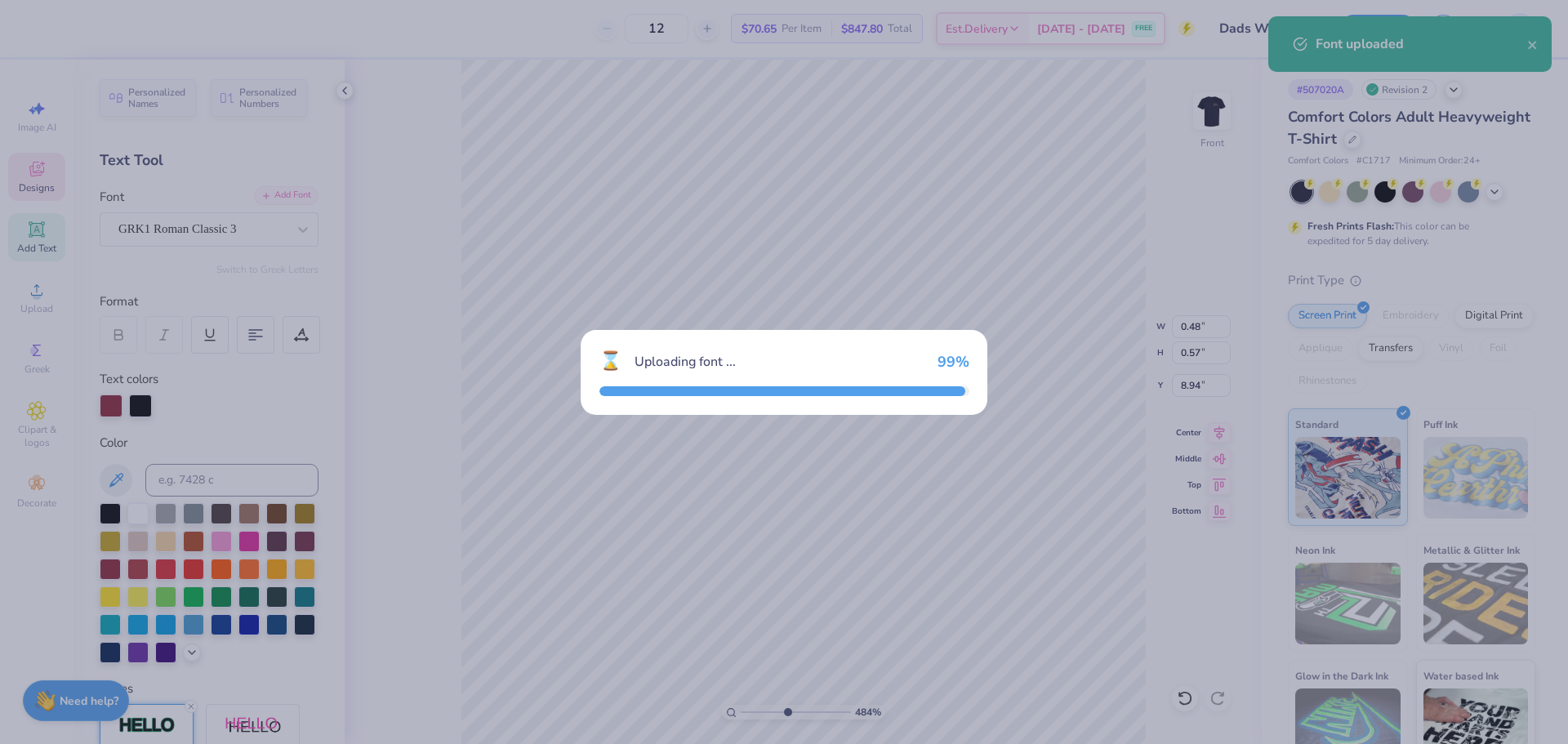
type input "0.50"
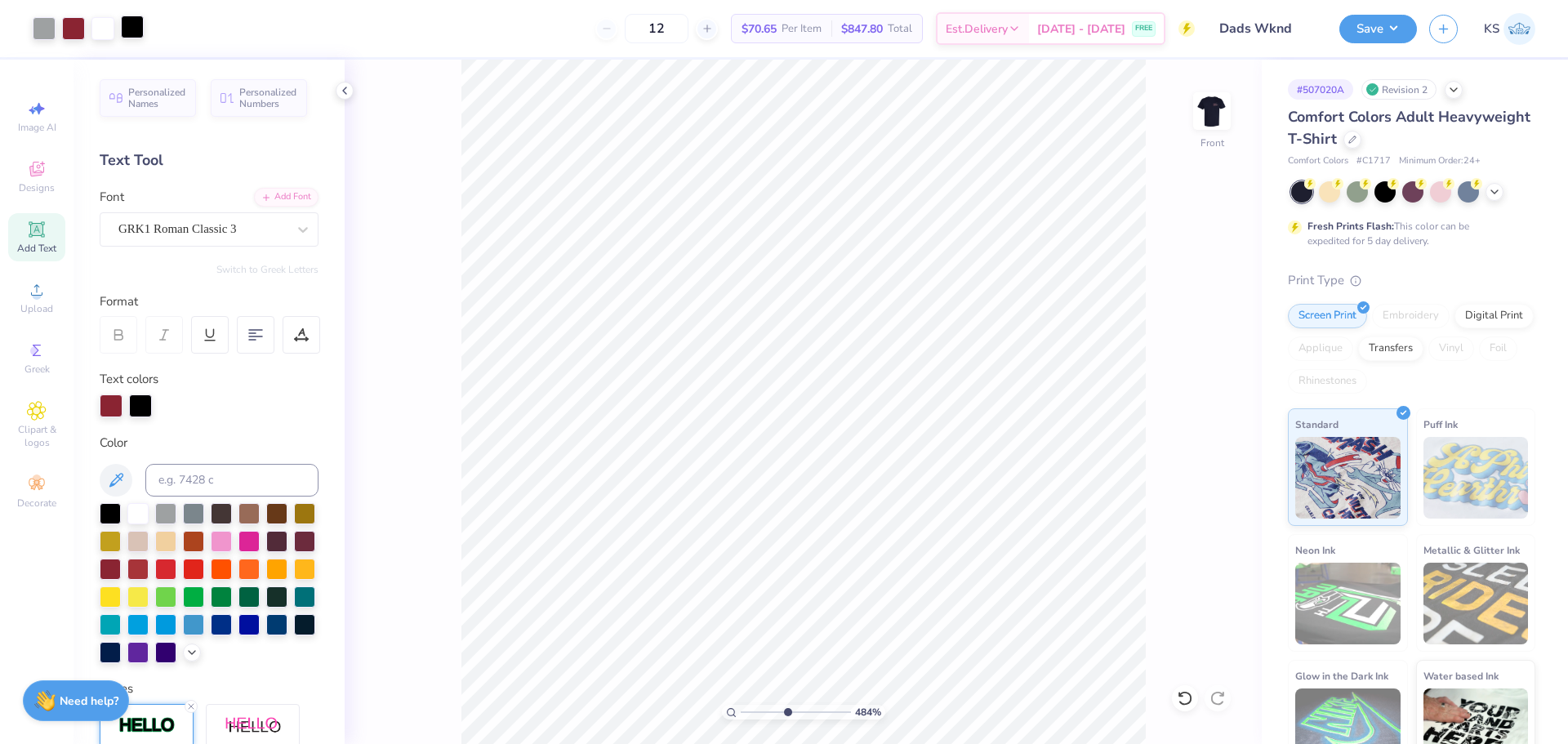
click at [124, 32] on div at bounding box center [132, 27] width 22 height 22
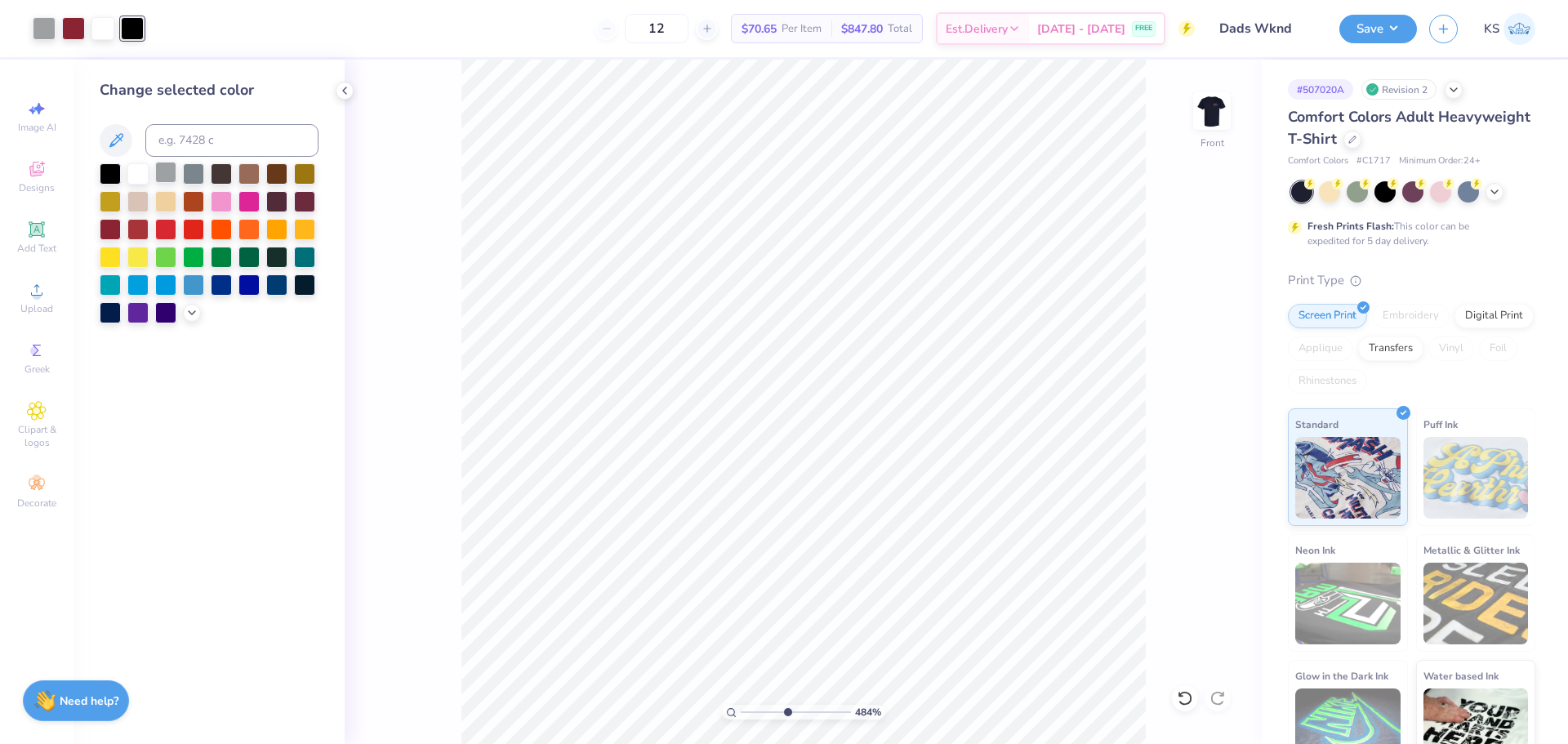
click at [170, 176] on div at bounding box center [165, 172] width 22 height 22
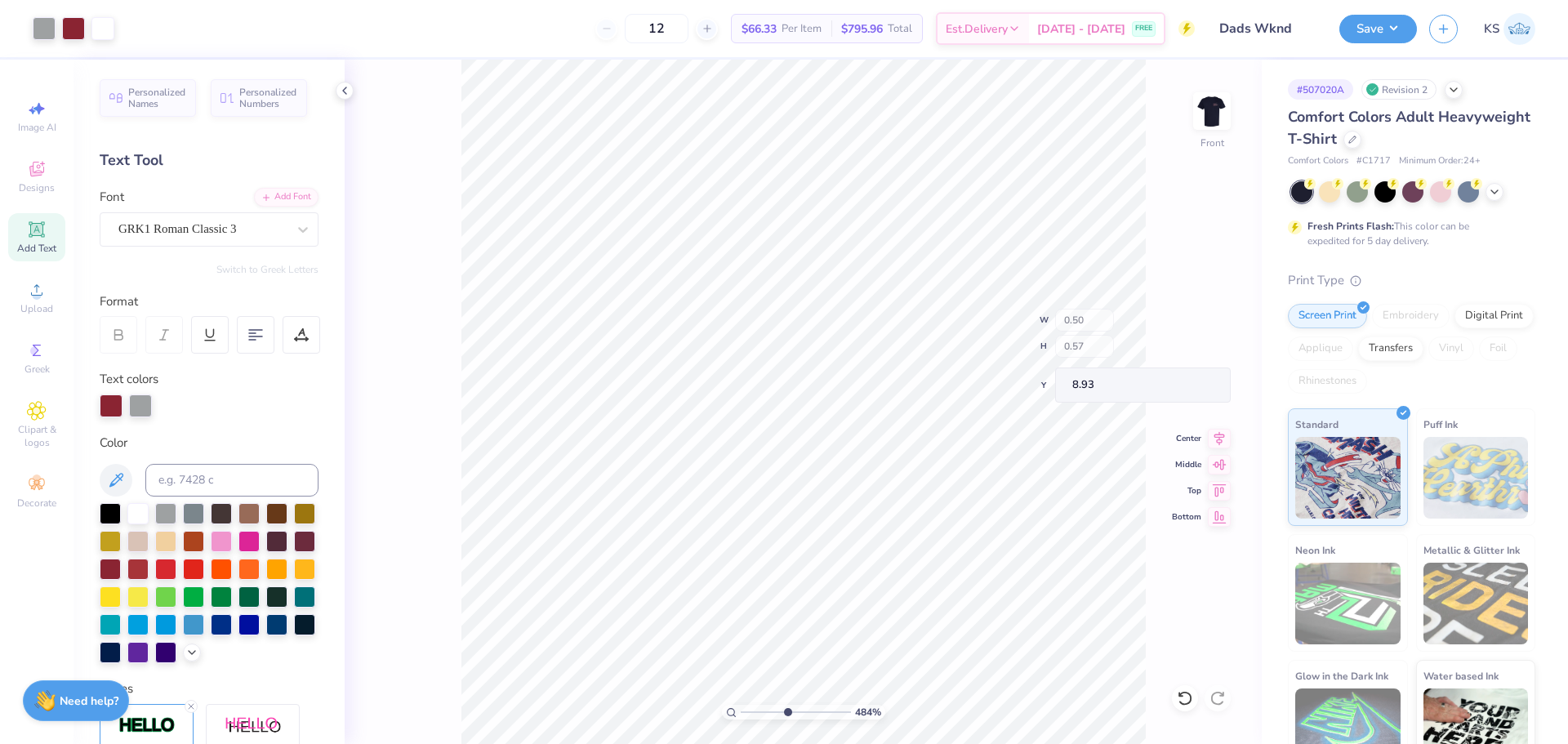
type input "8.93"
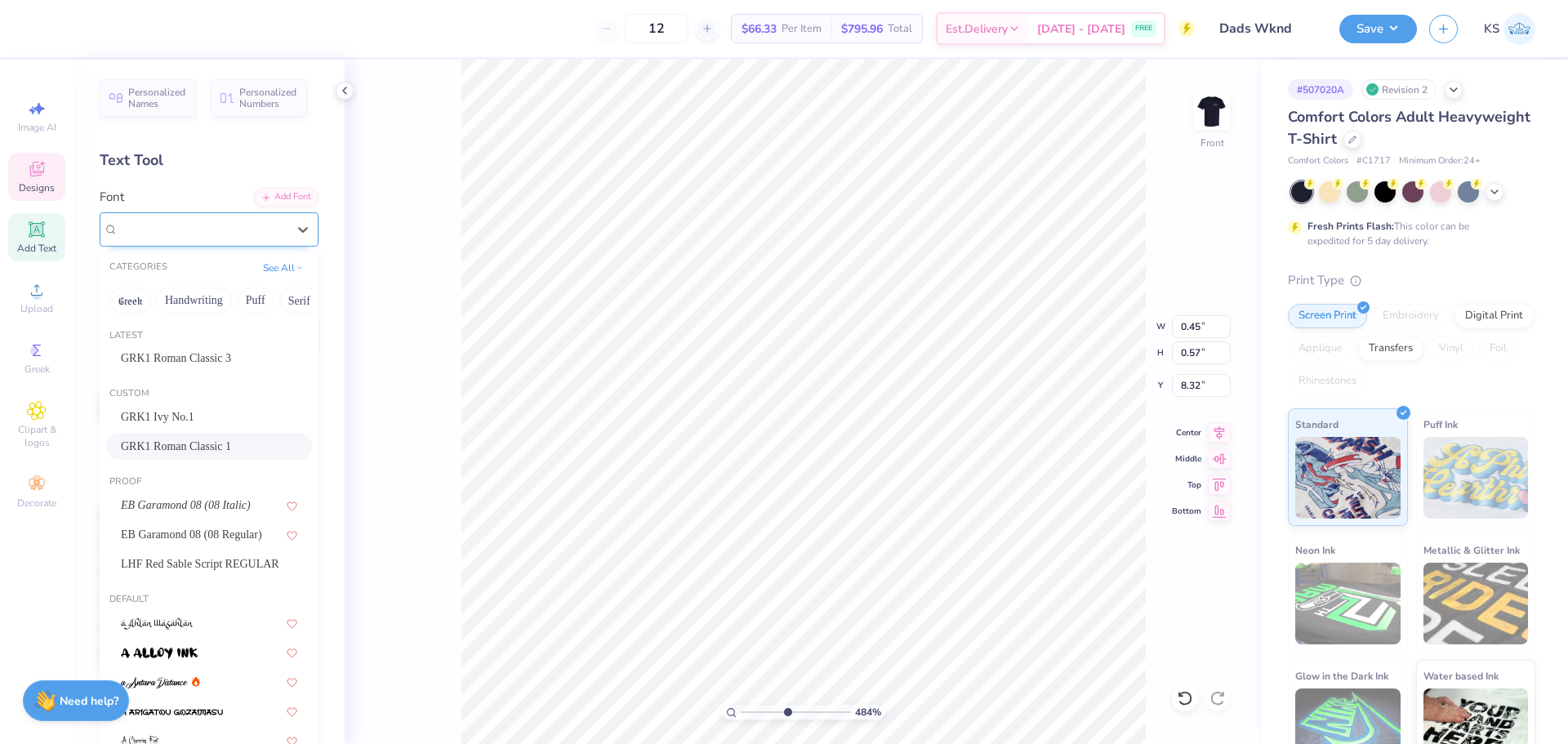
click at [211, 228] on div "GRK1 Roman Classic 1" at bounding box center [202, 228] width 171 height 25
click at [195, 360] on span "GRK1 Roman Classic 3" at bounding box center [176, 358] width 110 height 17
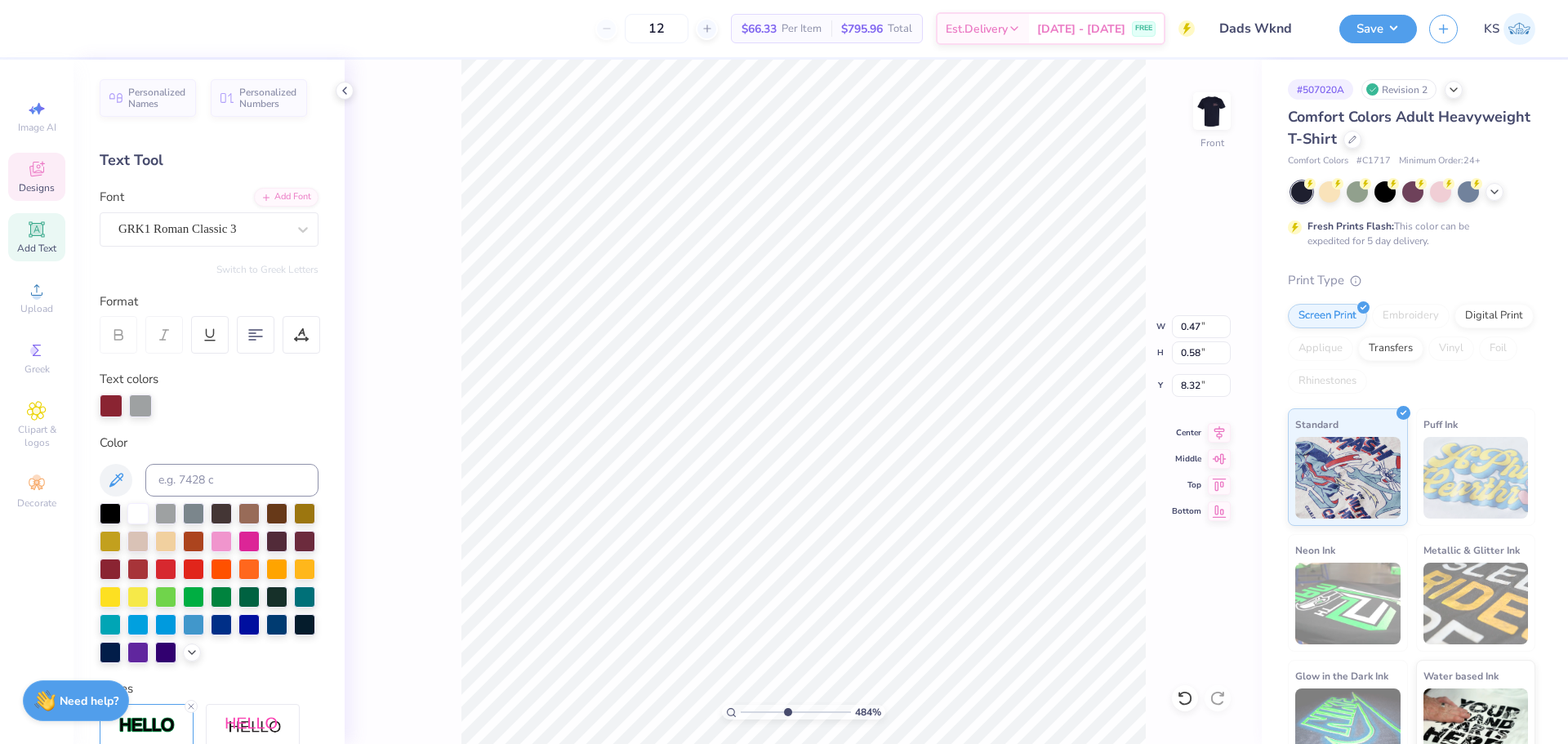
type input "0.47"
type input "0.58"
type input "0.54"
type input "0.57"
click at [1183, 691] on icon at bounding box center [1185, 697] width 16 height 16
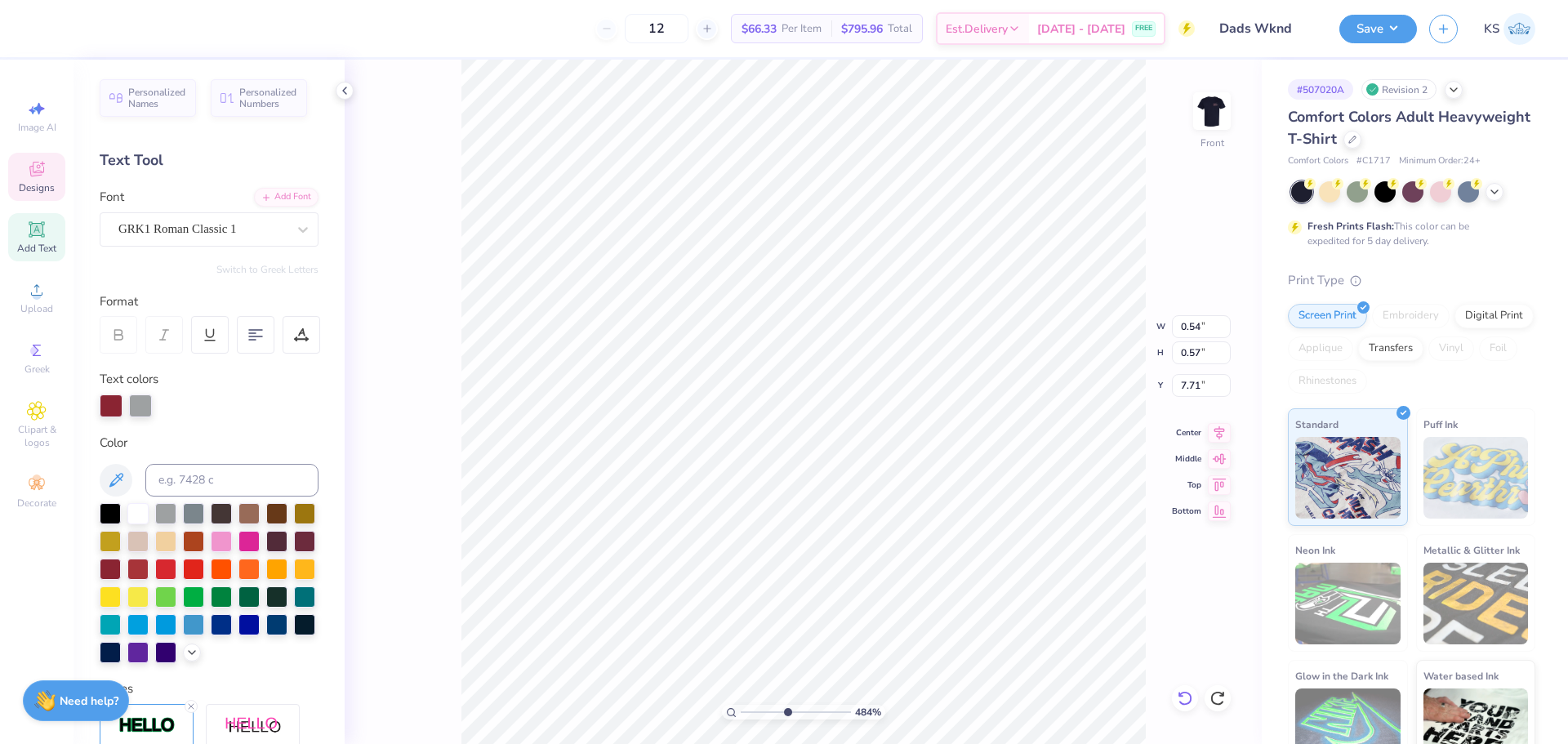
type input "7.72"
click at [269, 234] on div "GRK1 Roman Classic 1" at bounding box center [202, 228] width 171 height 25
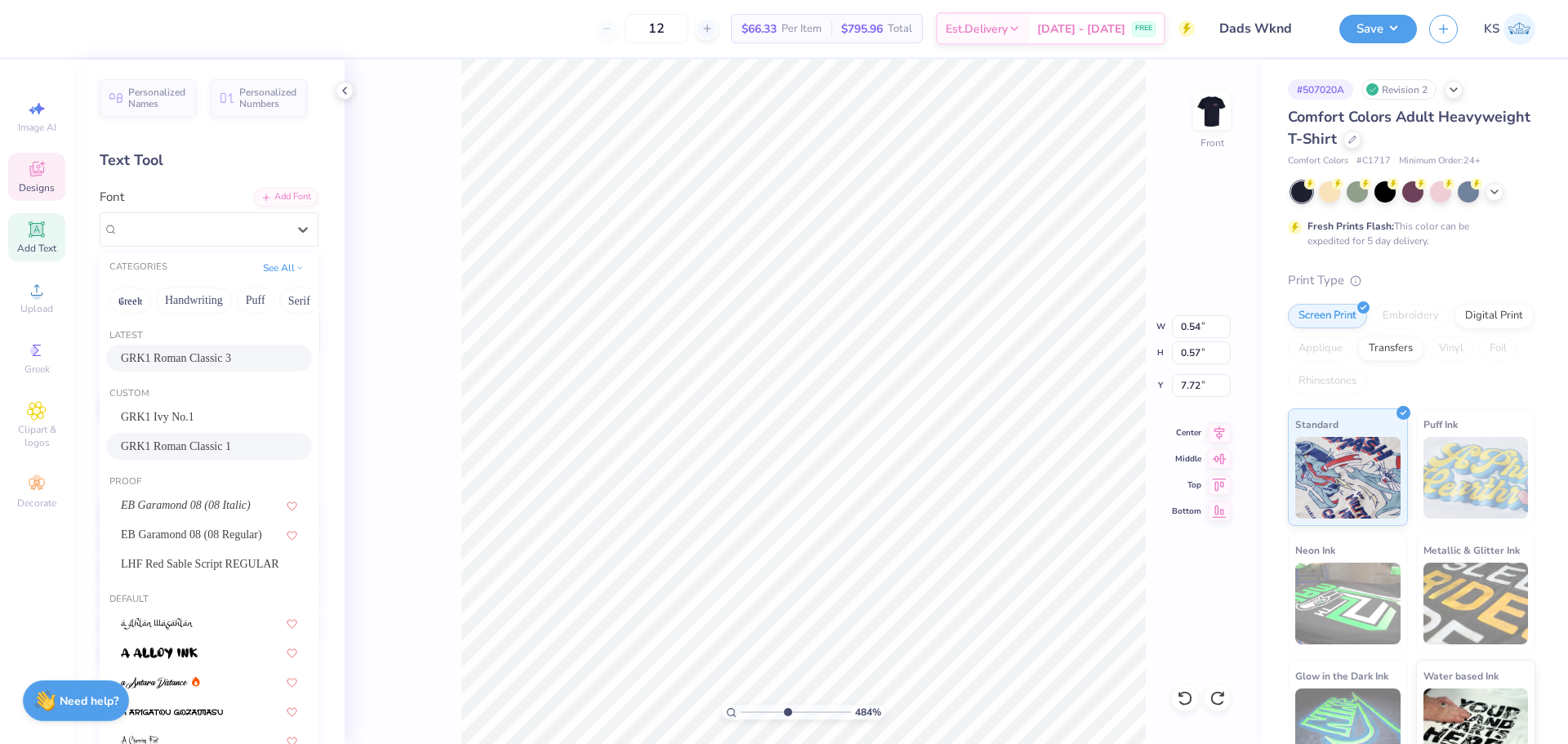
click at [231, 350] on span "GRK1 Roman Classic 3" at bounding box center [176, 358] width 110 height 17
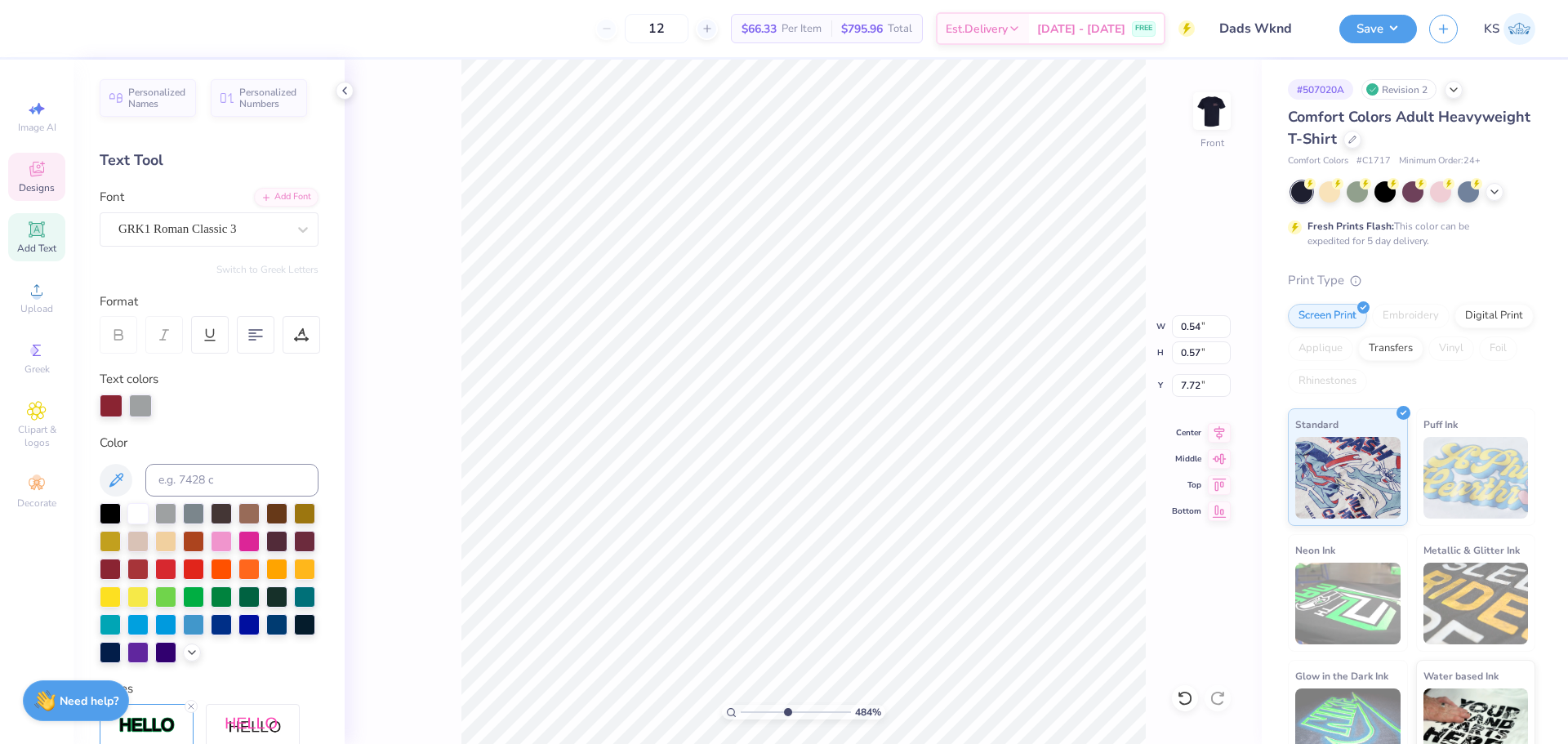
type input "0.55"
type input "1"
click at [741, 704] on input "range" at bounding box center [795, 711] width 110 height 15
click at [1364, 35] on button "Save" at bounding box center [1378, 26] width 78 height 29
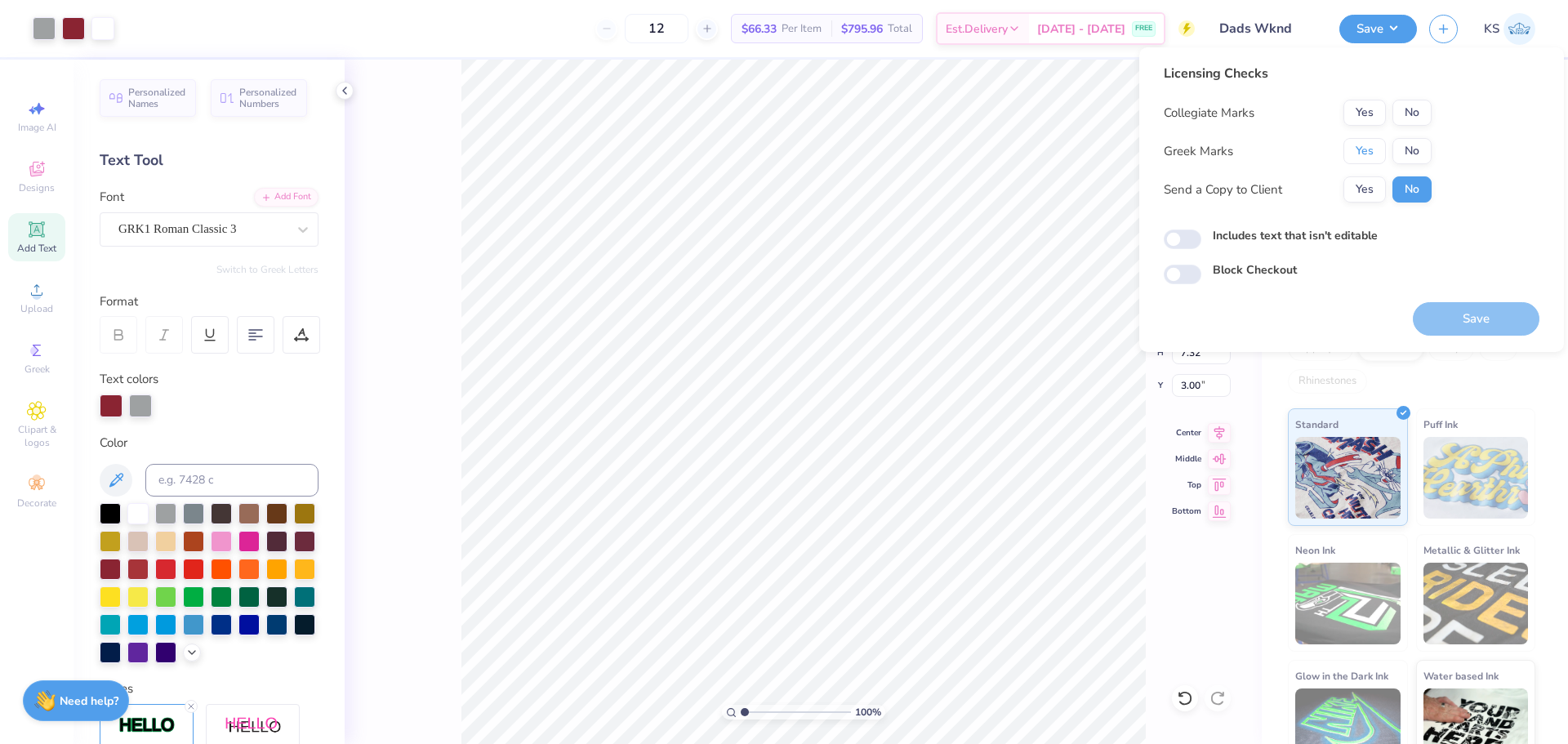
drag, startPoint x: 1376, startPoint y: 146, endPoint x: 1404, endPoint y: 126, distance: 34.4
click at [1377, 145] on button "Yes" at bounding box center [1364, 151] width 42 height 26
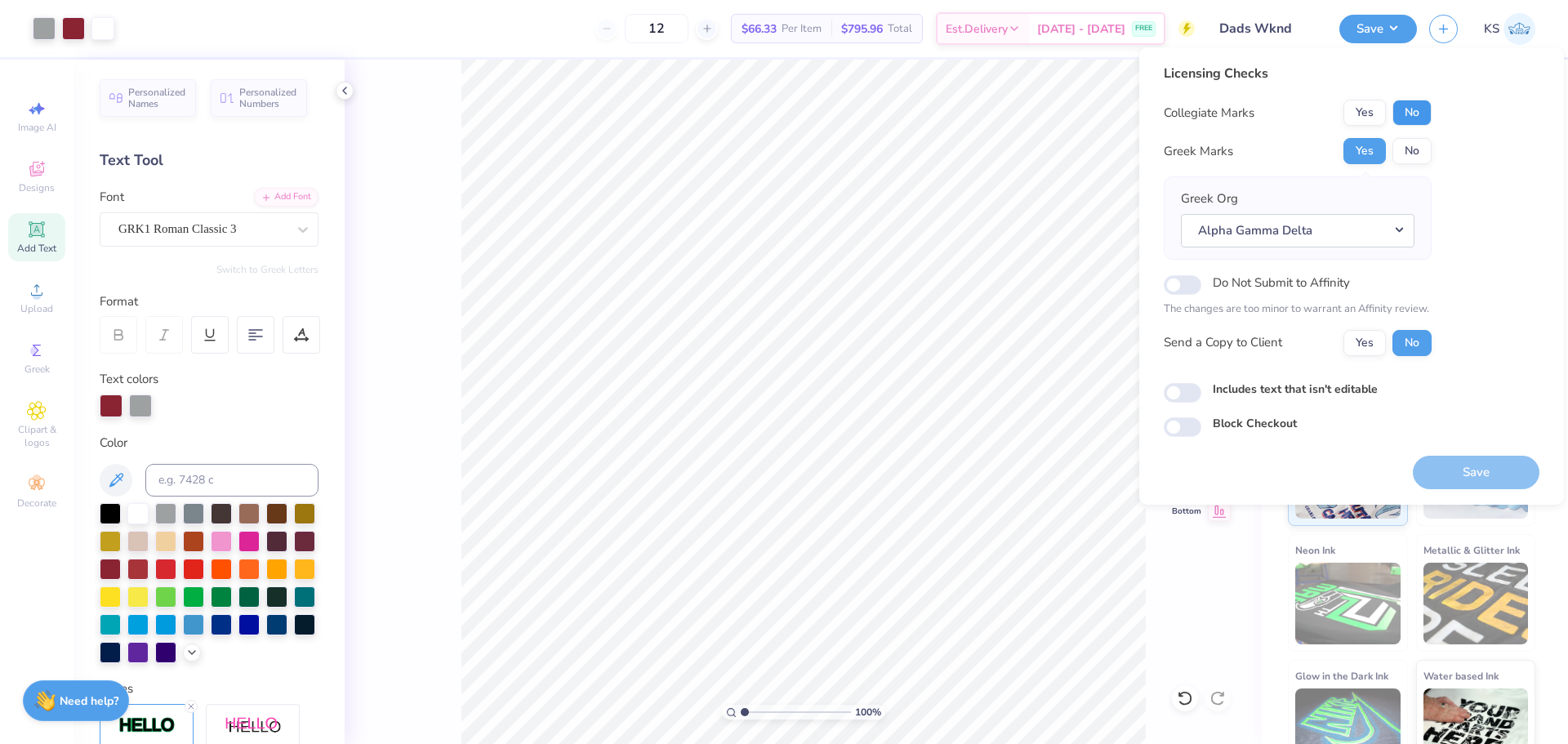
click at [1415, 117] on button "No" at bounding box center [1411, 112] width 39 height 26
click at [1461, 456] on button "Save" at bounding box center [1476, 472] width 126 height 34
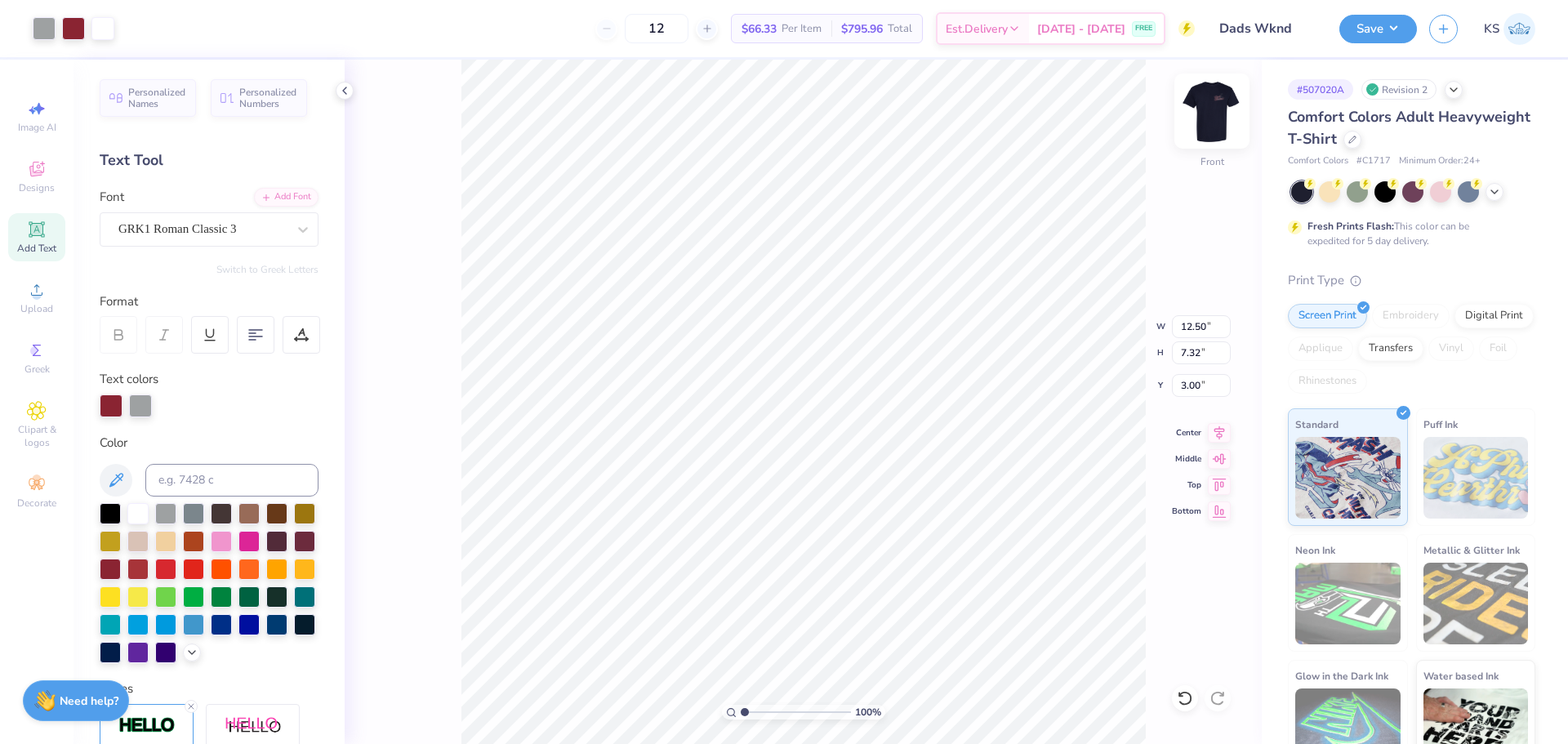
click at [1222, 120] on img at bounding box center [1211, 111] width 65 height 65
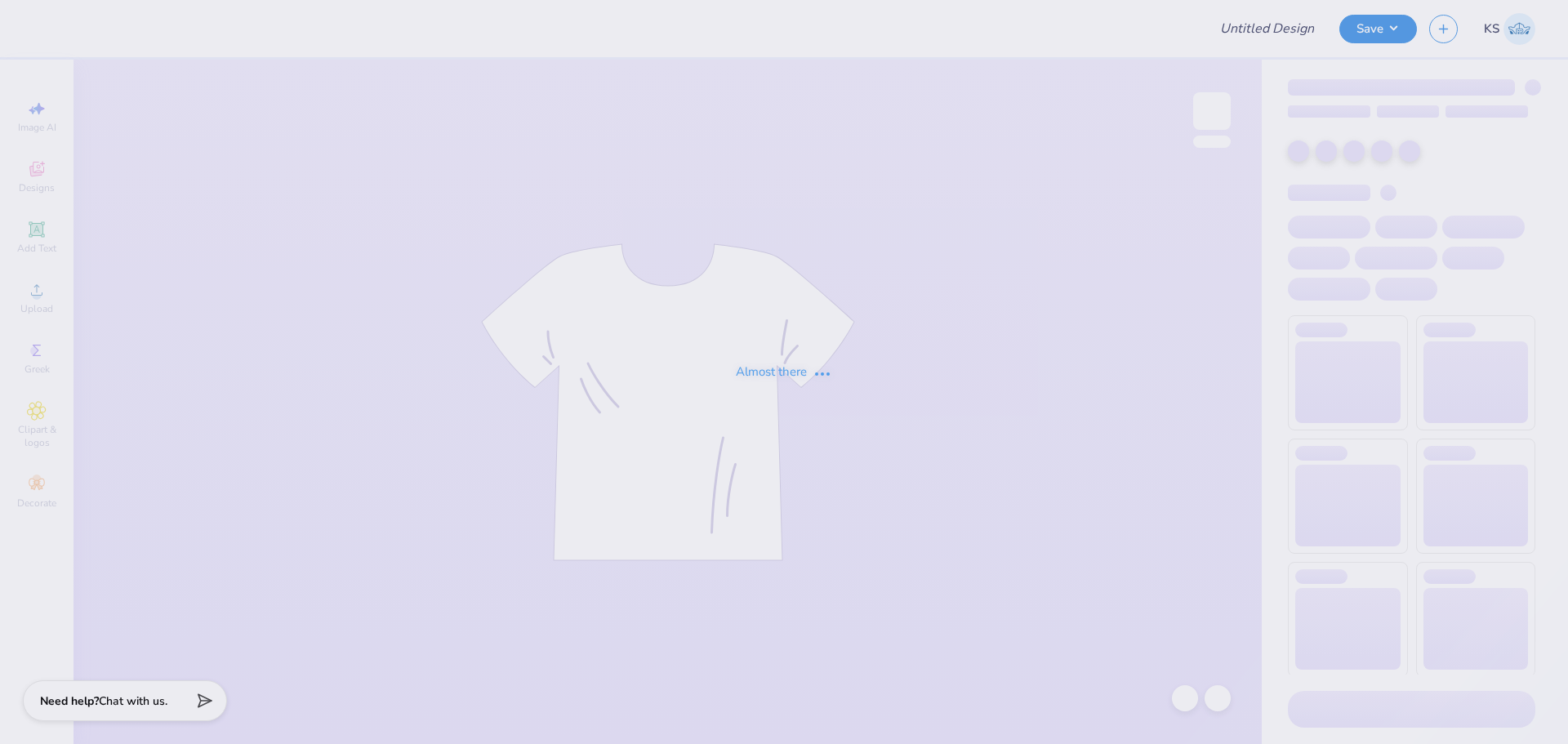
type input "Duke University : [PERSON_NAME]"
type input "Devyn Cooper : University of Arizona"
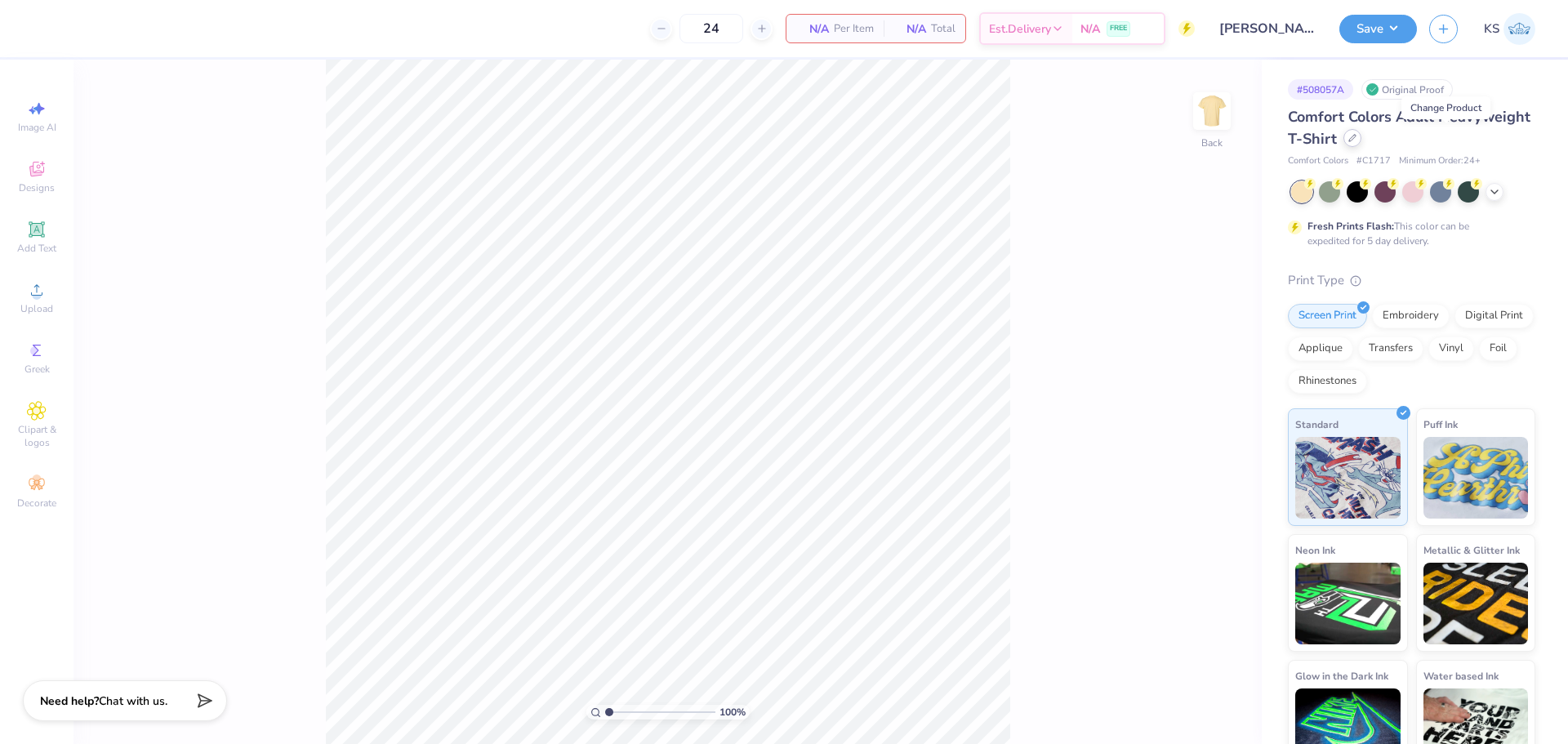
click at [1356, 140] on icon at bounding box center [1353, 138] width 7 height 7
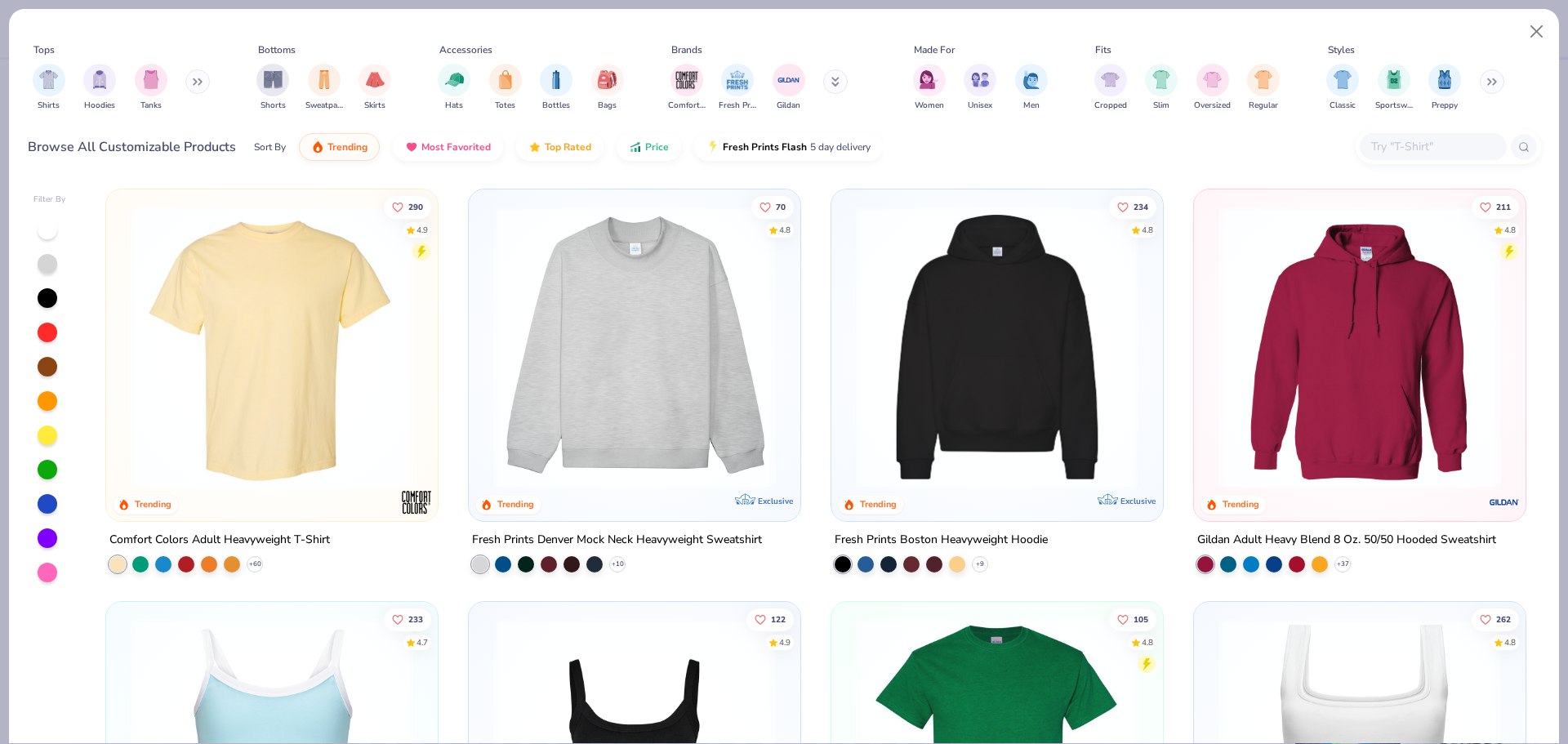
click at [1443, 140] on input "text" at bounding box center [1432, 147] width 125 height 19
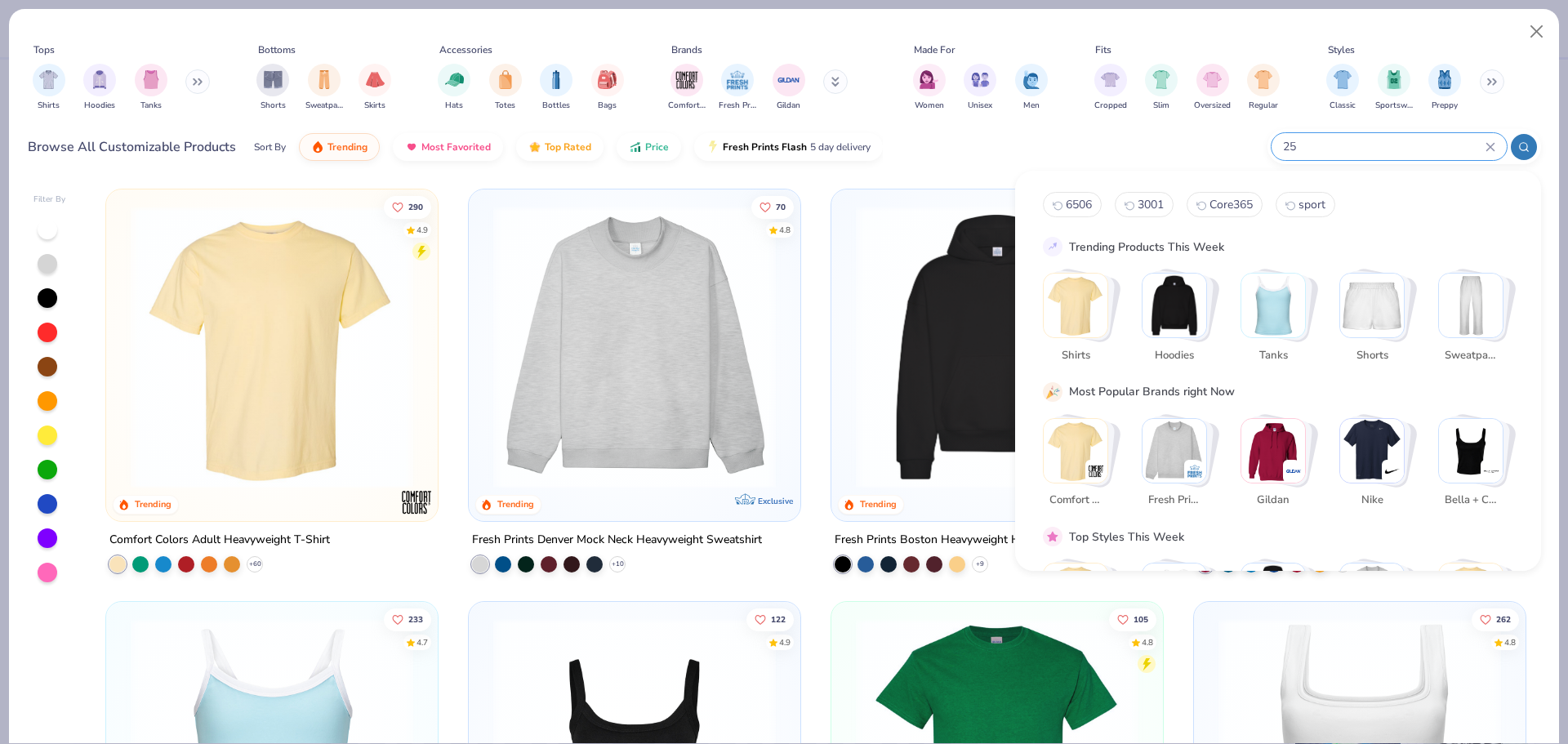
type input "257"
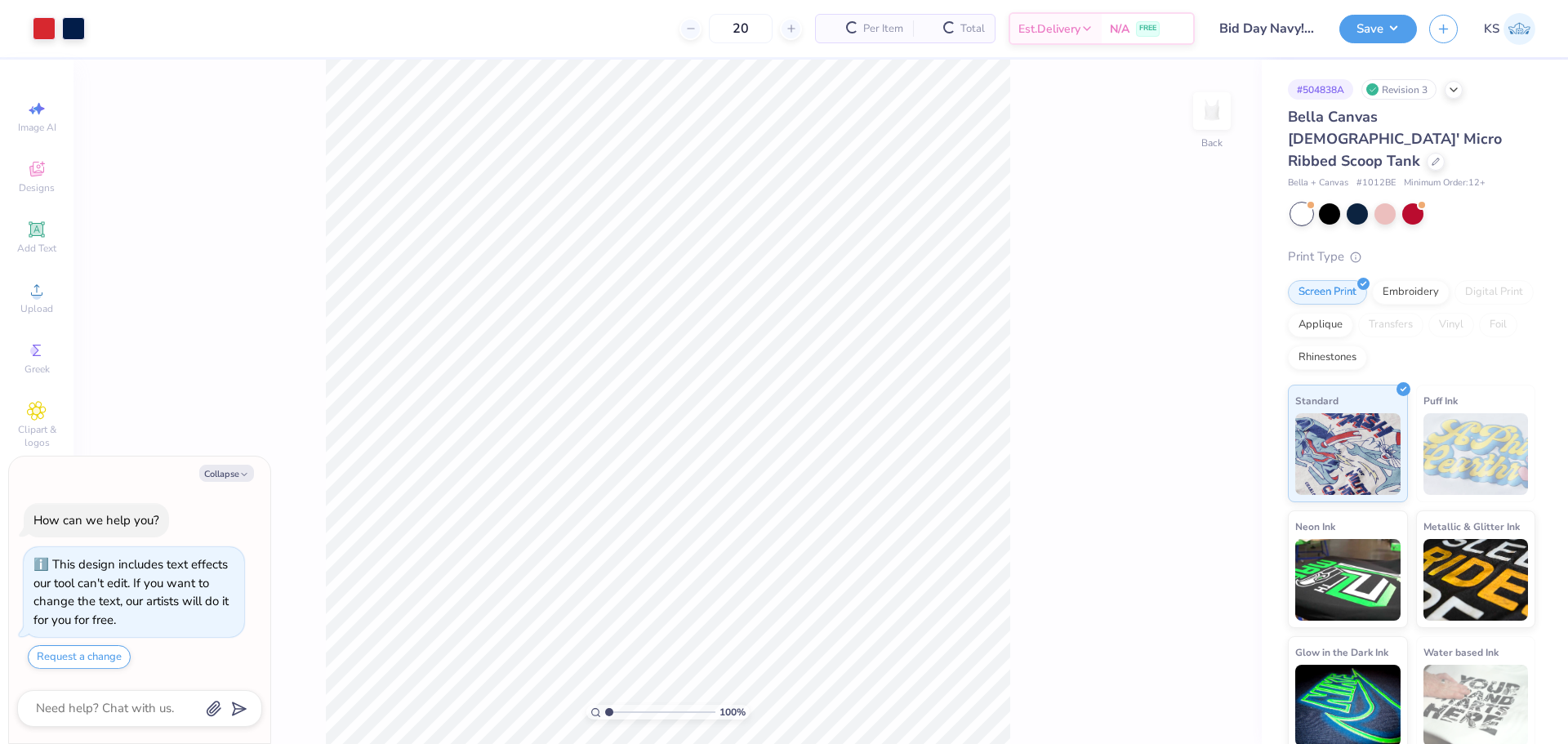
type textarea "x"
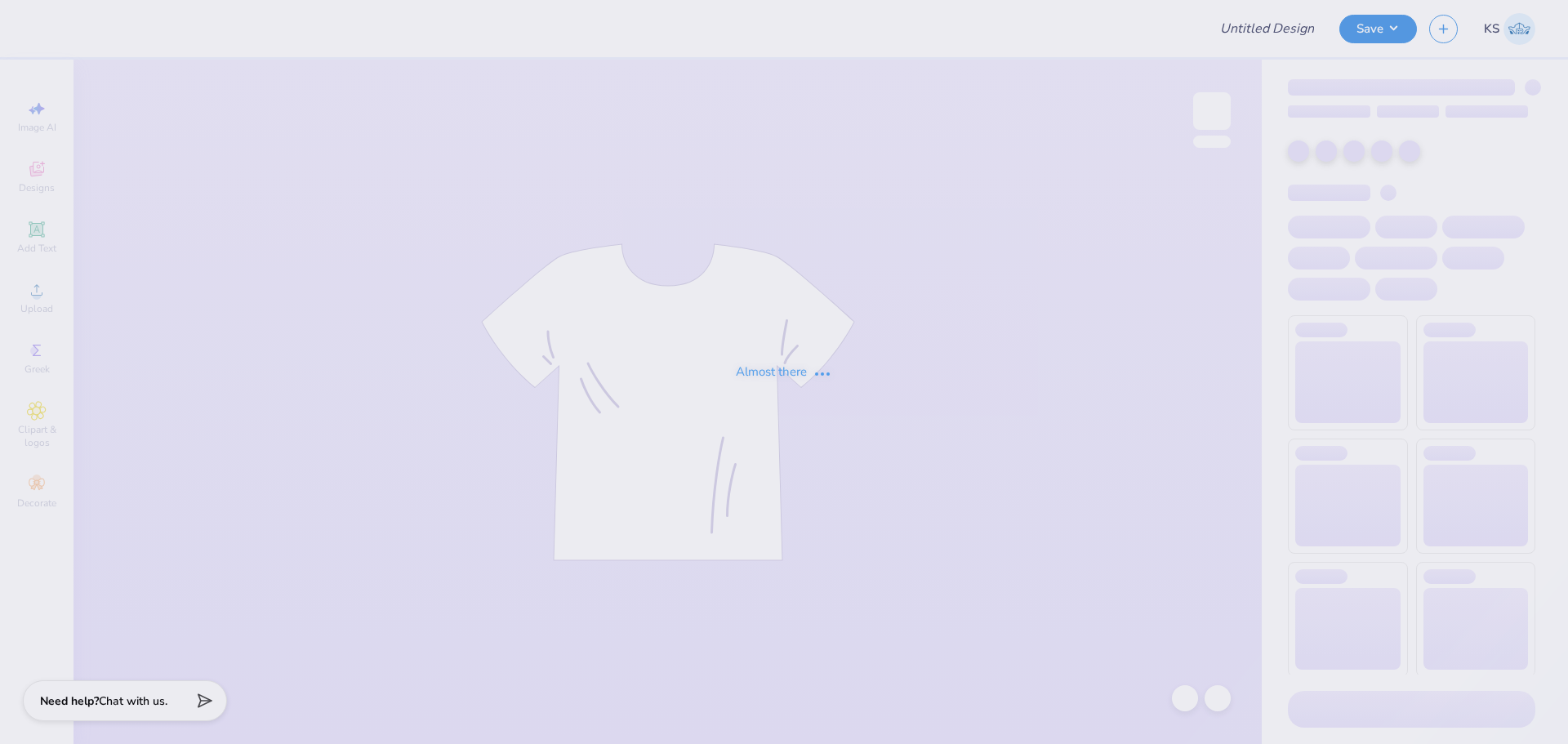
type input "Bid Day Navy! 2"
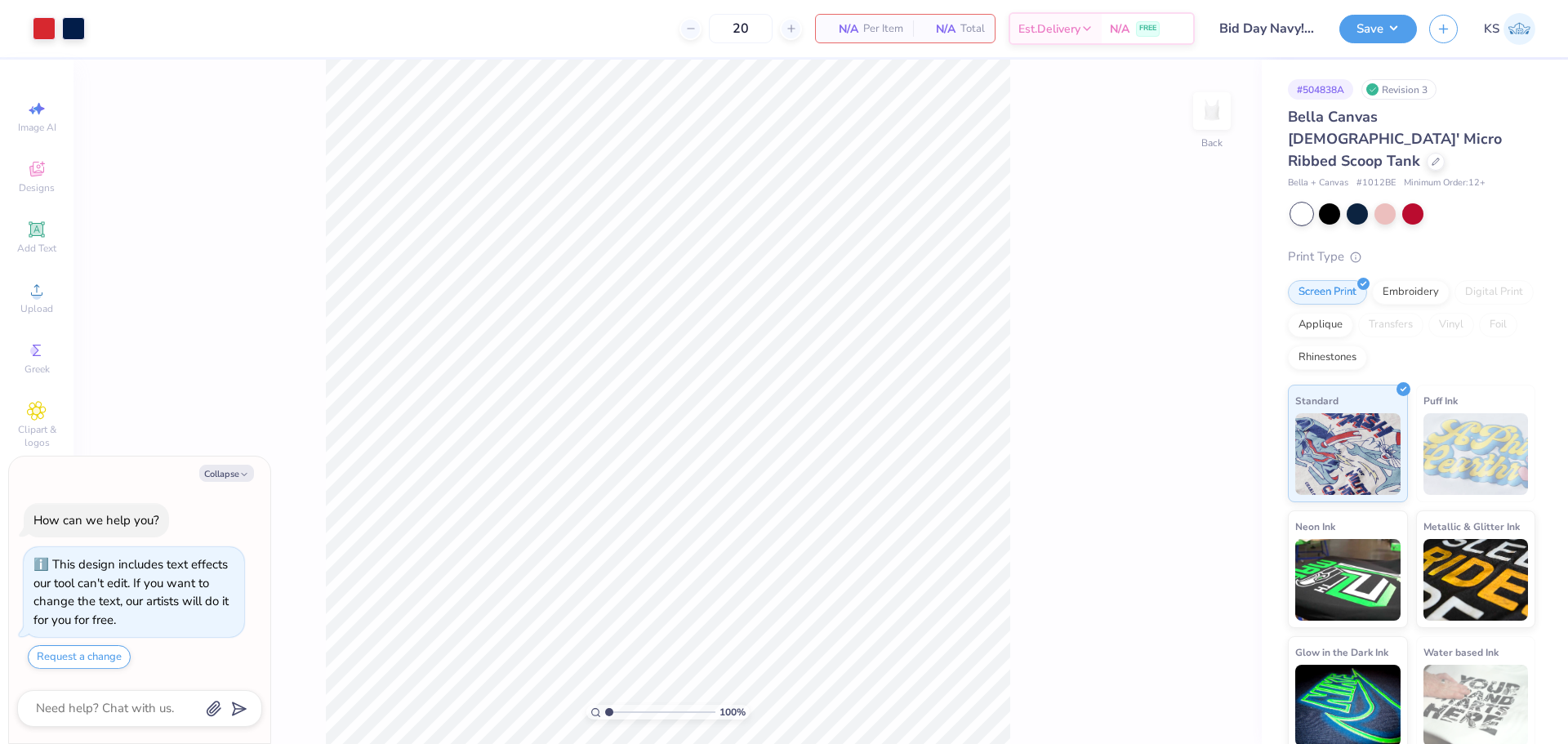
type textarea "x"
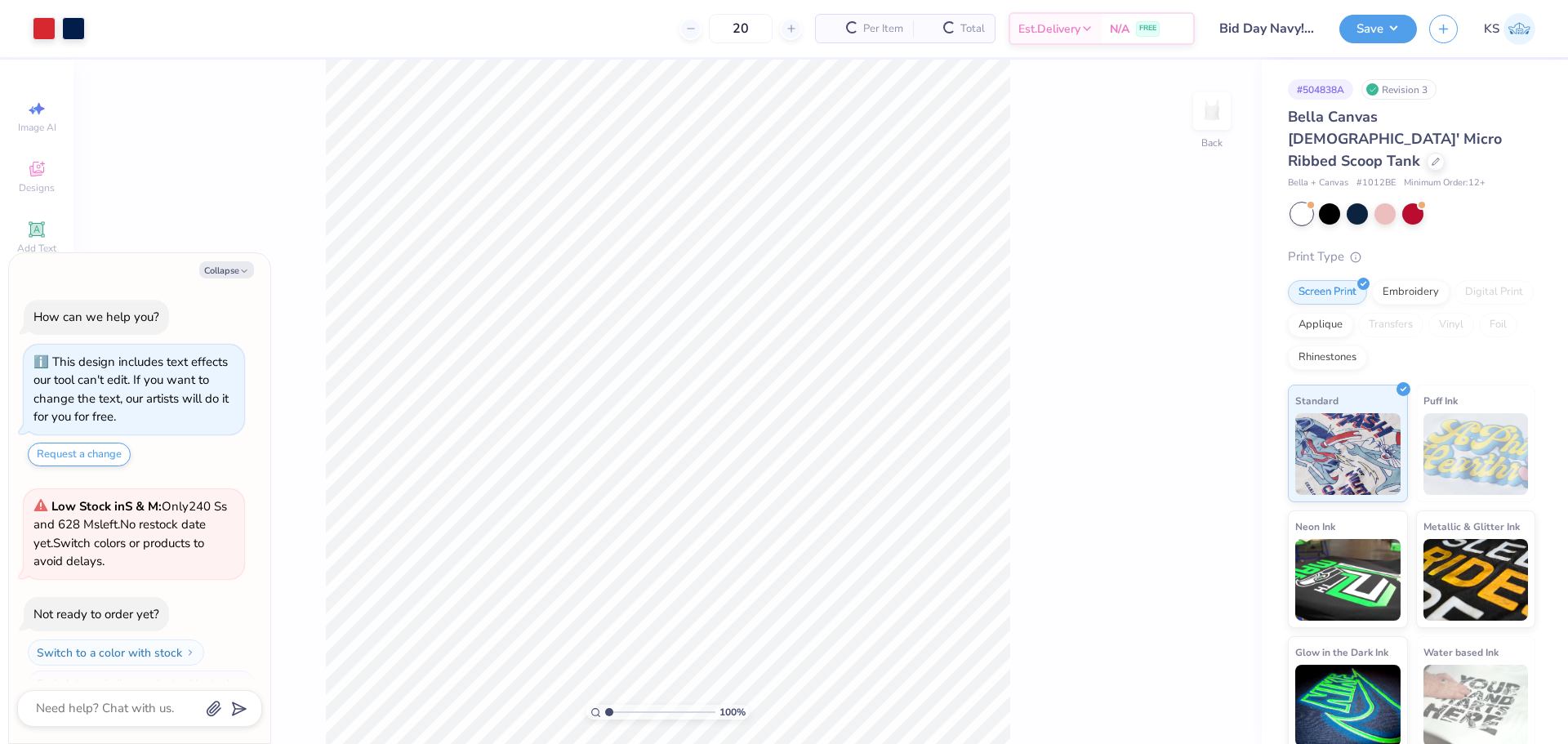
scroll to position [28, 0]
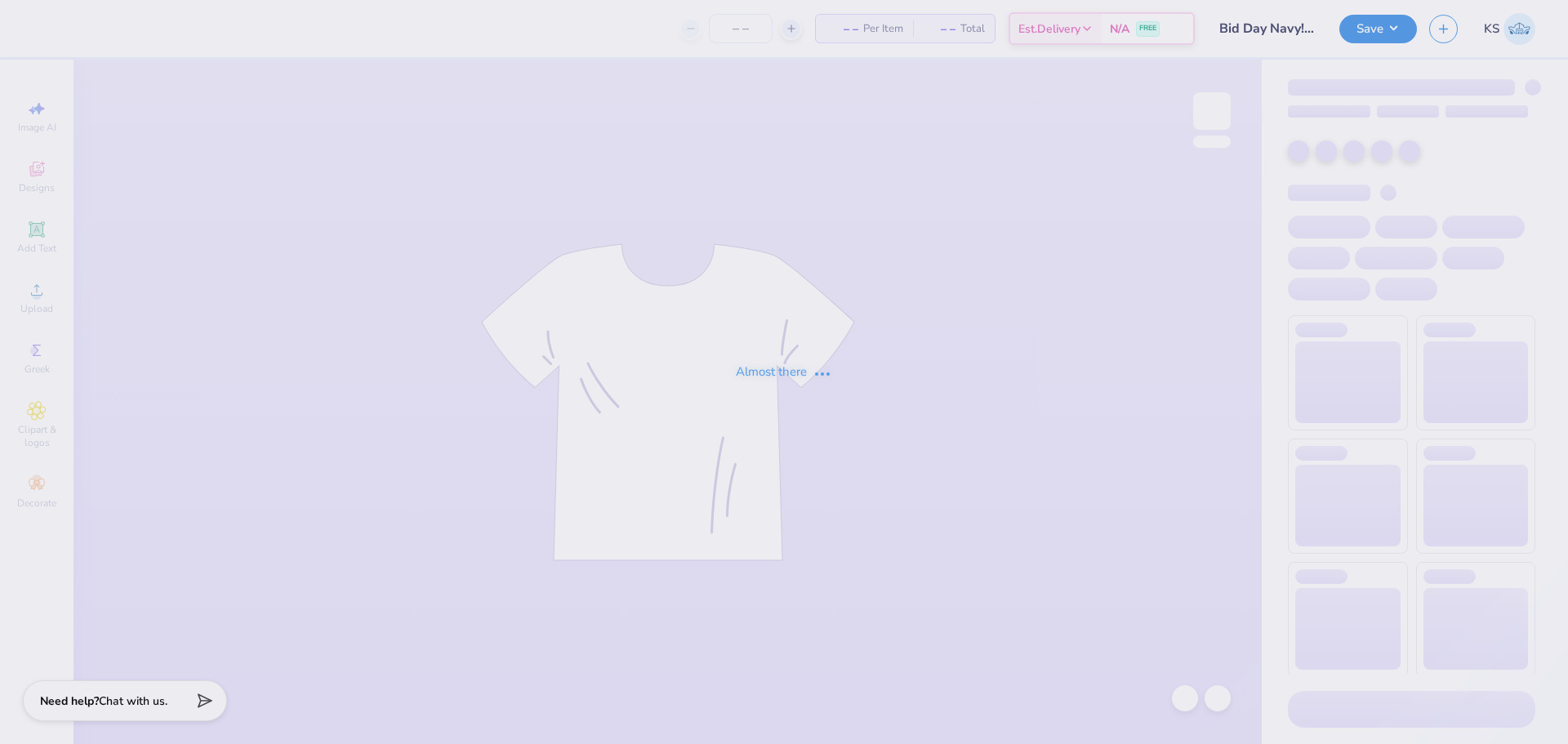
type input "20"
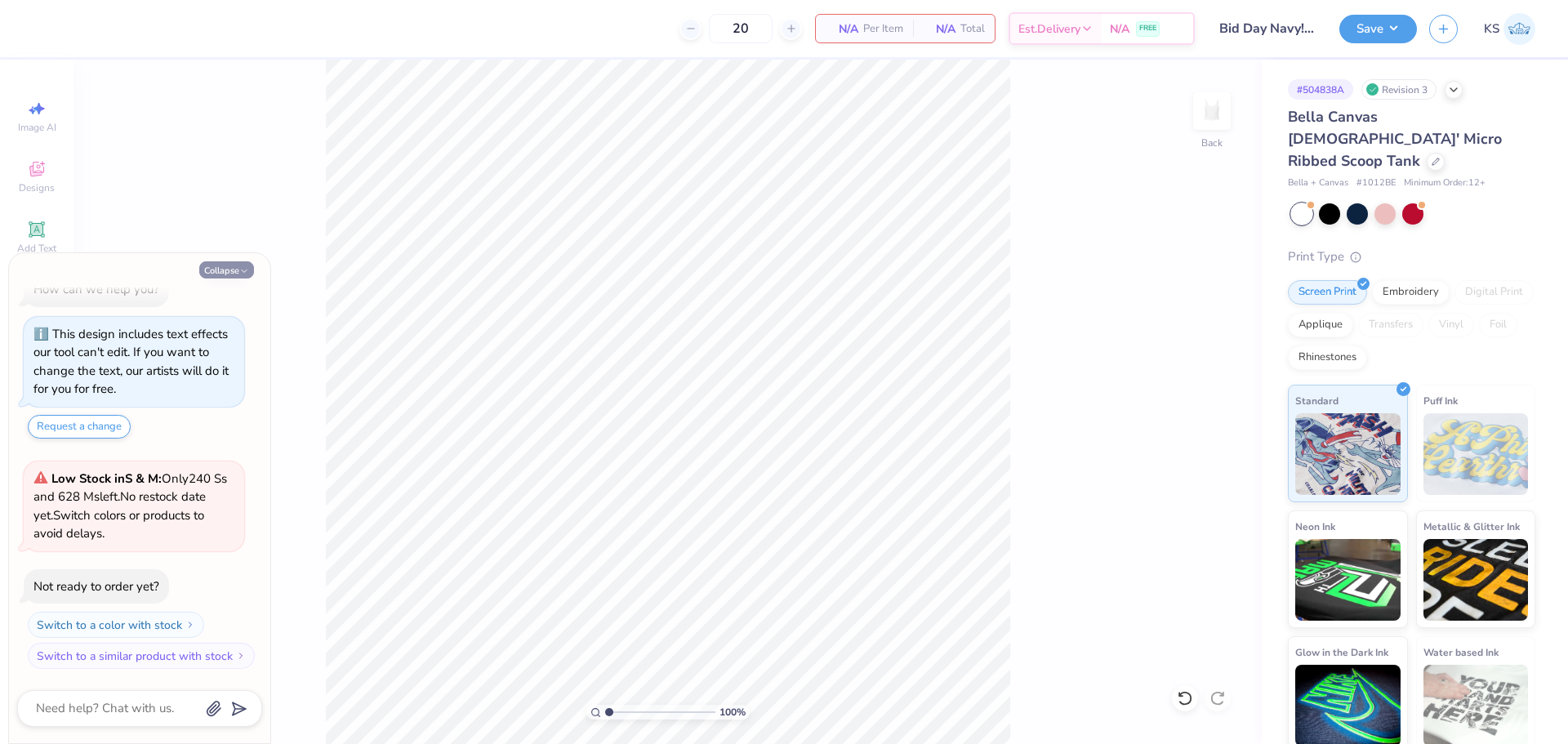
click at [201, 268] on button "Collapse" at bounding box center [226, 270] width 55 height 17
type textarea "x"
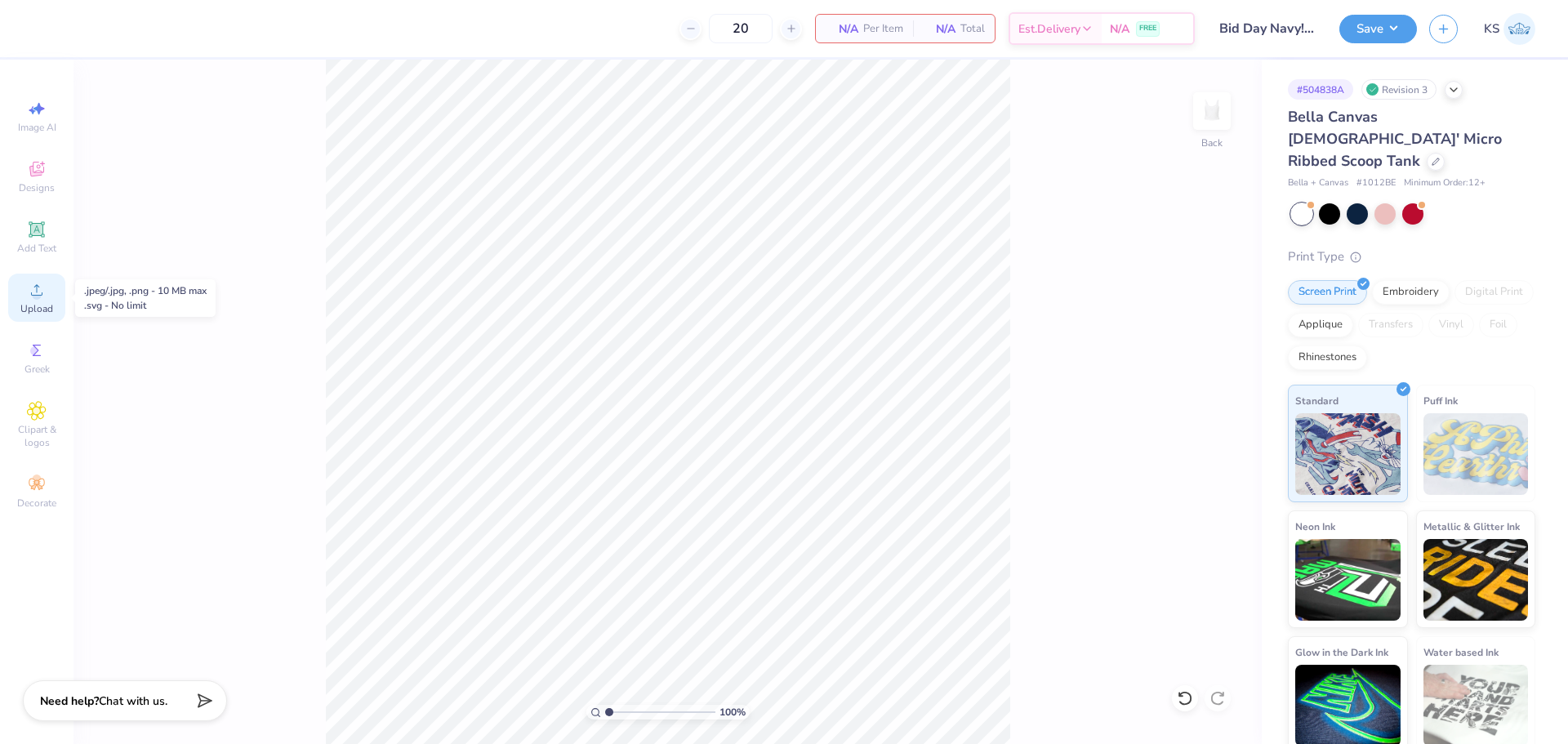
click at [34, 303] on span "Upload" at bounding box center [37, 308] width 33 height 13
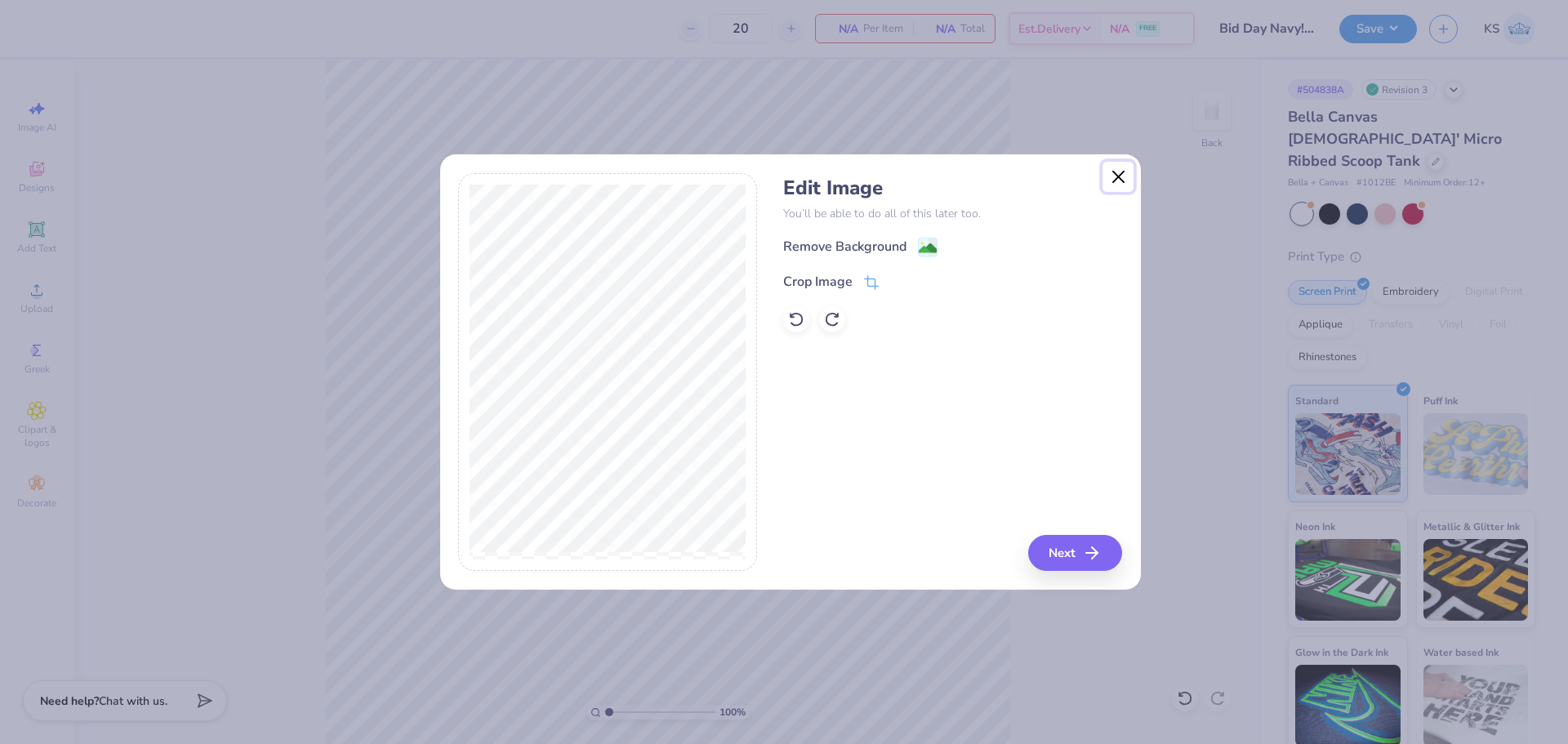
click at [1117, 172] on button "Close" at bounding box center [1118, 177] width 31 height 31
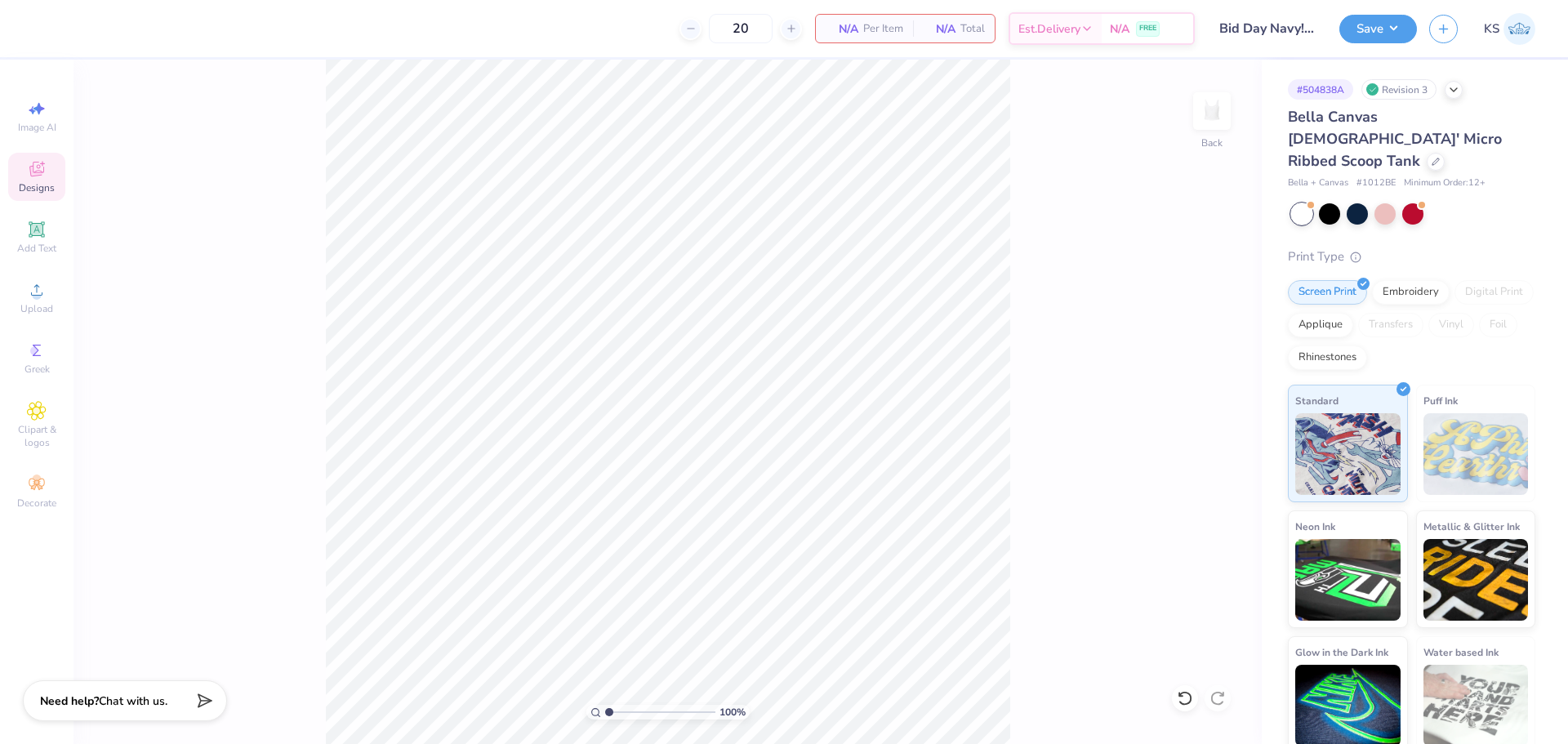
click at [49, 185] on span "Designs" at bounding box center [37, 188] width 36 height 13
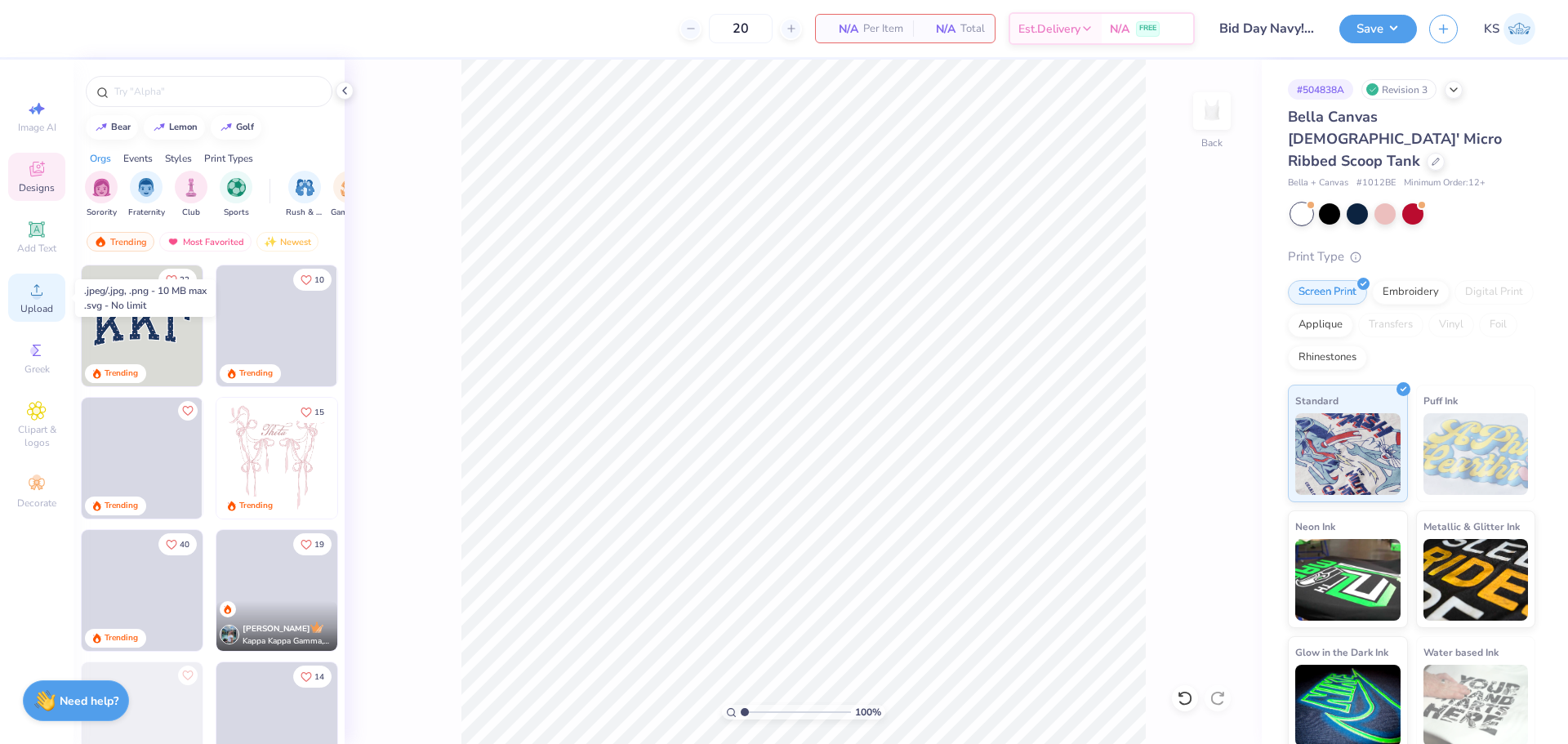
click at [52, 303] on span "Upload" at bounding box center [37, 308] width 33 height 13
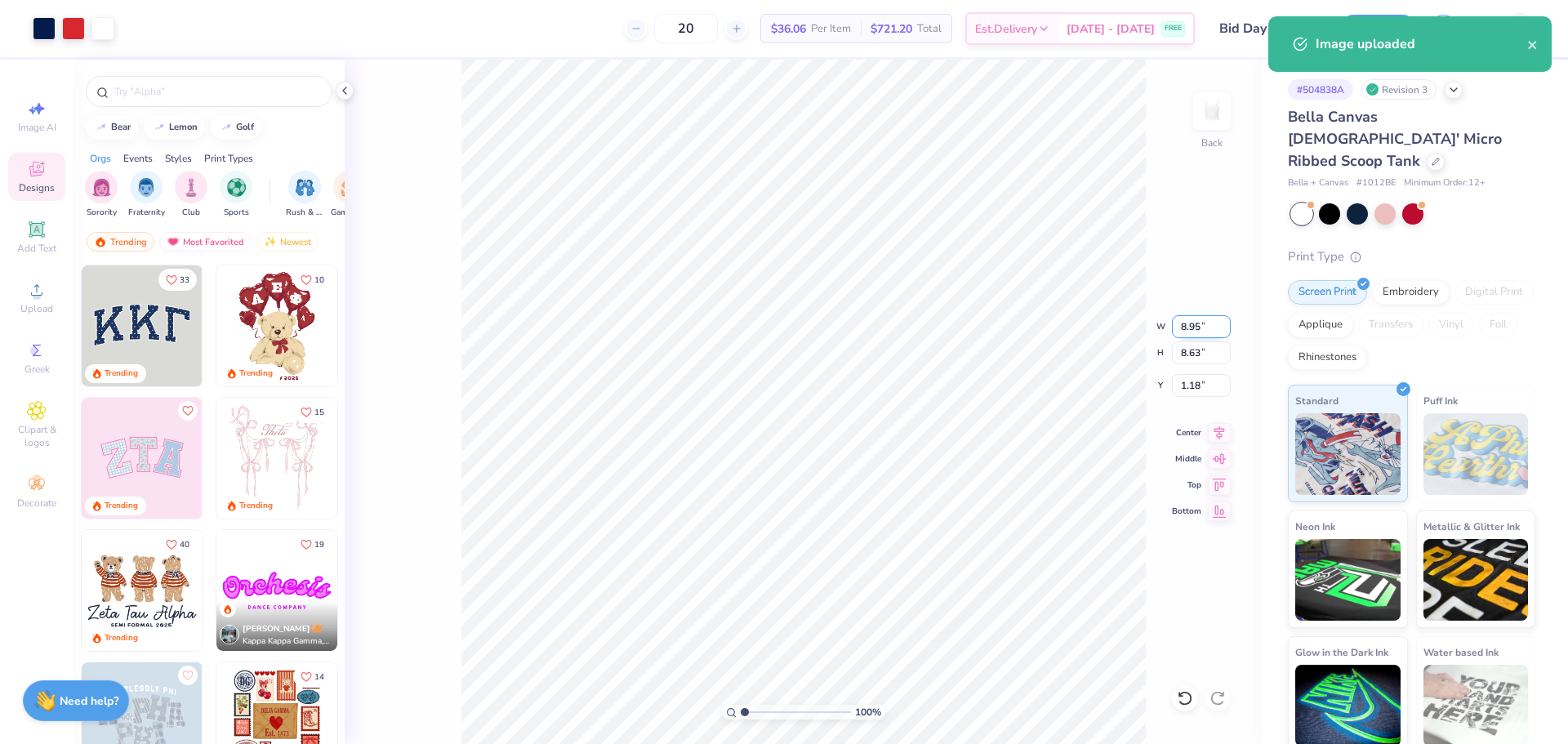
click at [1198, 326] on input "8.95" at bounding box center [1201, 326] width 59 height 22
type input "7.00"
type input "6.75"
click at [1205, 383] on input "2.12" at bounding box center [1201, 385] width 59 height 22
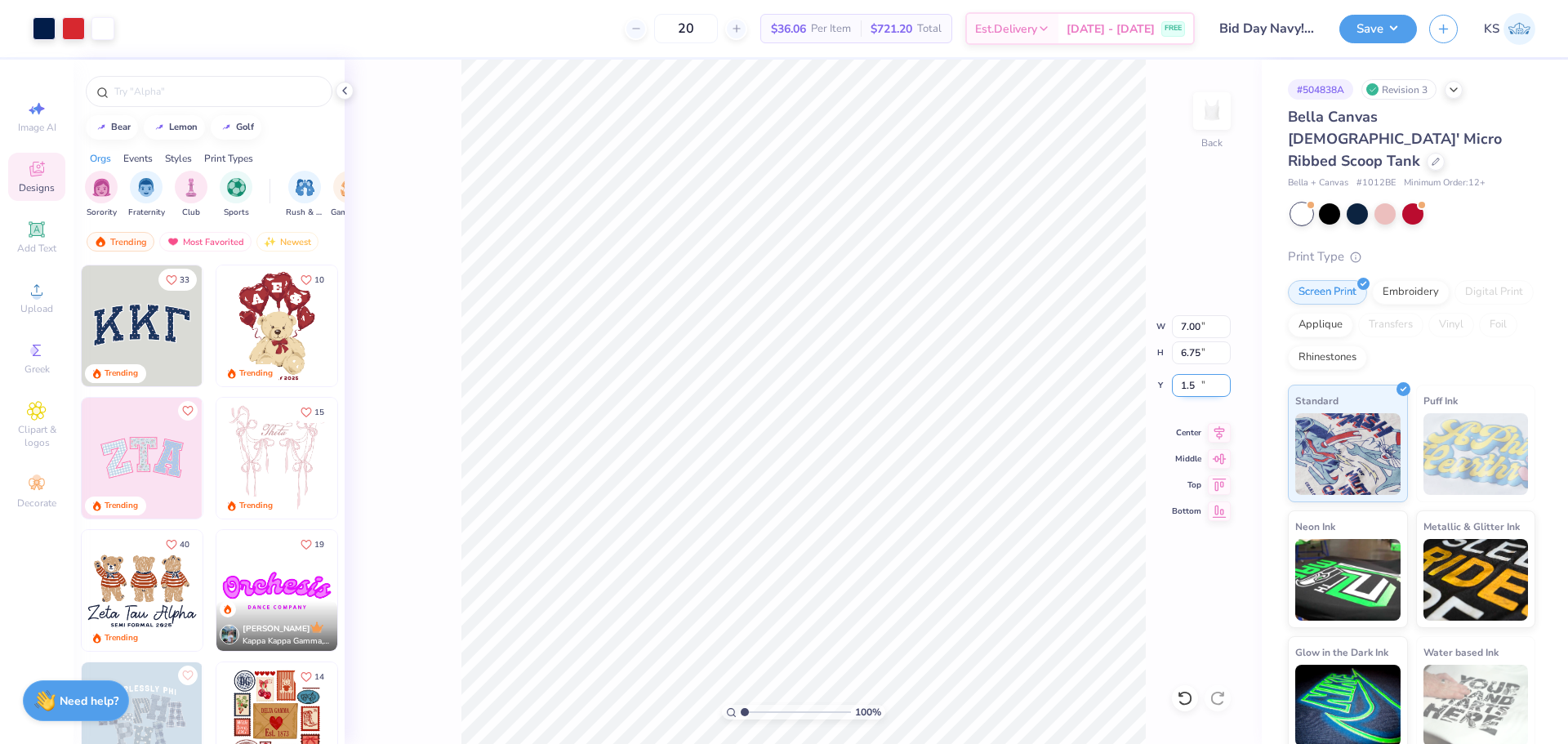
type input "1.50"
drag, startPoint x: 752, startPoint y: 709, endPoint x: 739, endPoint y: 698, distance: 17.0
click at [741, 704] on input "range" at bounding box center [795, 711] width 110 height 15
type input "1.26"
click at [748, 710] on input "range" at bounding box center [795, 711] width 110 height 15
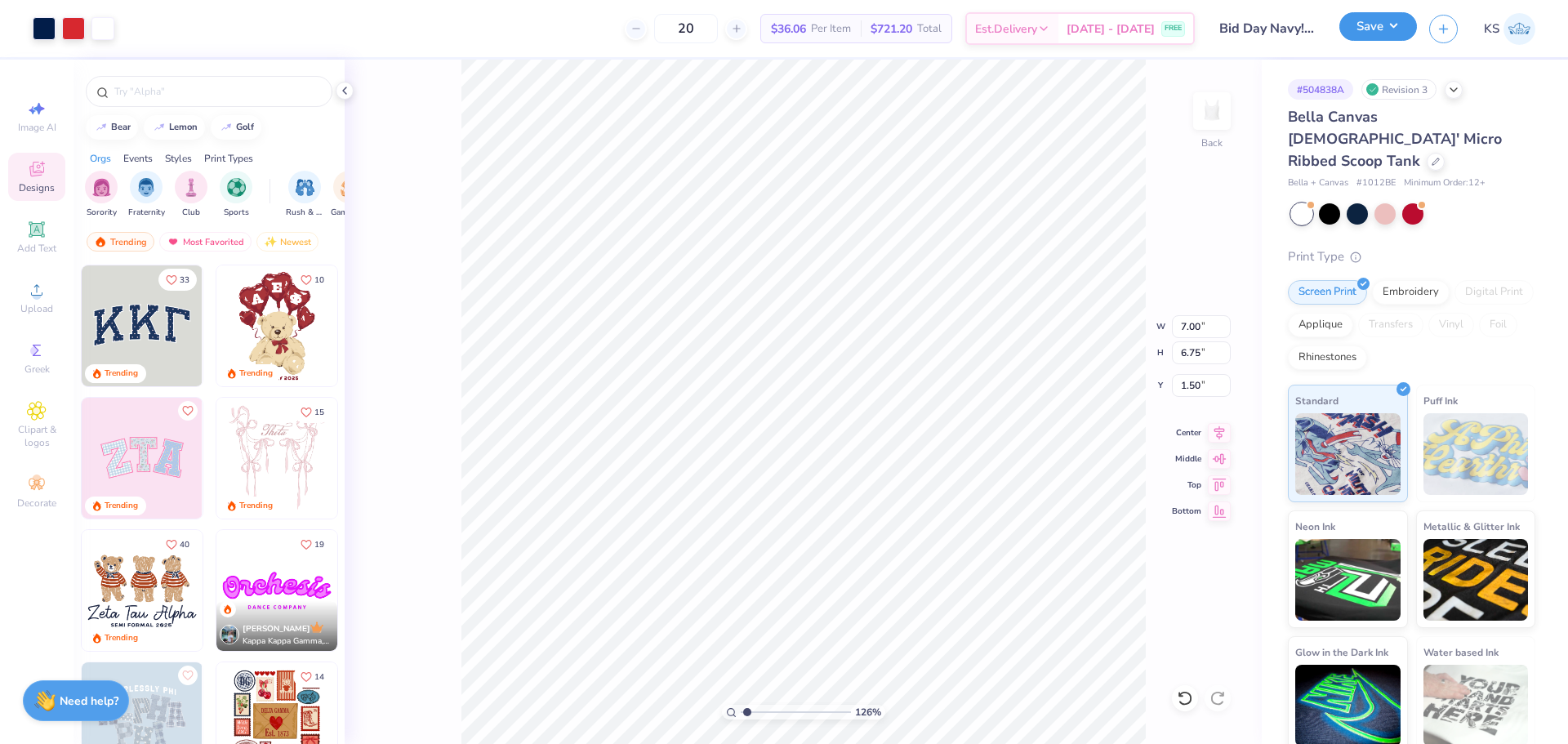
click at [1391, 26] on button "Save" at bounding box center [1378, 26] width 78 height 29
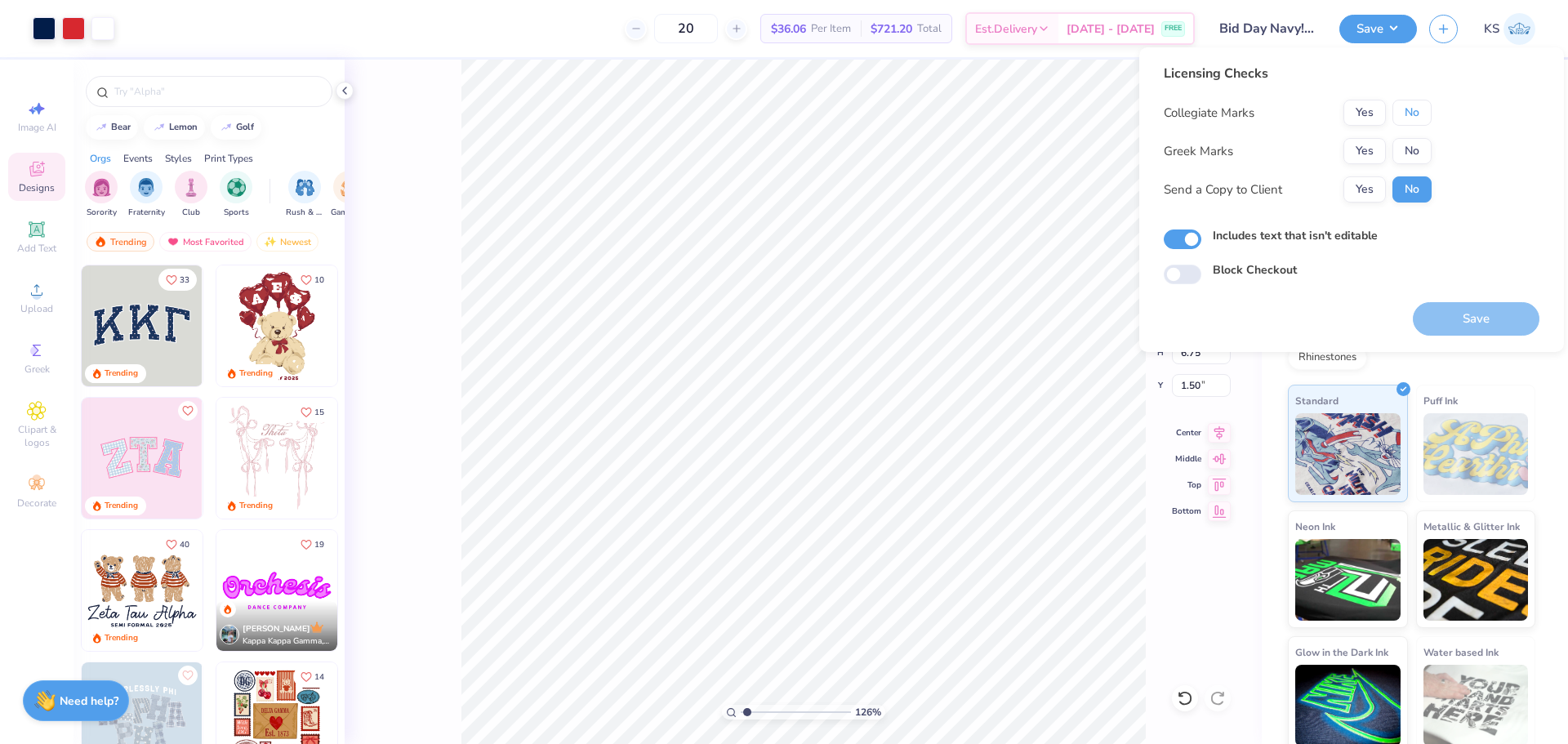
drag, startPoint x: 1419, startPoint y: 107, endPoint x: 1375, endPoint y: 137, distance: 53.3
click at [1415, 109] on button "No" at bounding box center [1411, 112] width 39 height 26
click at [1363, 146] on button "Yes" at bounding box center [1364, 151] width 42 height 26
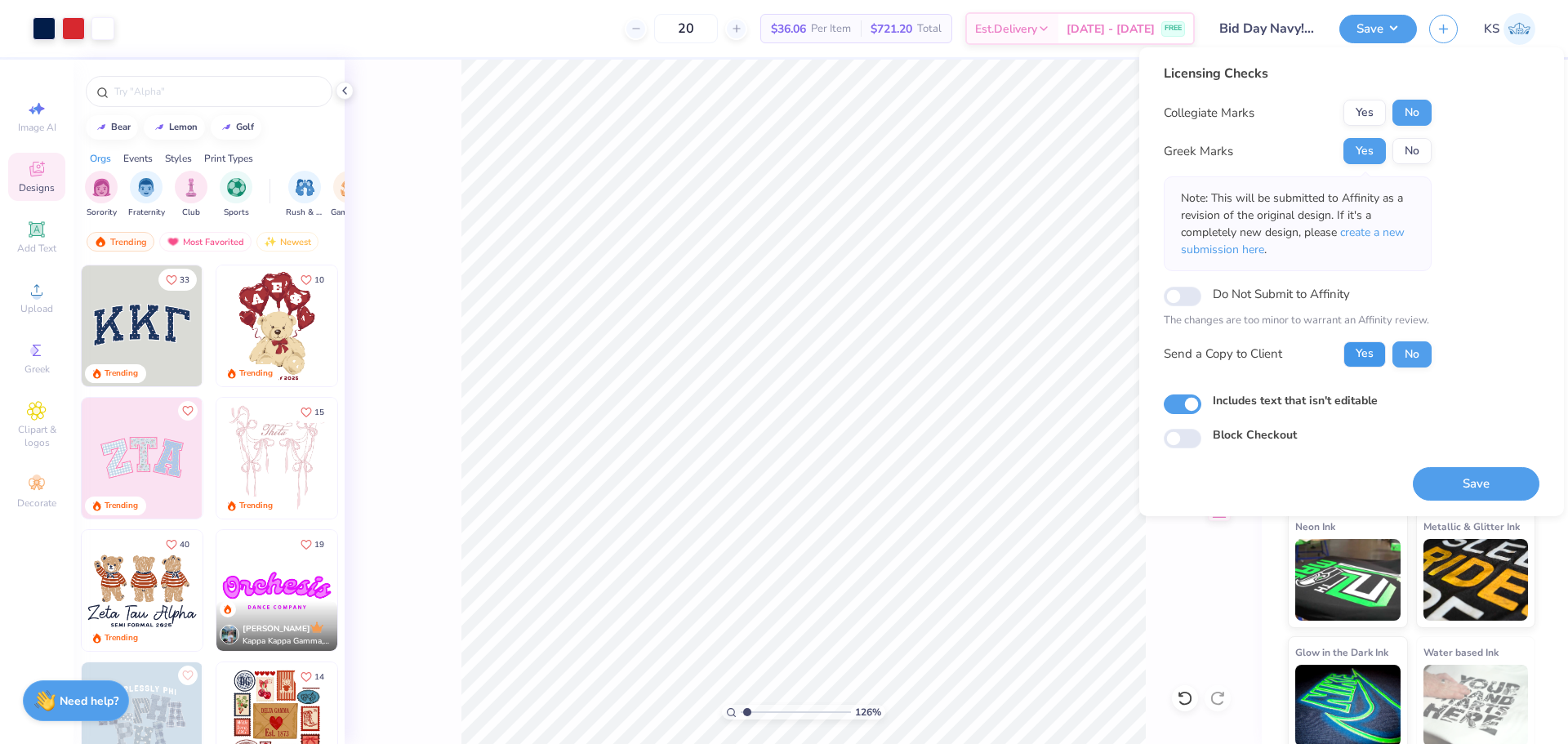
click at [1367, 351] on button "Yes" at bounding box center [1364, 354] width 42 height 26
click at [1448, 485] on button "Save" at bounding box center [1476, 484] width 126 height 34
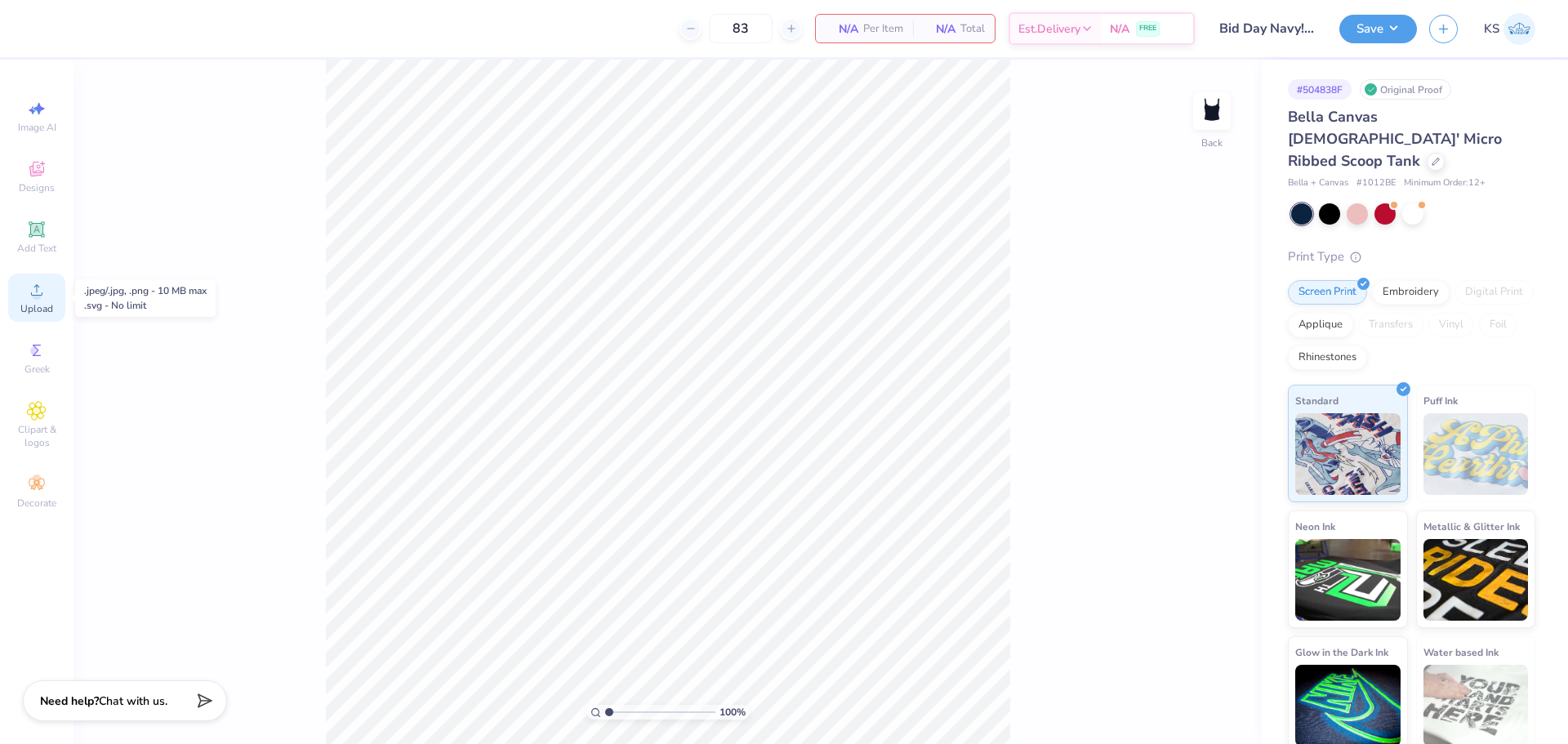
click at [29, 290] on icon at bounding box center [36, 290] width 20 height 20
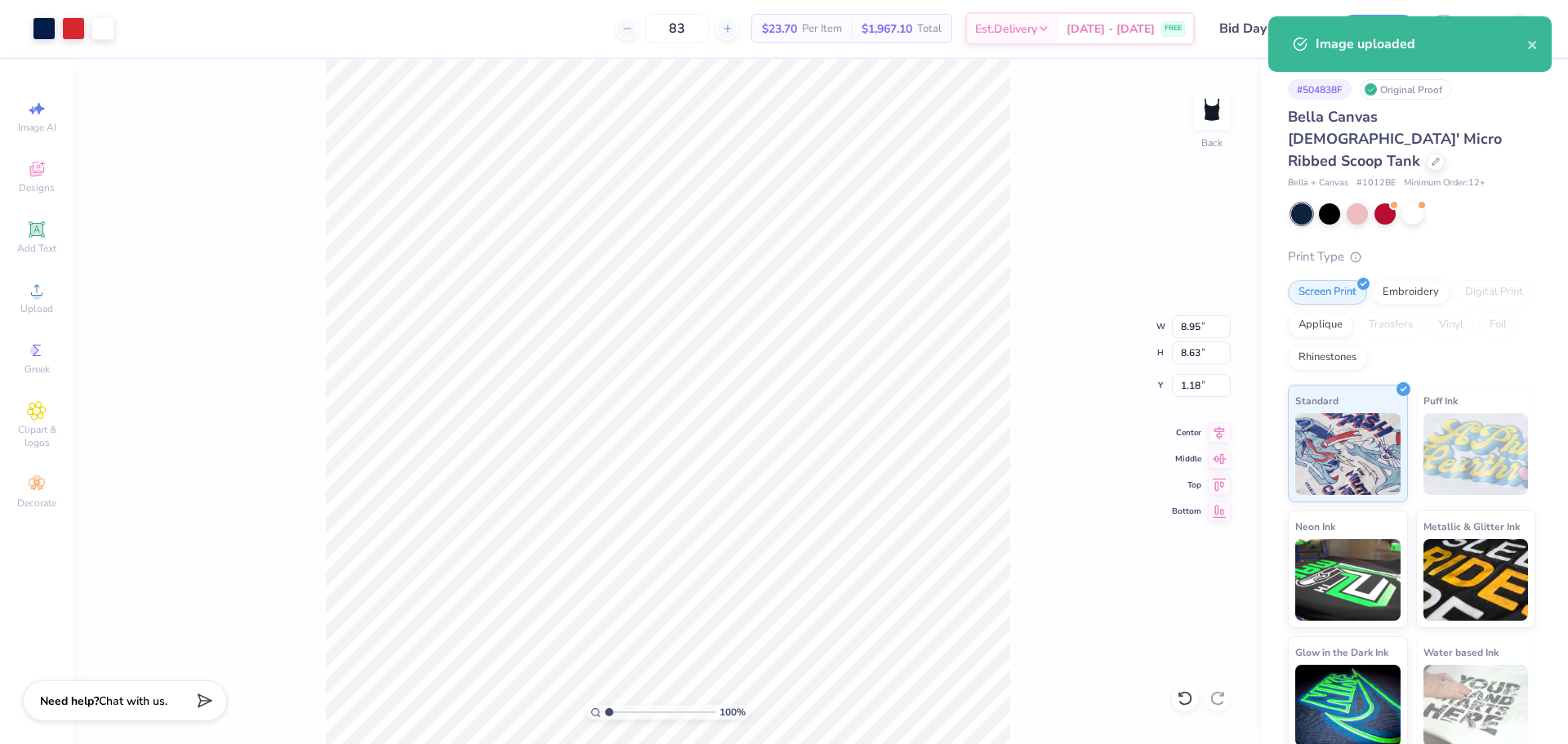
click at [1190, 339] on div "100 % Back W 8.95 8.95 " H 8.63 8.63 " Y 1.18 1.18 " Center Middle Top Bottom" at bounding box center [667, 401] width 1188 height 684
click at [1188, 333] on div "100 % Back W 8.95 H 8.63 Y 1.18 Center Middle Top Bottom" at bounding box center [667, 401] width 1188 height 684
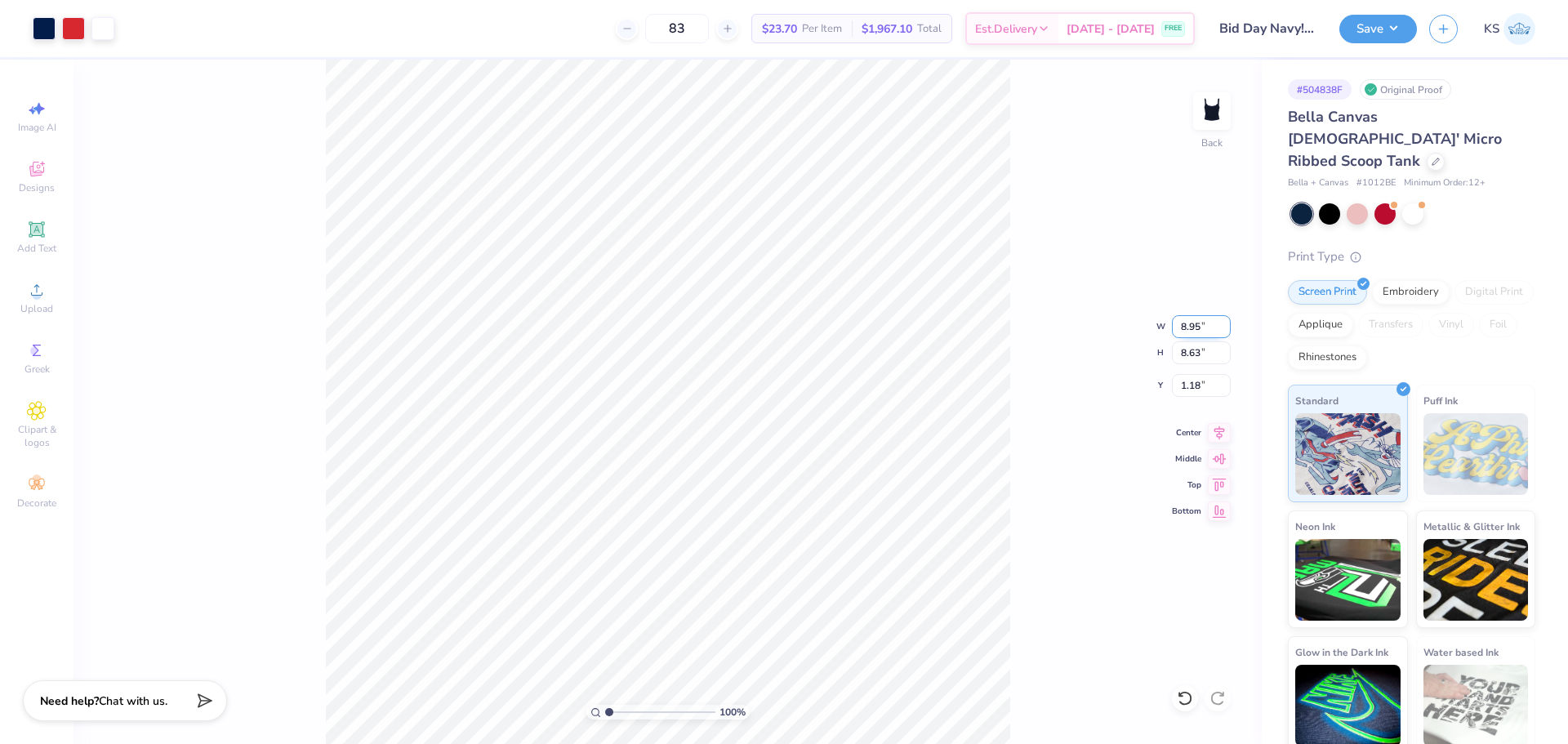
click at [1187, 327] on input "8.95" at bounding box center [1201, 326] width 59 height 22
type input "7.00"
type input "6.75"
click at [1202, 388] on input "2.12" at bounding box center [1201, 385] width 59 height 22
type input "1.50"
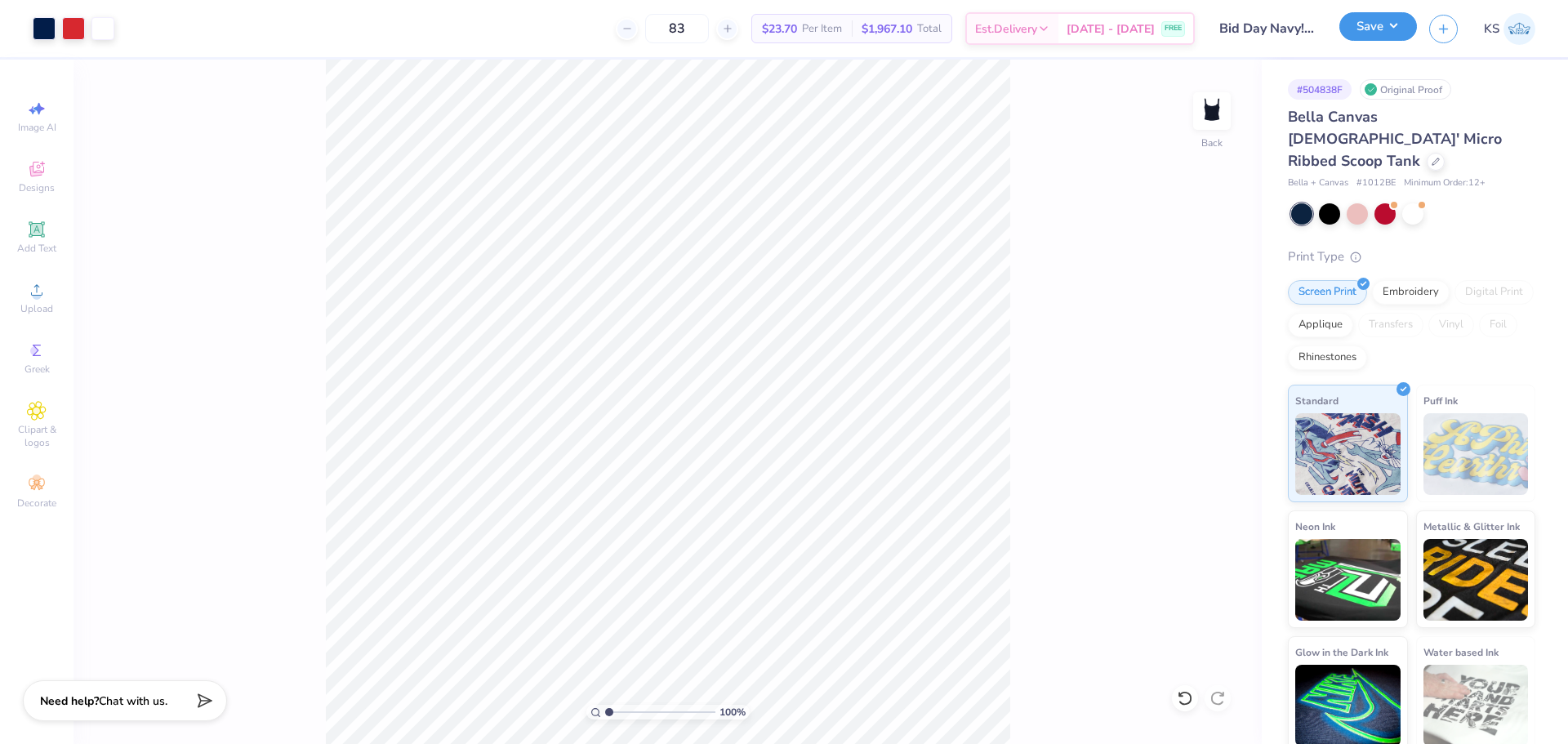
click at [1379, 30] on button "Save" at bounding box center [1378, 26] width 78 height 29
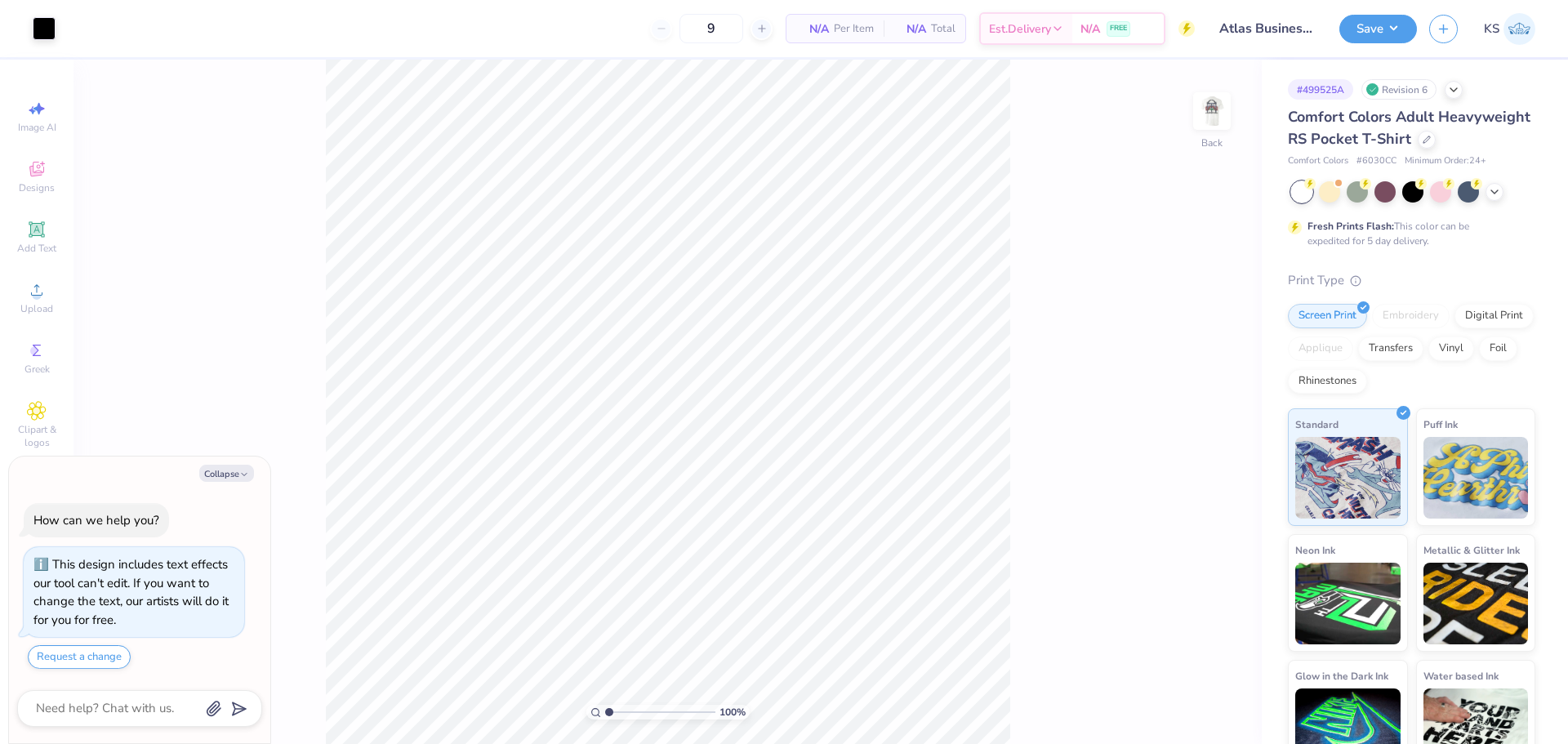
type textarea "x"
drag, startPoint x: 627, startPoint y: 713, endPoint x: 661, endPoint y: 703, distance: 35.4
click at [661, 704] on input "range" at bounding box center [659, 711] width 110 height 15
type input "5.81"
click at [579, 743] on html "Art colors 9 N/A Per Item N/A Total Est. Delivery N/A FREE Design Title Atlas B…" at bounding box center [784, 372] width 1568 height 744
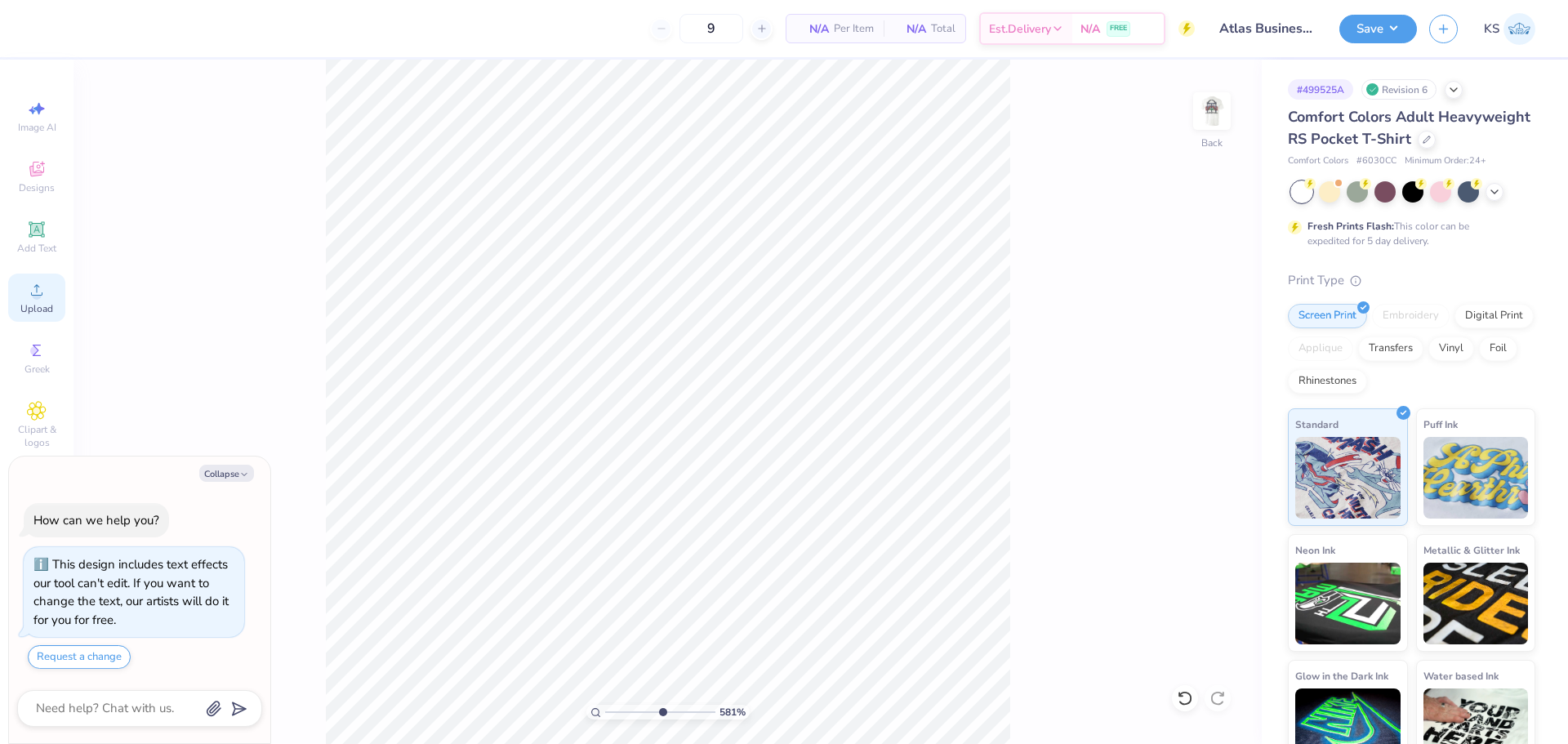
click at [50, 291] on div "Upload" at bounding box center [36, 298] width 57 height 48
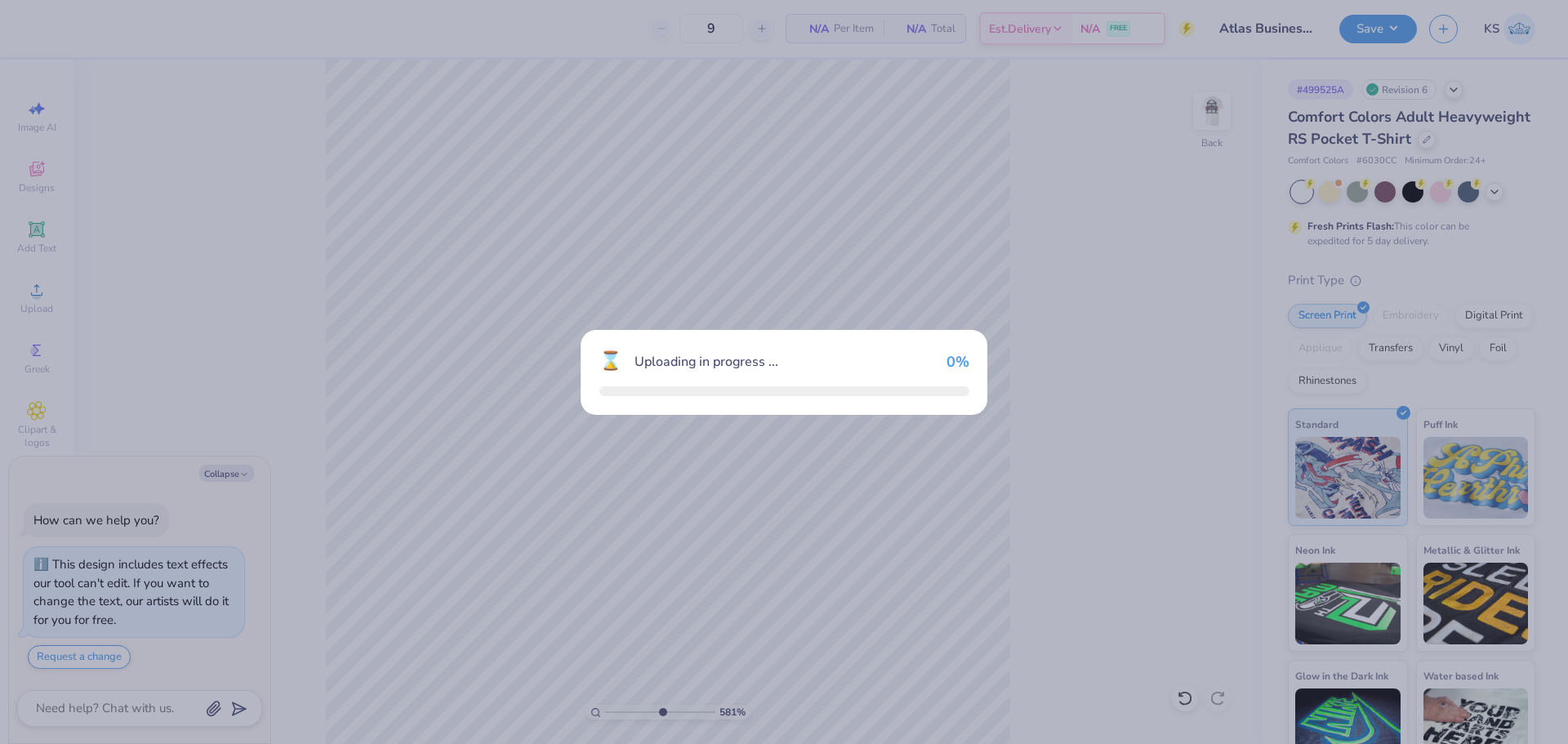
type textarea "x"
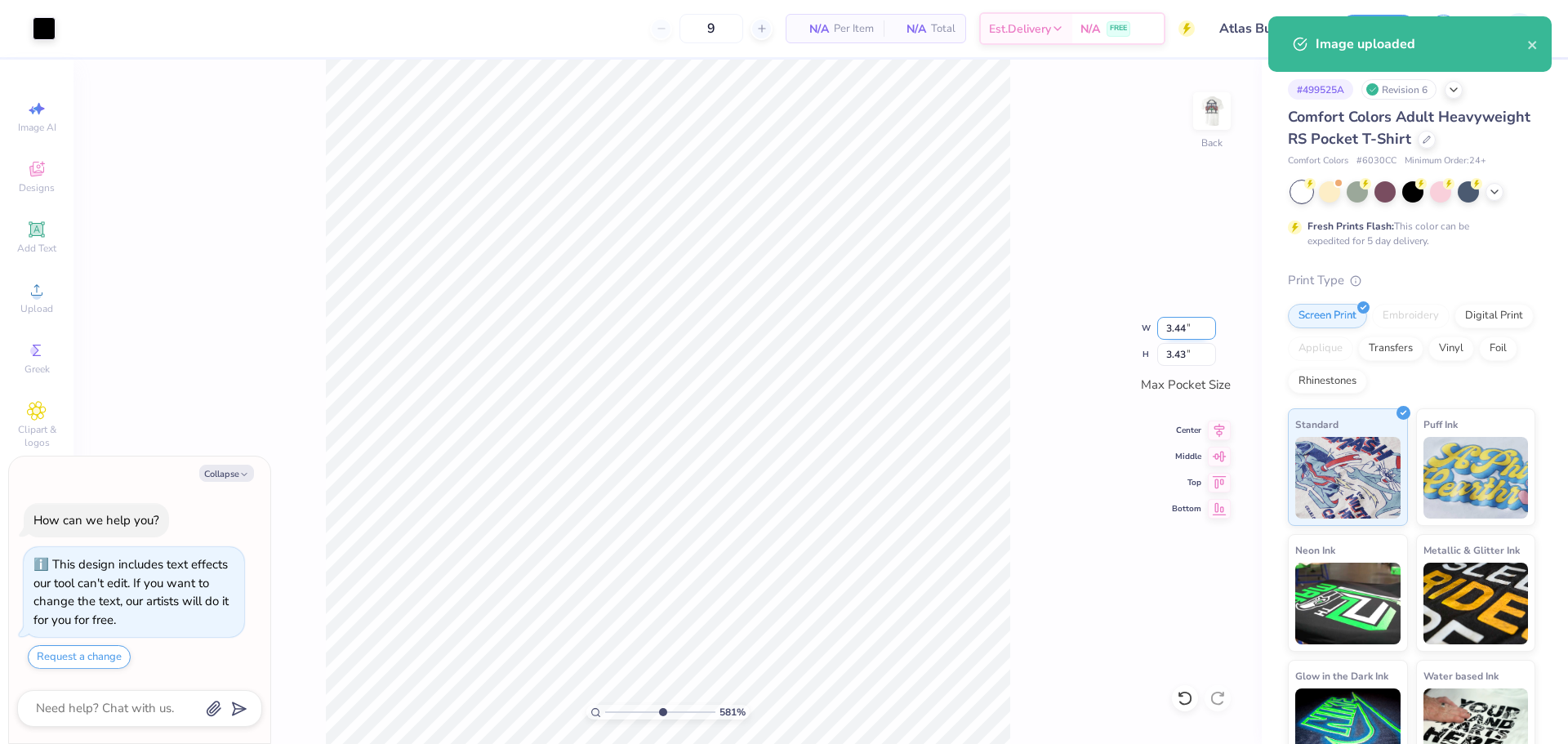
click at [1182, 328] on input "3.44" at bounding box center [1186, 328] width 59 height 22
type input "3.08"
type textarea "x"
type input "3.08"
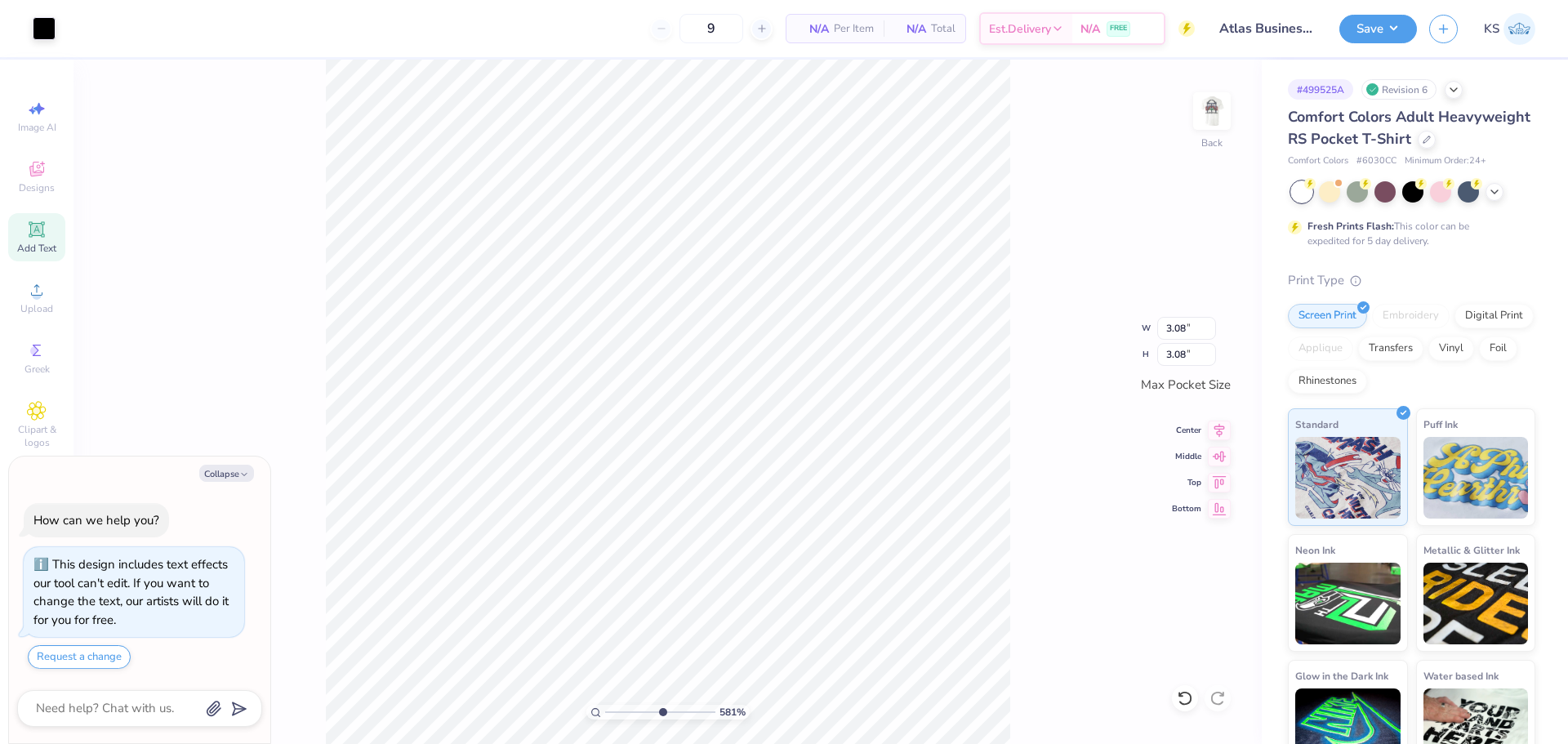
click at [28, 244] on span "Add Text" at bounding box center [36, 247] width 39 height 13
type textarea "x"
type input "3.50"
type input "1.01"
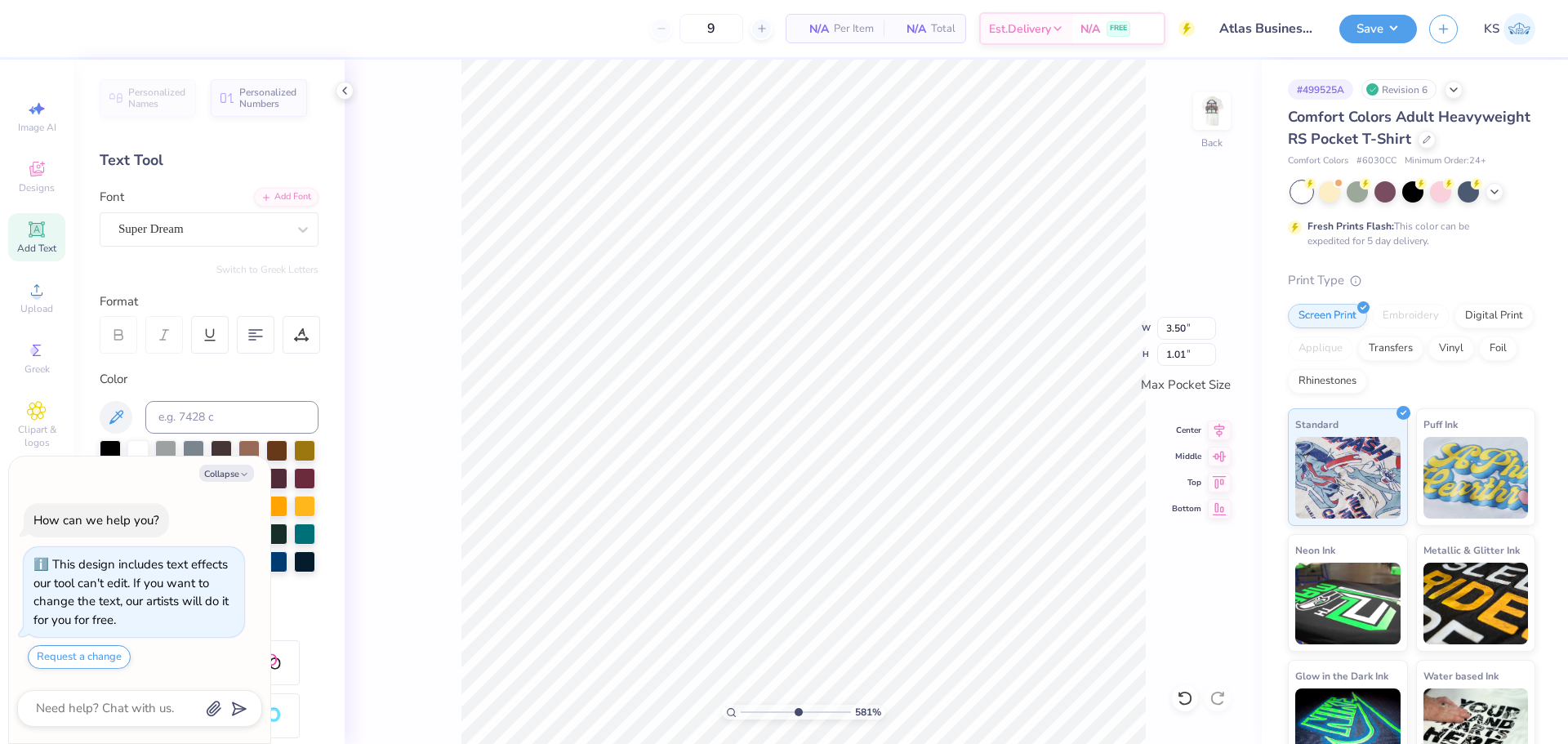
paste textarea "499525A"
type textarea "x"
type textarea "499525A"
type textarea "x"
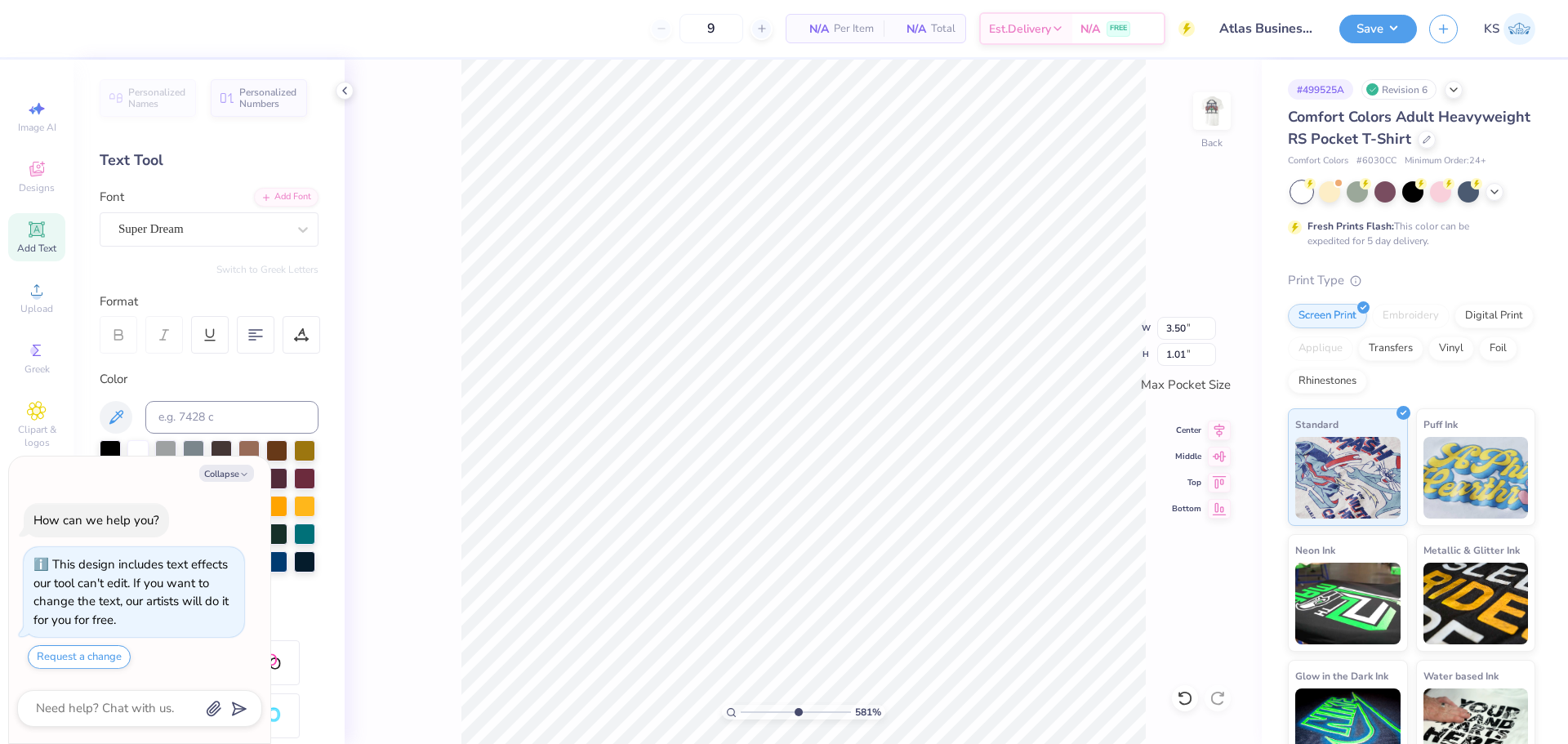
type input "3.44"
type input "0.60"
click at [272, 193] on div "Add Font" at bounding box center [286, 196] width 65 height 19
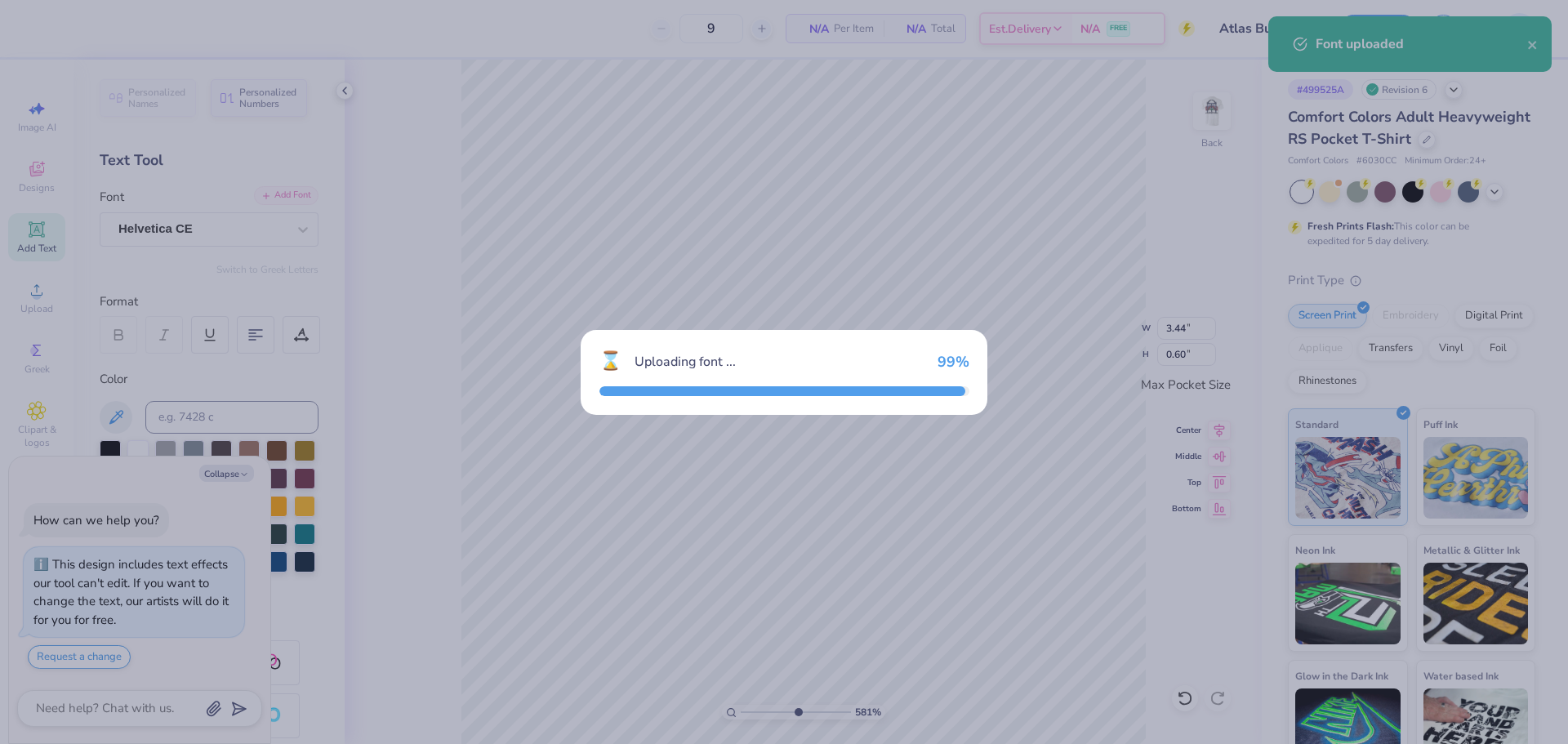
type textarea "x"
type input "3.39"
type input "0.62"
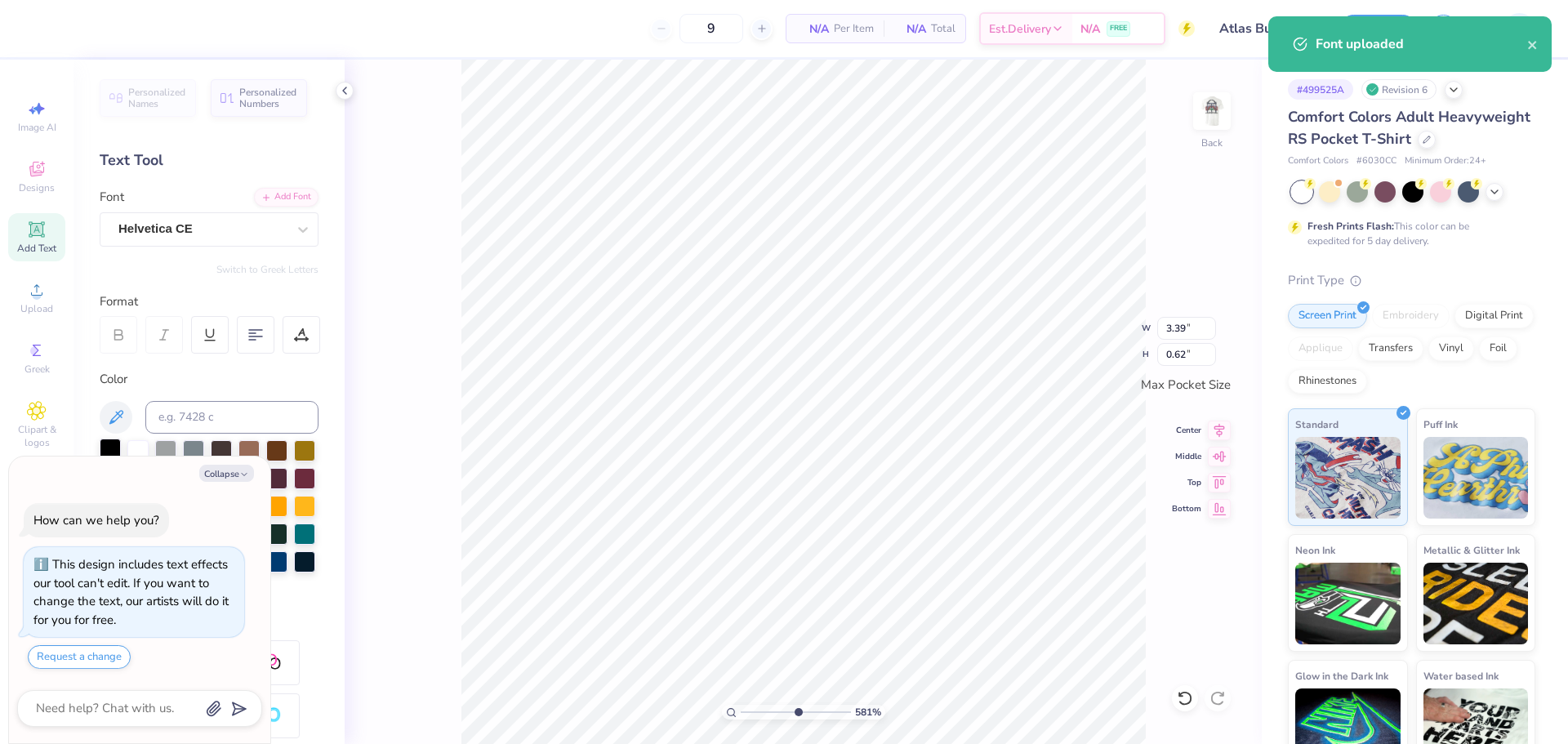
click at [109, 445] on div at bounding box center [110, 449] width 22 height 22
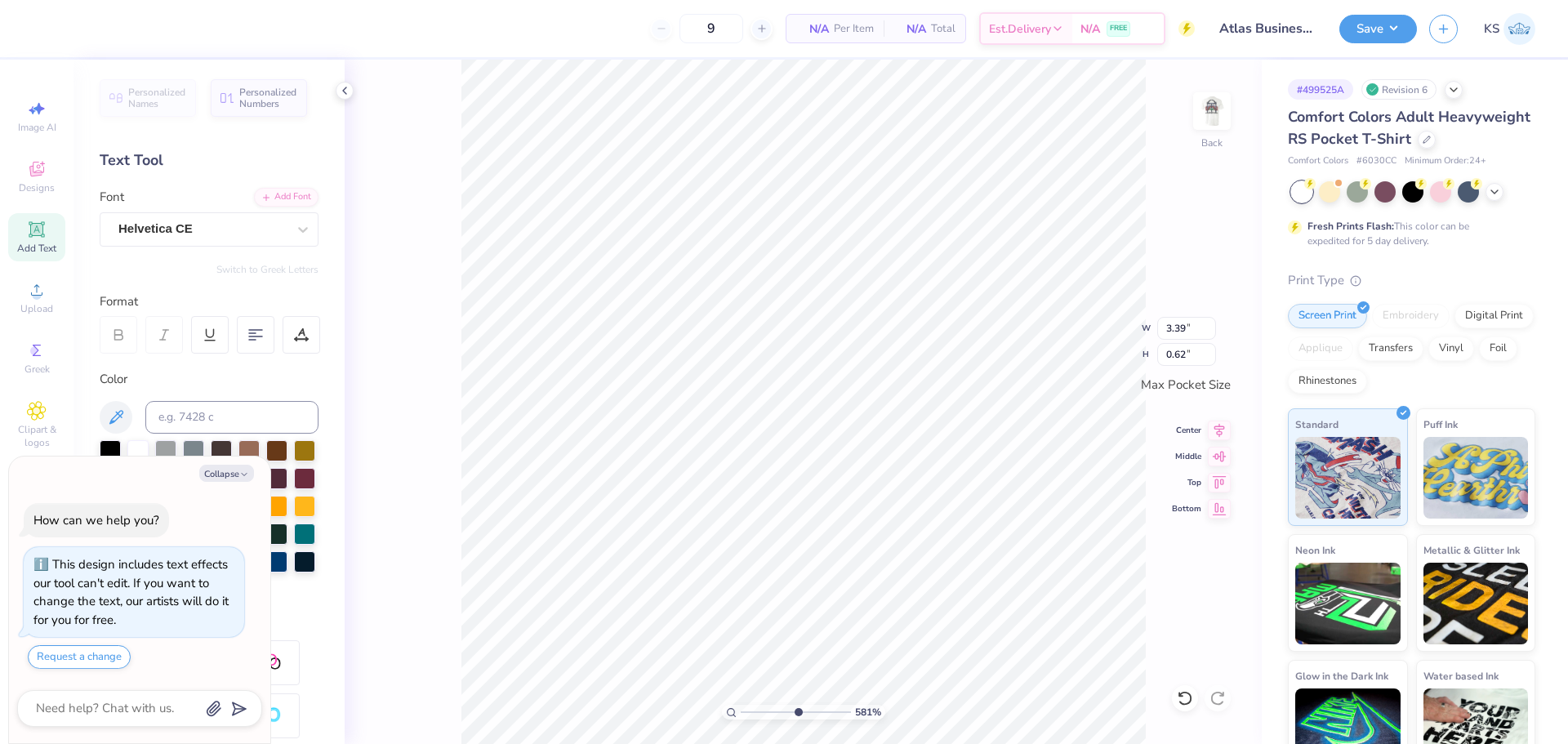
type textarea "x"
paste textarea "[DATE]-[DATE]"
type textarea "[DATE]-[DATE]"
type textarea "x"
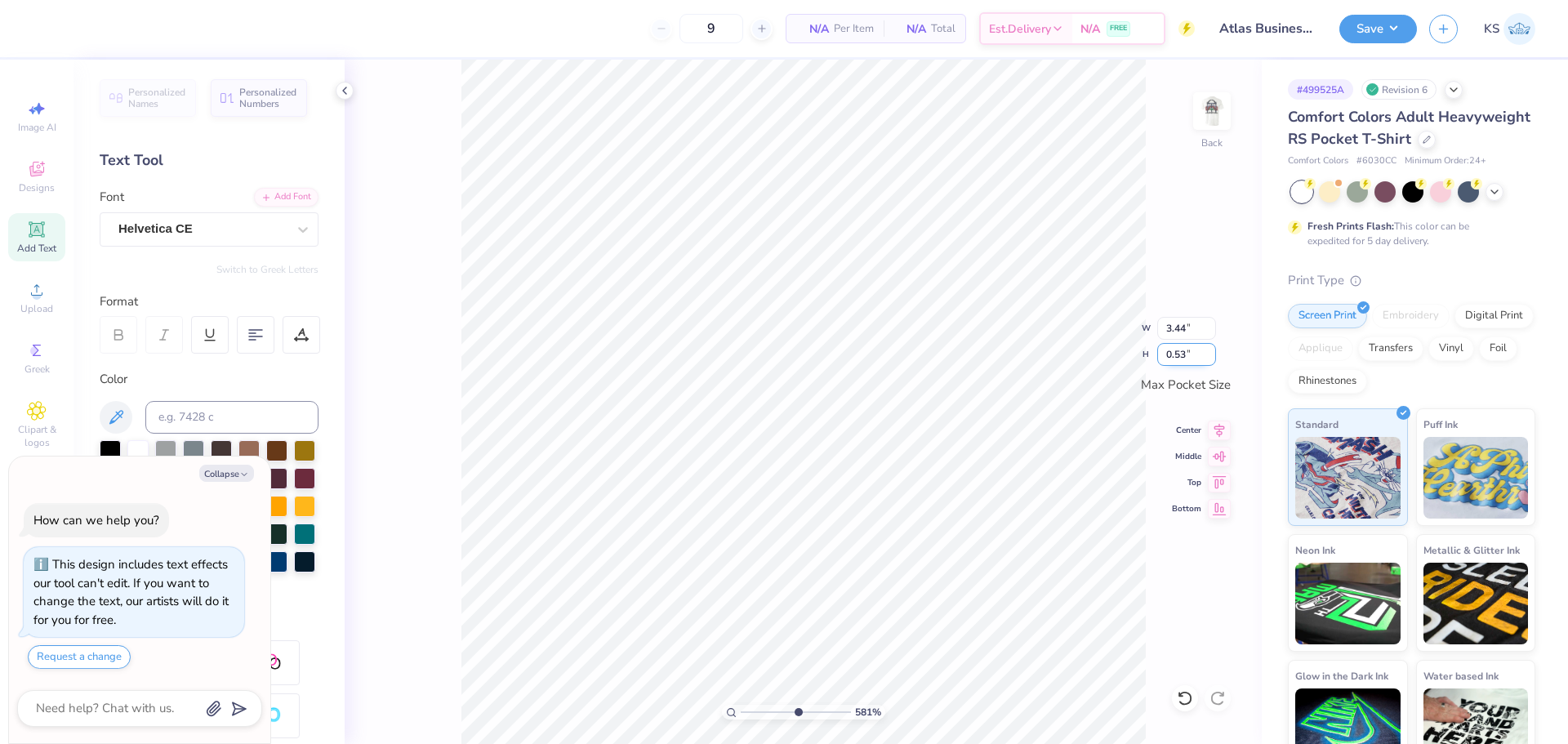
drag, startPoint x: 1175, startPoint y: 355, endPoint x: 1198, endPoint y: 355, distance: 23.0
click at [1198, 355] on input "0.53" at bounding box center [1186, 354] width 59 height 22
type input "0.1"
type textarea "x"
type input "0.65"
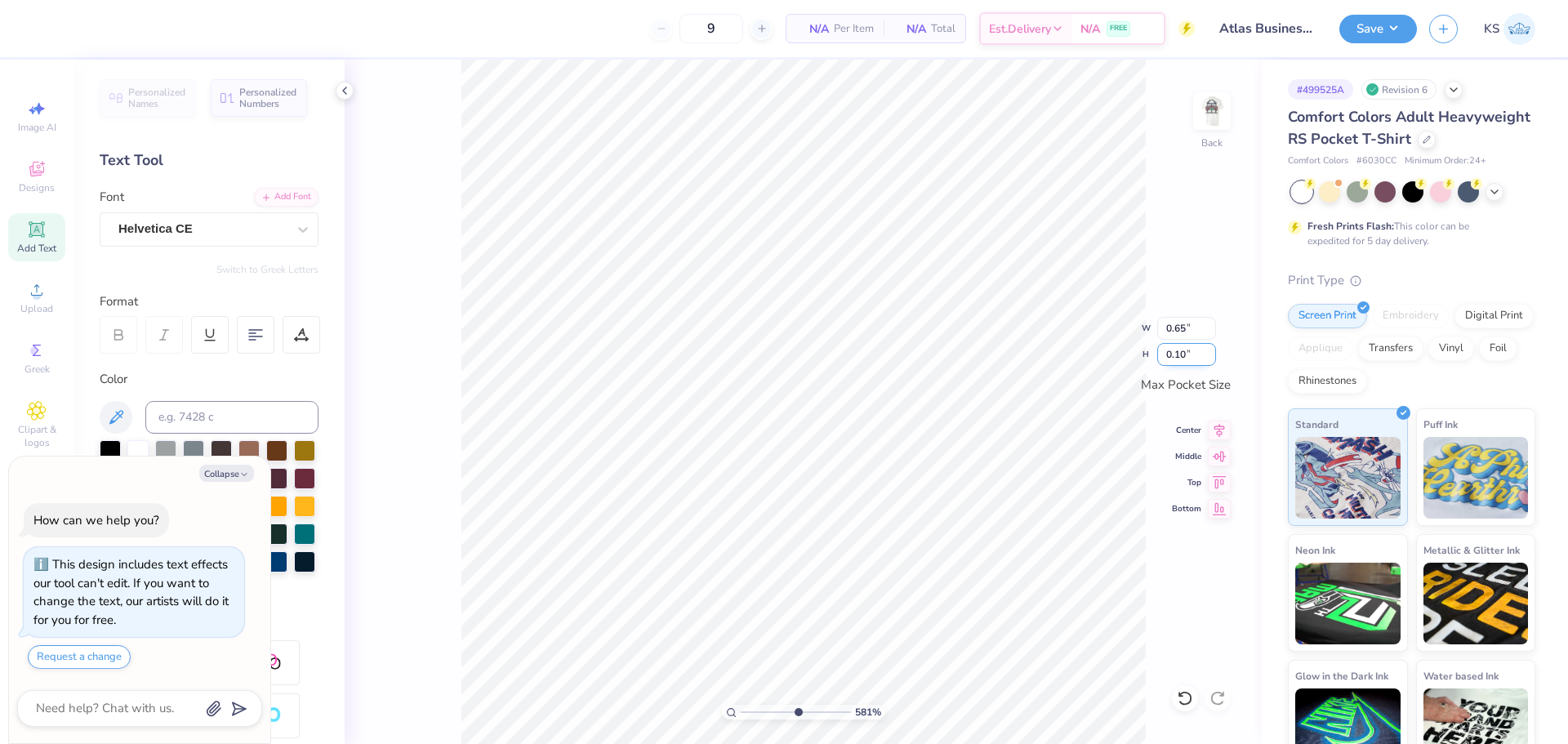
click at [1182, 354] on input "0.10" at bounding box center [1186, 354] width 59 height 22
type input "0.20"
type textarea "x"
type input "1.29"
click at [1222, 427] on icon at bounding box center [1219, 428] width 10 height 14
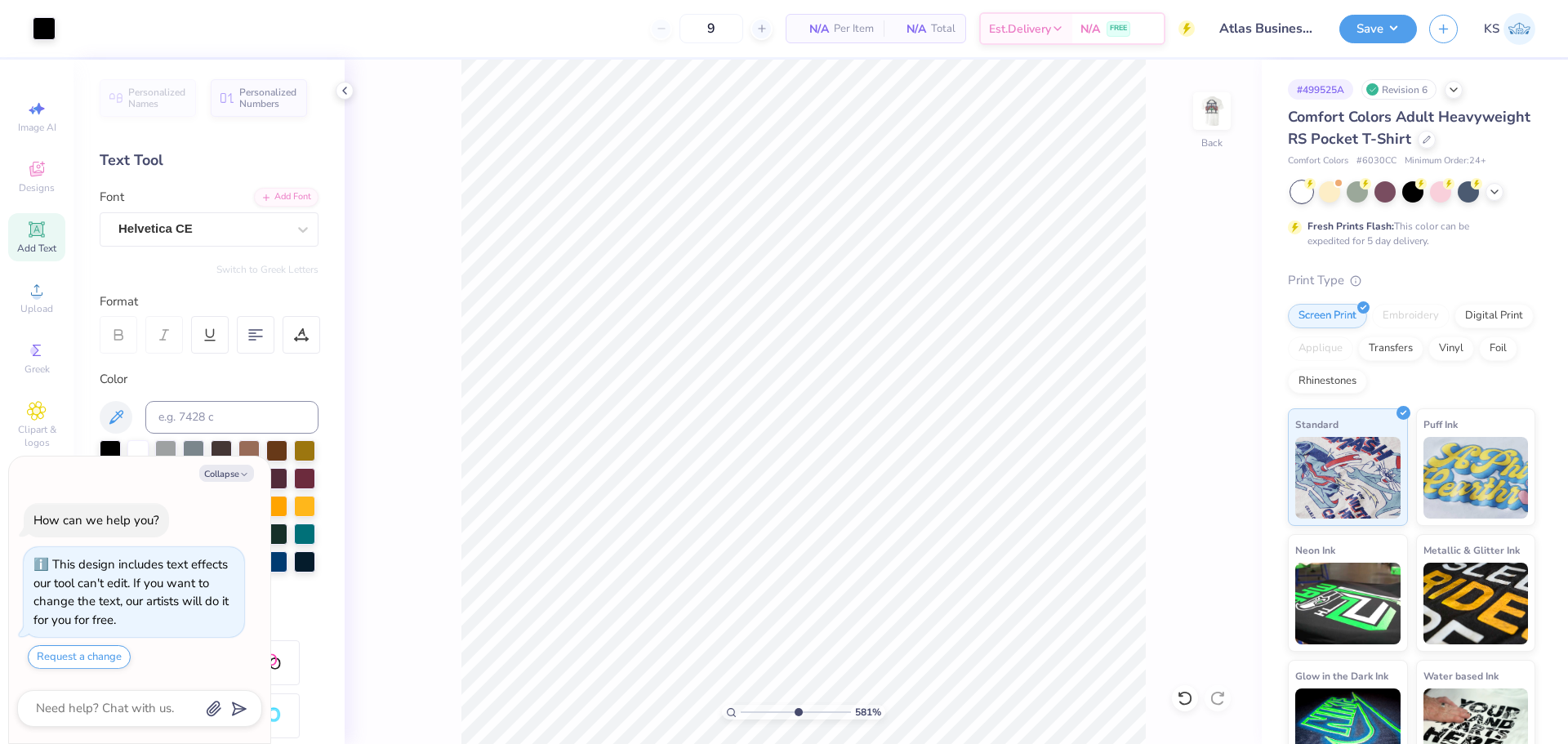
type textarea "x"
click at [292, 329] on div at bounding box center [301, 334] width 37 height 37
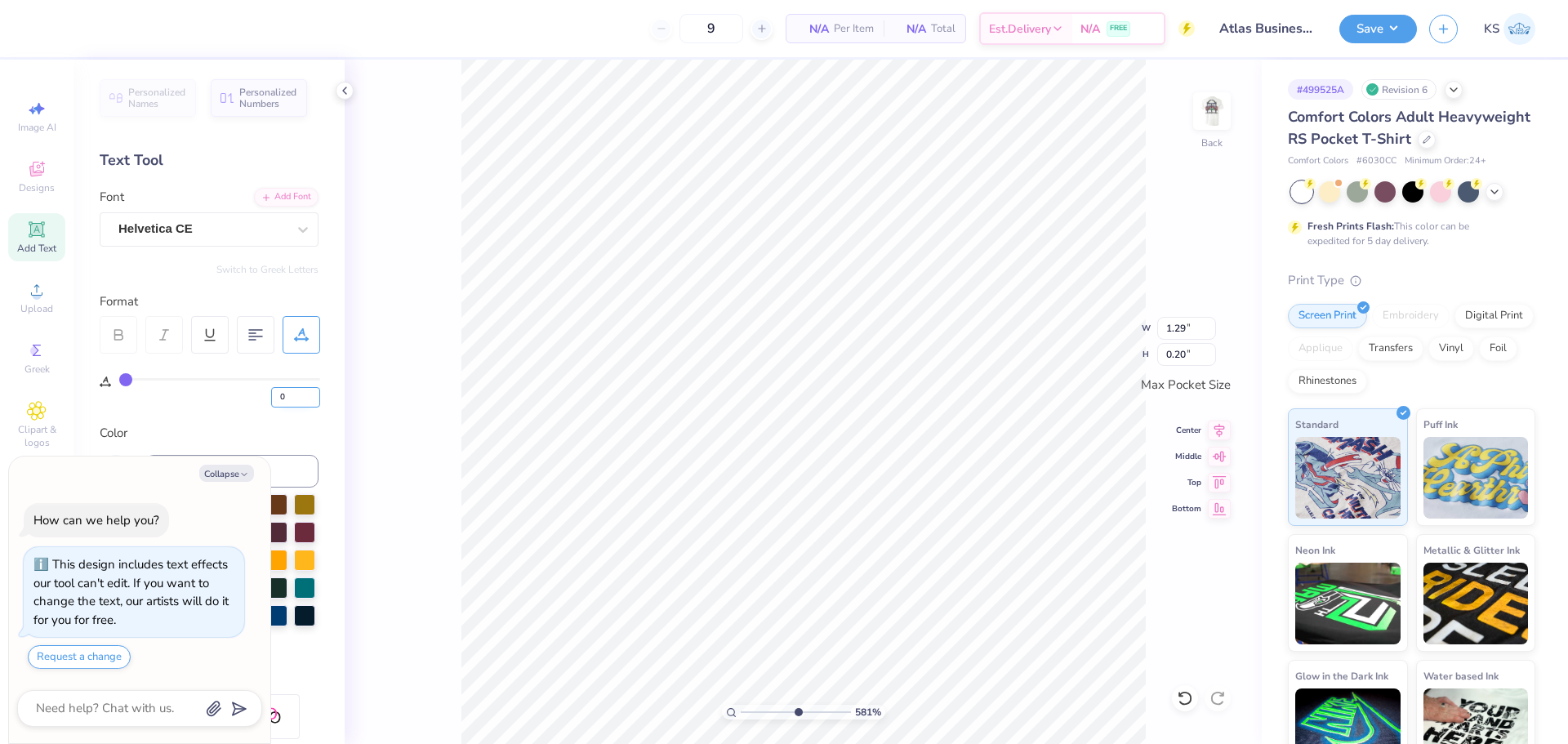
click at [289, 400] on input "0" at bounding box center [295, 397] width 49 height 21
type input "10"
type textarea "x"
type input "1.51"
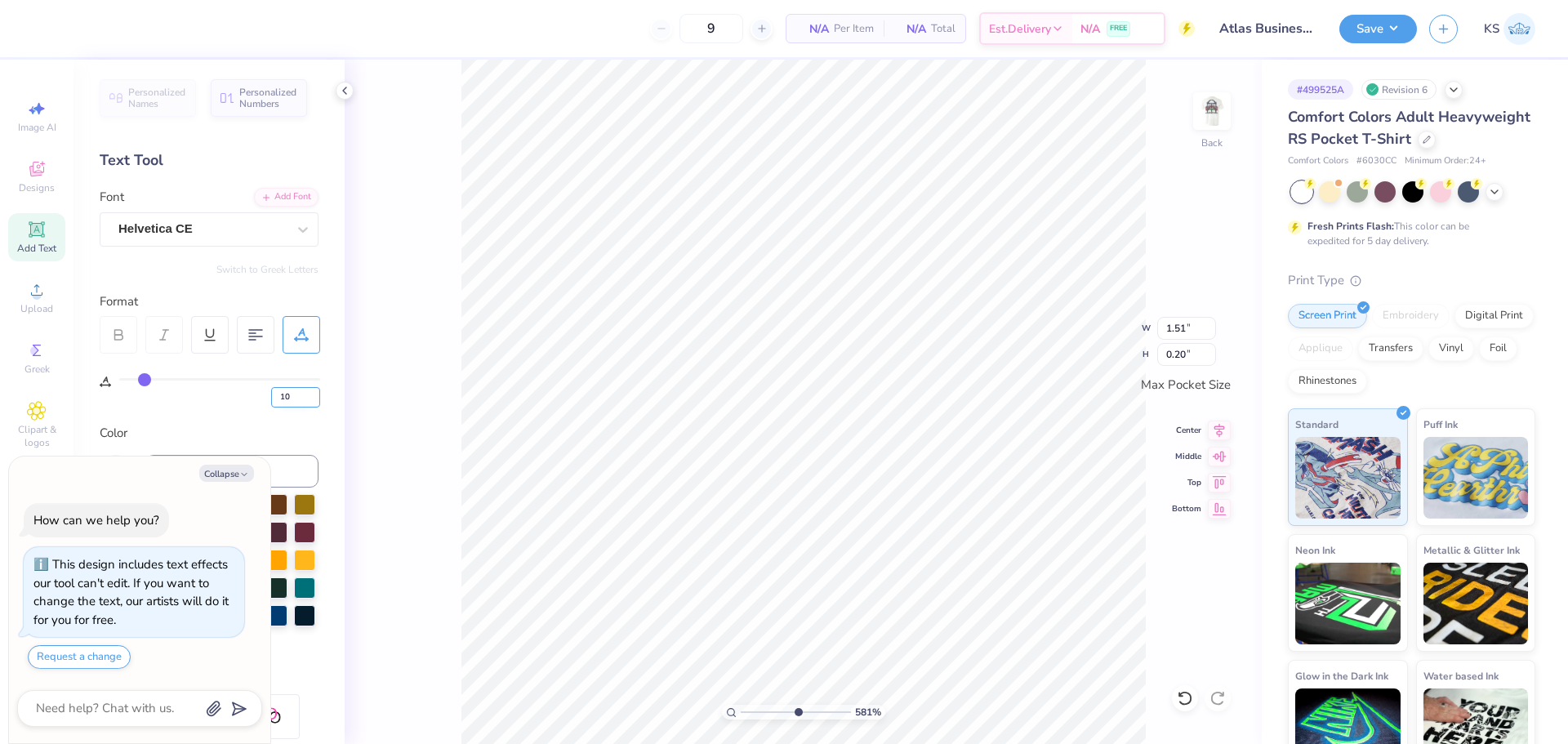
click at [302, 401] on input "10" at bounding box center [295, 397] width 49 height 21
type input "5"
type textarea "x"
type input "1.40"
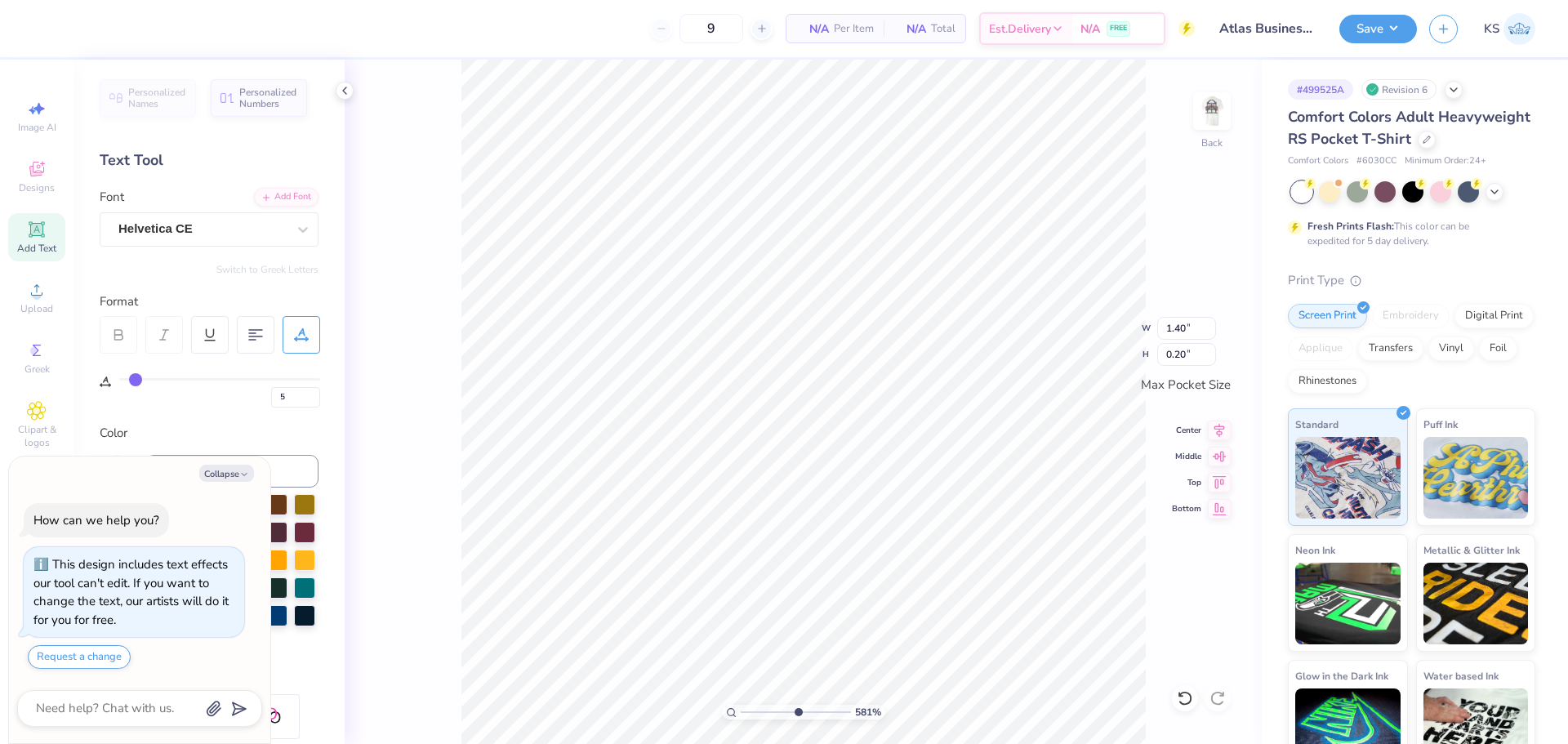
type textarea "x"
drag, startPoint x: 798, startPoint y: 710, endPoint x: 813, endPoint y: 709, distance: 15.0
type input "7.22"
click at [813, 709] on input "range" at bounding box center [795, 711] width 110 height 15
type textarea "x"
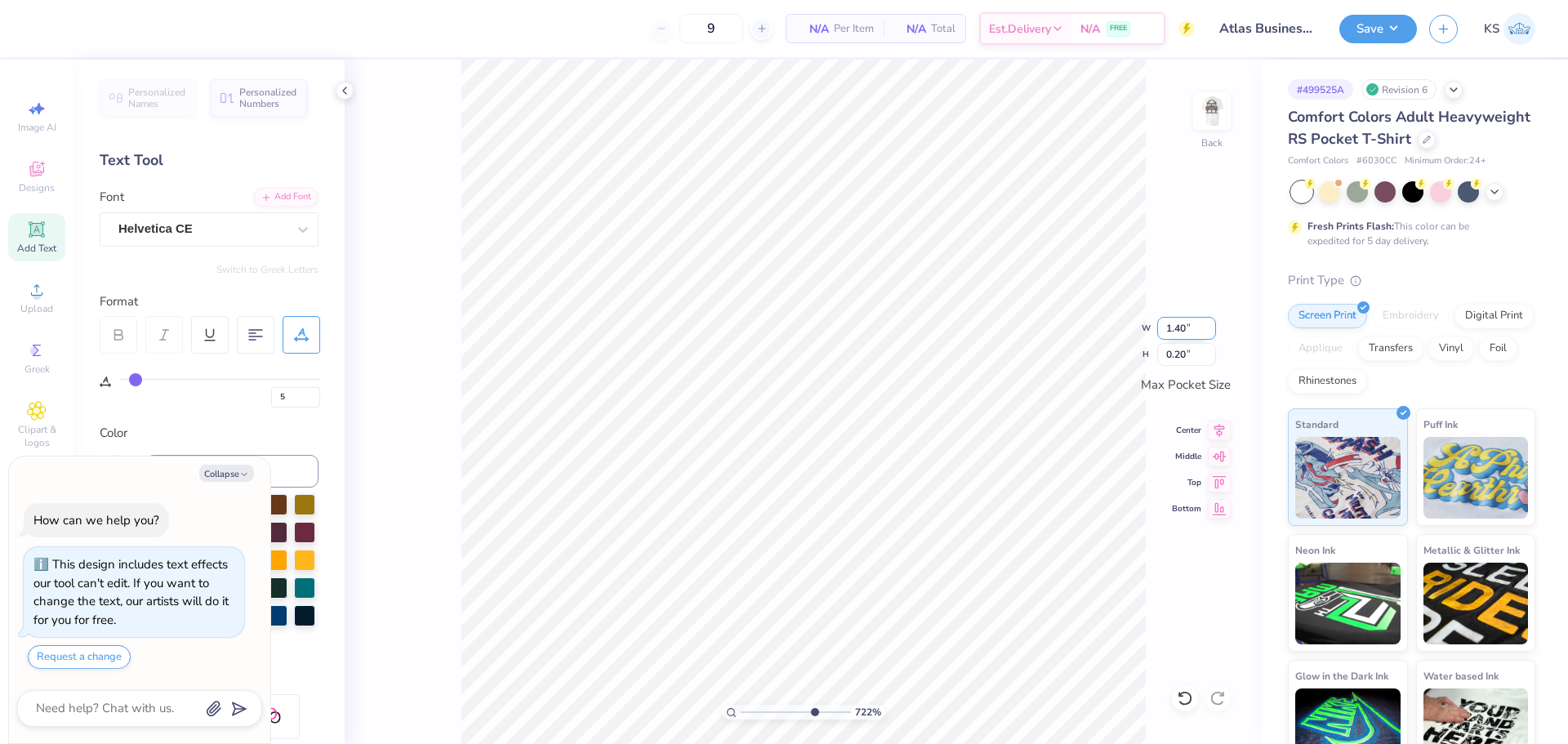
drag, startPoint x: 1178, startPoint y: 326, endPoint x: 1212, endPoint y: 331, distance: 34.4
click at [1212, 331] on input "1.40" at bounding box center [1186, 328] width 59 height 22
type input "1.3"
type textarea "x"
type input "1.30"
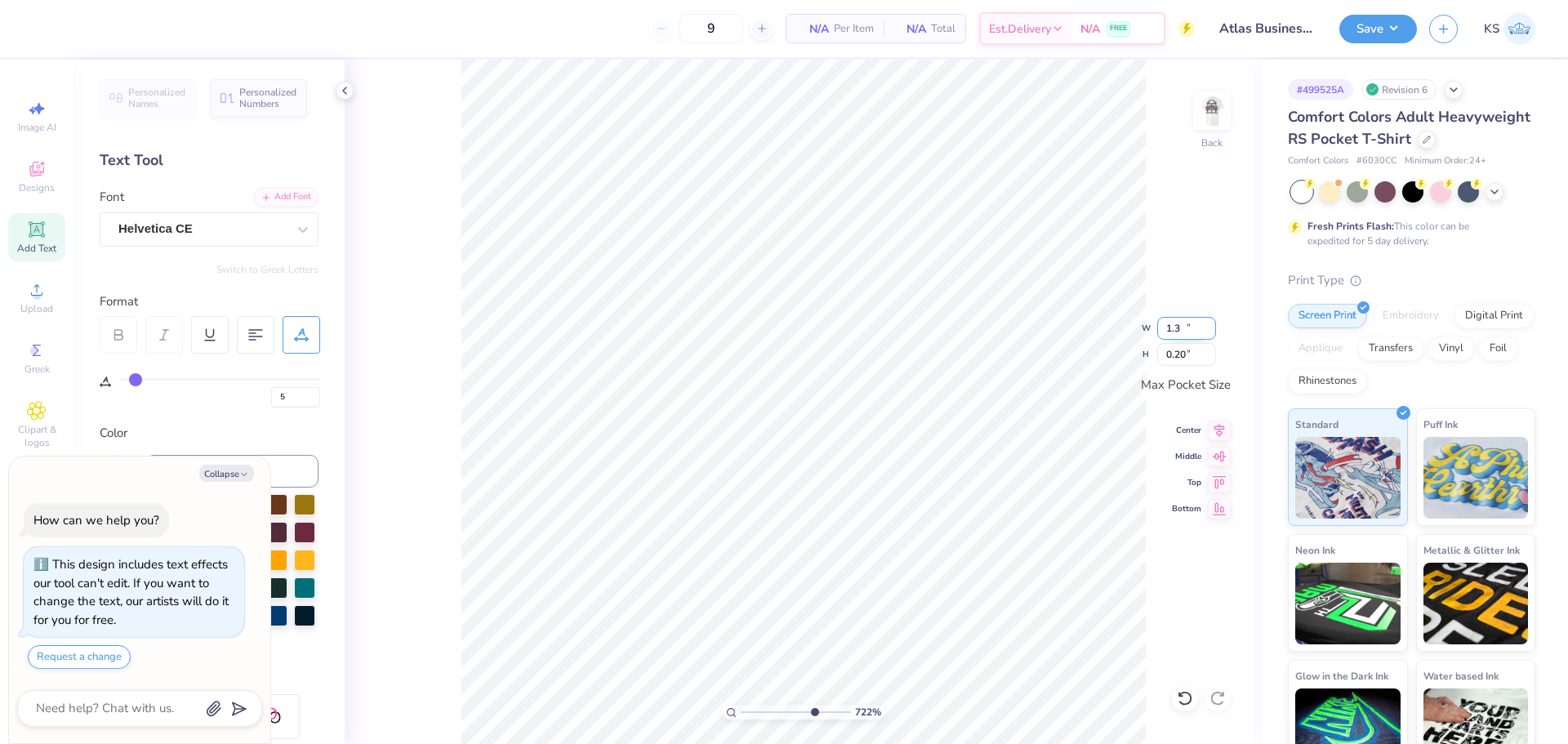
type input "0.19"
type textarea "x"
type input "6.92"
click at [809, 714] on input "range" at bounding box center [795, 711] width 110 height 15
click at [1218, 424] on icon at bounding box center [1219, 428] width 10 height 14
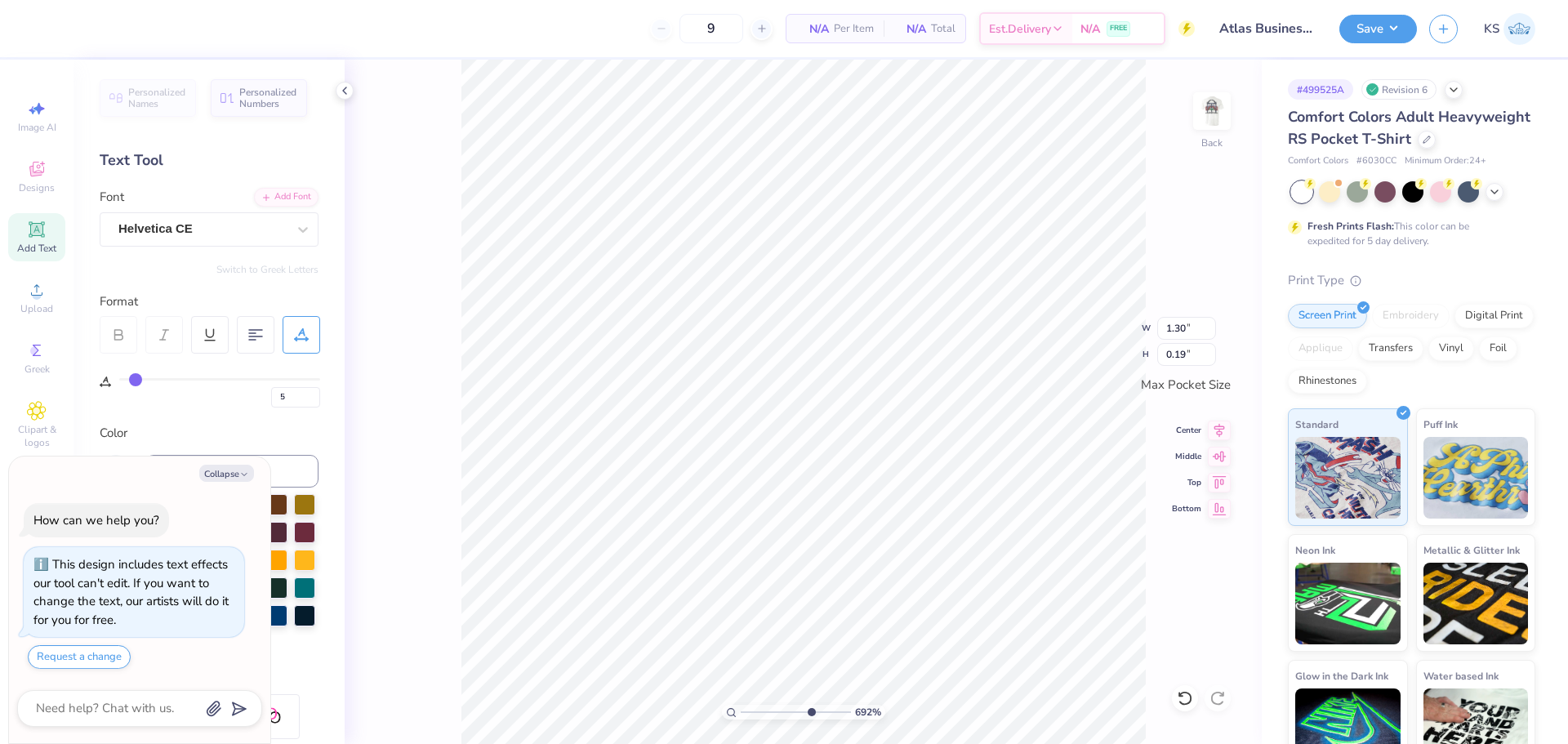
type textarea "x"
drag, startPoint x: 802, startPoint y: 713, endPoint x: 788, endPoint y: 714, distance: 14.0
type input "4.99"
click at [788, 714] on input "range" at bounding box center [795, 711] width 110 height 15
click at [1219, 421] on icon at bounding box center [1219, 428] width 10 height 14
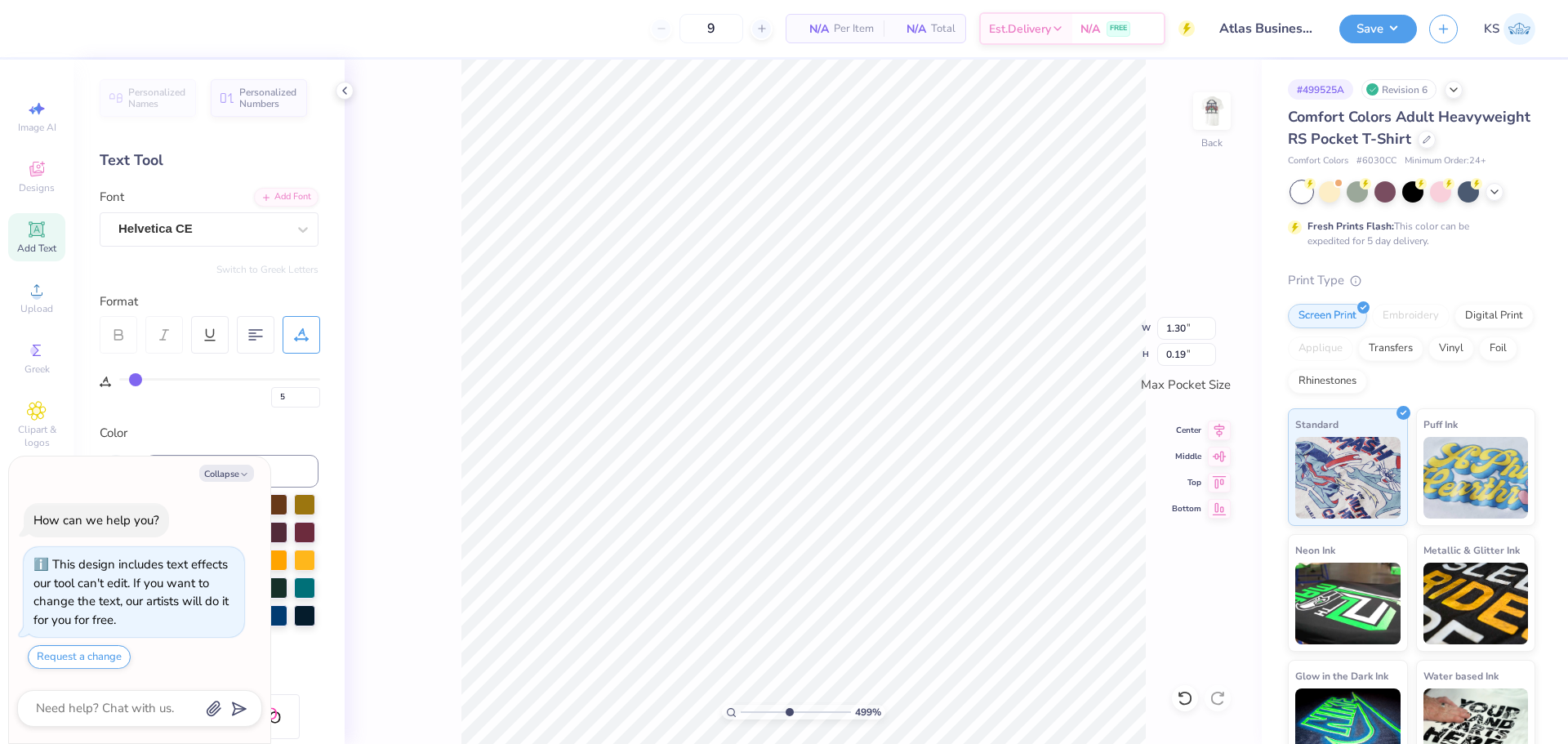
type textarea "x"
drag, startPoint x: 789, startPoint y: 709, endPoint x: 841, endPoint y: 715, distance: 52.3
type input "9.83"
click at [841, 715] on input "range" at bounding box center [795, 711] width 110 height 15
type textarea "x"
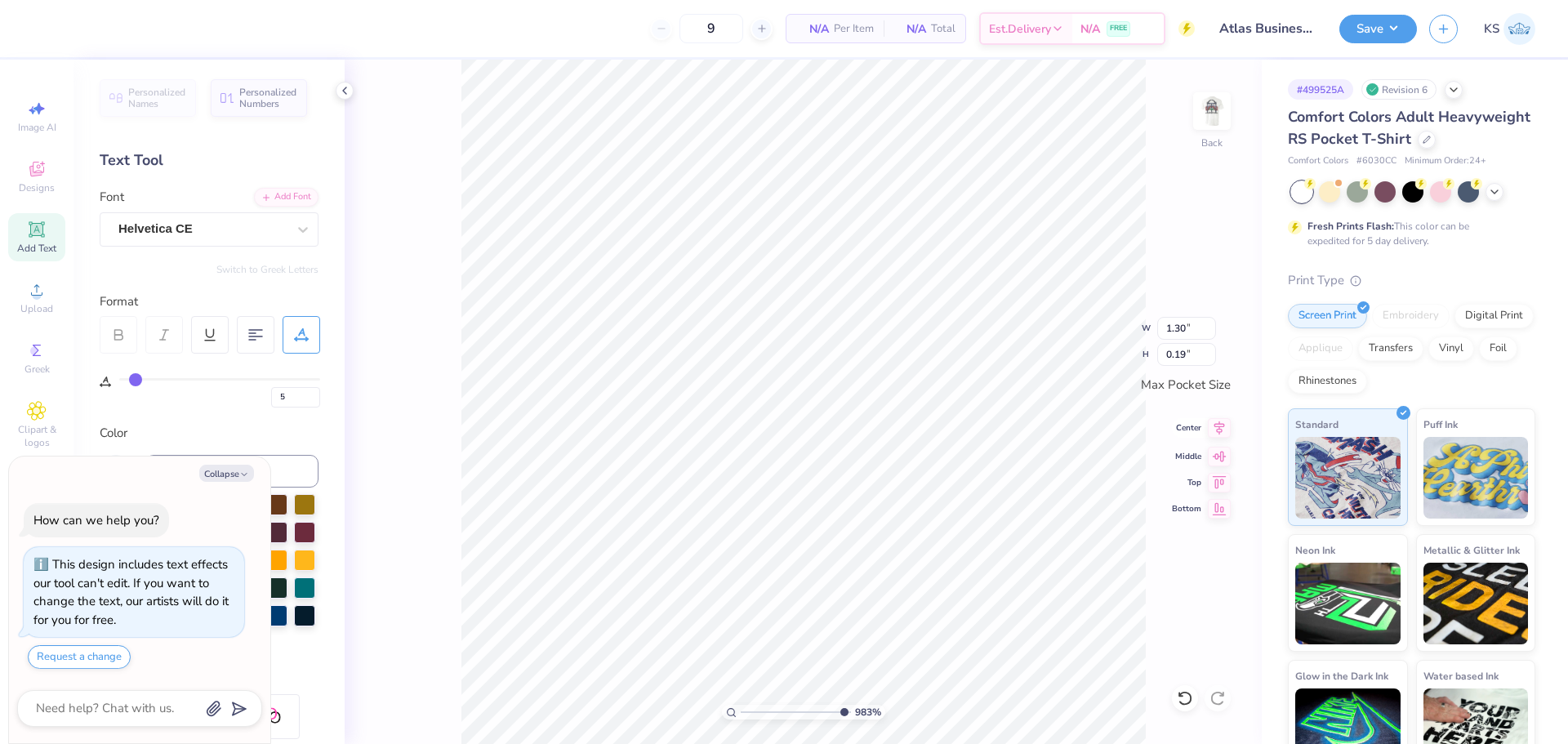
click at [1218, 423] on icon at bounding box center [1219, 427] width 22 height 20
drag, startPoint x: 771, startPoint y: 713, endPoint x: 722, endPoint y: 714, distance: 49.0
type input "1"
click at [741, 716] on input "range" at bounding box center [795, 711] width 110 height 15
click at [1215, 116] on img at bounding box center [1211, 111] width 65 height 65
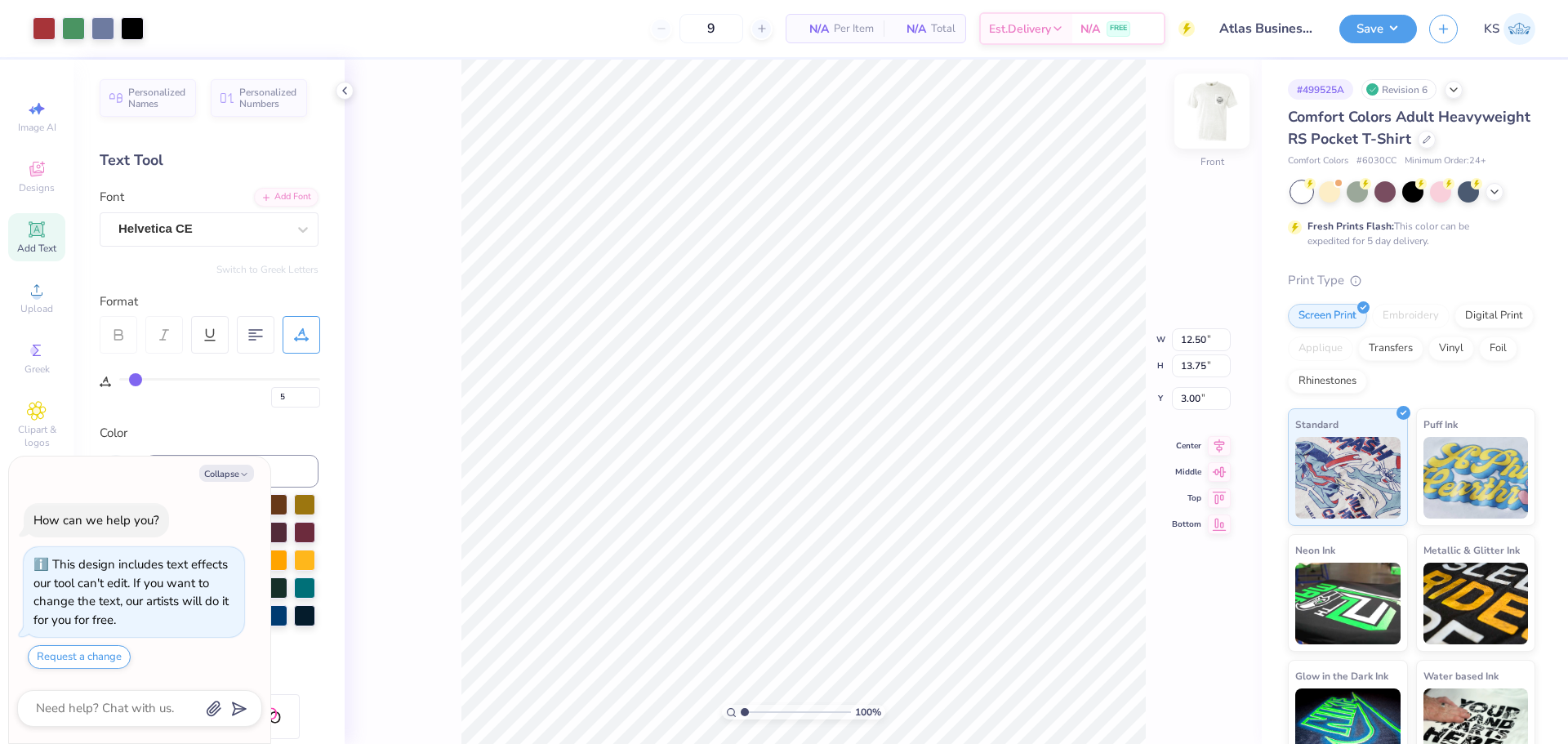
click at [1215, 103] on img at bounding box center [1211, 111] width 65 height 65
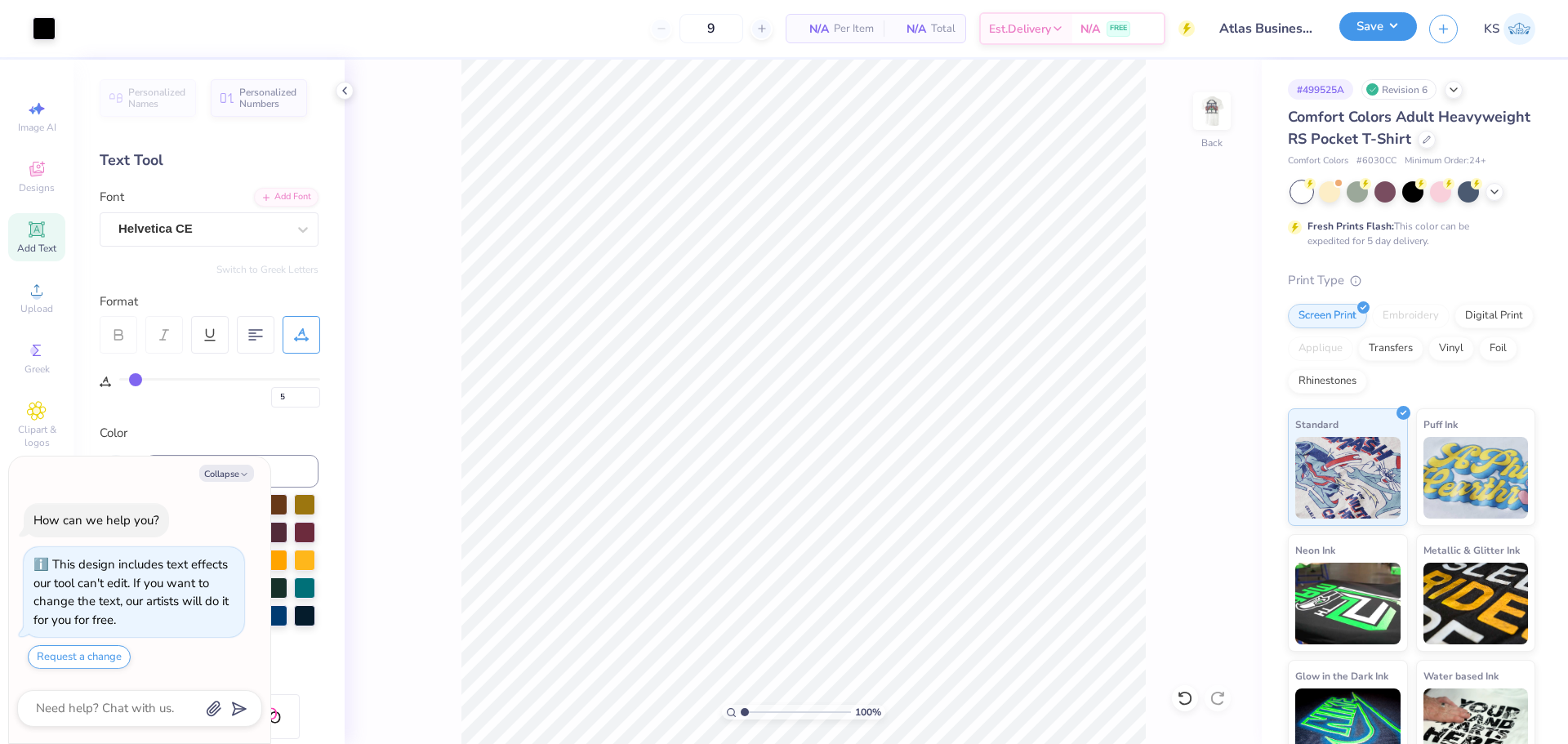
click at [1387, 27] on button "Save" at bounding box center [1378, 26] width 78 height 29
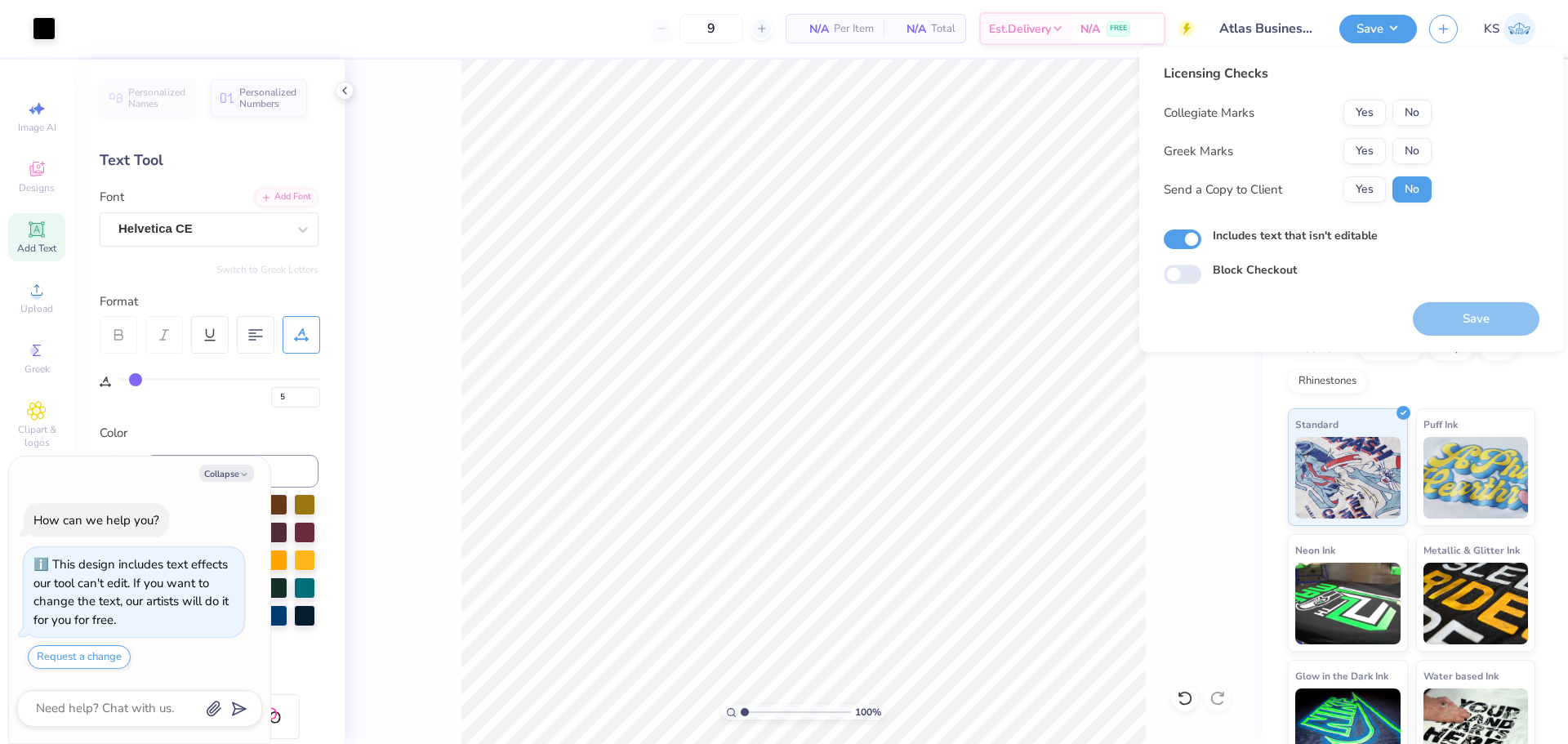
click at [1438, 118] on div "Licensing Checks Collegiate Marks Yes No Greek Marks Yes No Send a Copy to Clie…" at bounding box center [1352, 174] width 376 height 221
click at [1415, 109] on button "No" at bounding box center [1411, 112] width 39 height 26
drag, startPoint x: 1412, startPoint y: 138, endPoint x: 1402, endPoint y: 165, distance: 28.8
click at [1412, 151] on button "No" at bounding box center [1411, 151] width 39 height 26
click at [1375, 196] on button "Yes" at bounding box center [1364, 189] width 42 height 26
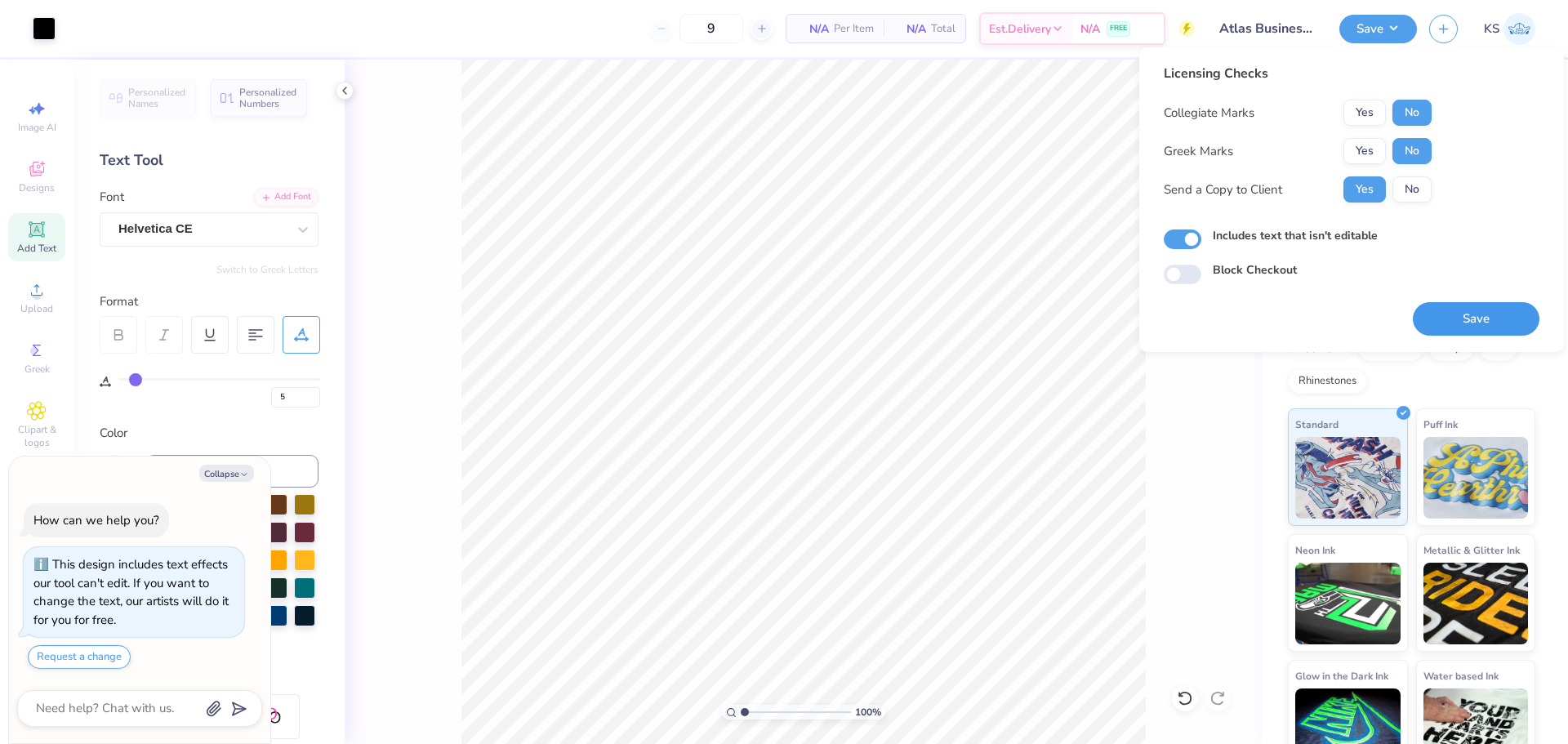
click at [1505, 322] on button "Save" at bounding box center [1476, 318] width 126 height 34
type textarea "x"
